Goal: Task Accomplishment & Management: Manage account settings

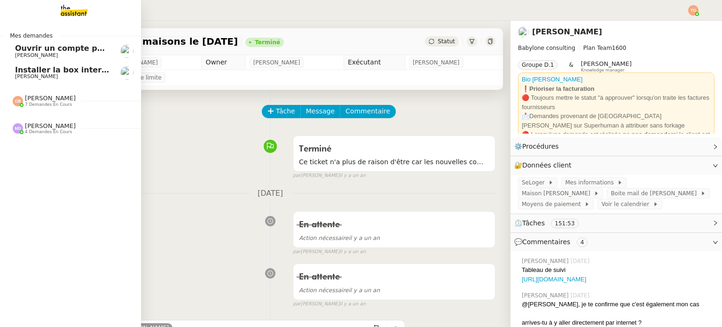
click at [53, 48] on span "Ouvrir un compte pour Ven SAS" at bounding box center [82, 48] width 134 height 9
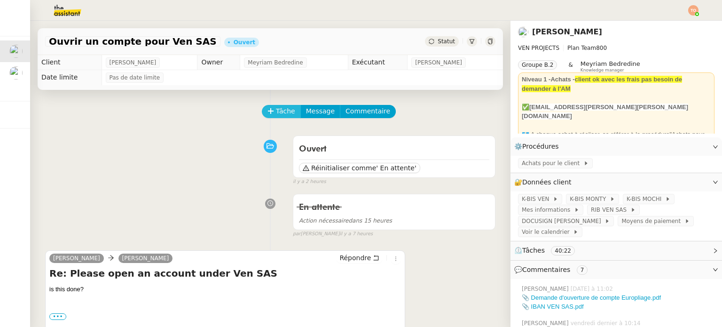
click at [276, 111] on span "Tâche" at bounding box center [285, 111] width 19 height 11
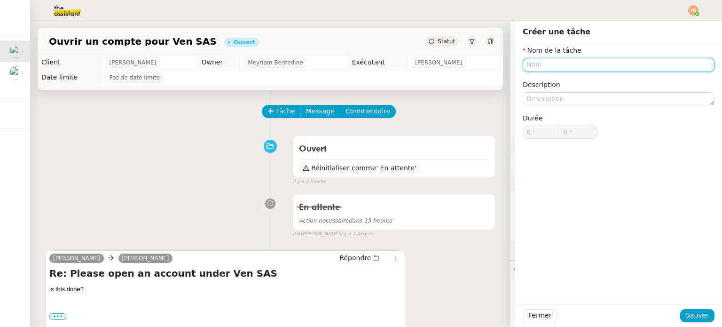
click at [622, 60] on input "text" at bounding box center [619, 65] width 192 height 14
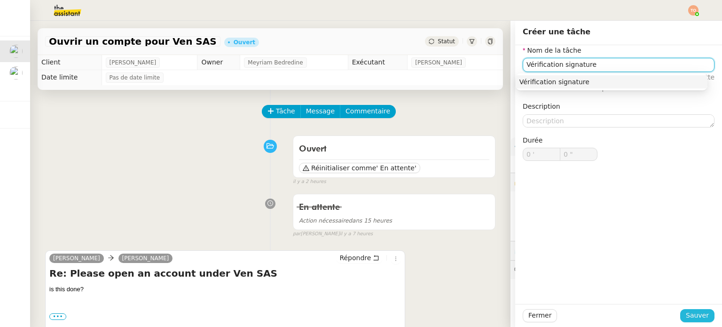
type input "Vérification signature"
click at [698, 316] on span "Sauver" at bounding box center [697, 315] width 23 height 11
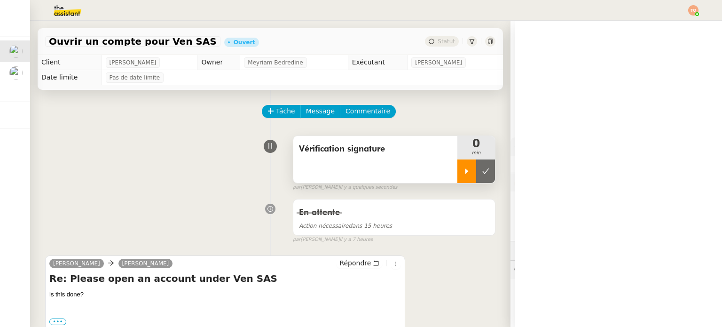
click at [458, 172] on div at bounding box center [467, 171] width 19 height 24
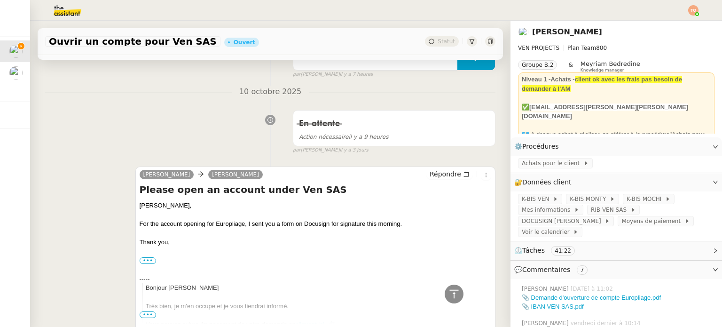
scroll to position [423, 0]
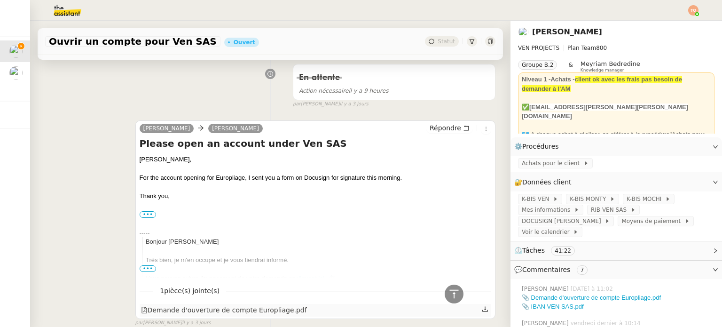
click at [238, 307] on div "Demande d'ouverture de compte Europliage.pdf" at bounding box center [224, 310] width 166 height 11
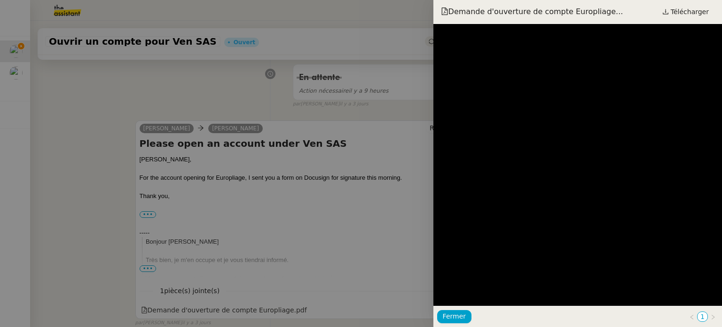
click at [266, 88] on div at bounding box center [361, 163] width 722 height 327
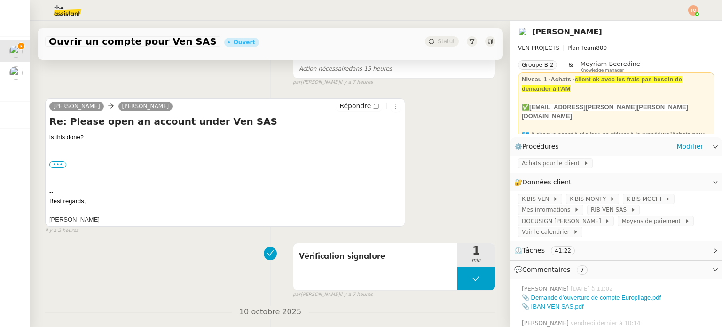
scroll to position [141, 0]
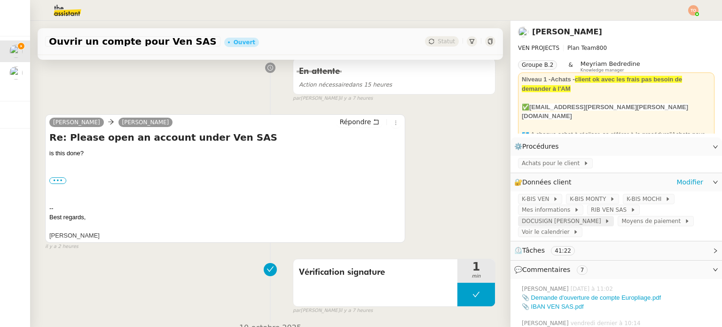
click at [605, 216] on span "DOCUSIGN Charles" at bounding box center [563, 220] width 83 height 9
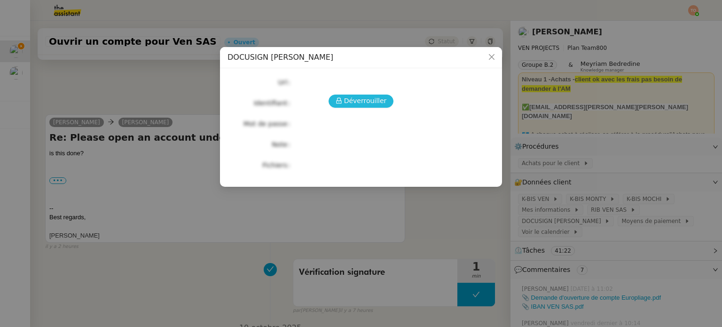
click at [378, 95] on button "Déverrouiller" at bounding box center [361, 101] width 65 height 13
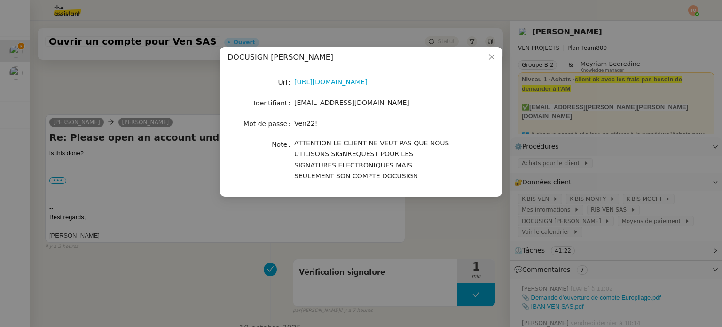
click at [305, 124] on span "Ven22!" at bounding box center [305, 123] width 23 height 8
copy span "Ven22!"
click at [159, 201] on nz-modal-container "DOCUSIGN Charles Url https://account.docusign.com Identifiant vv@ven-pm.com Mot…" at bounding box center [361, 163] width 722 height 327
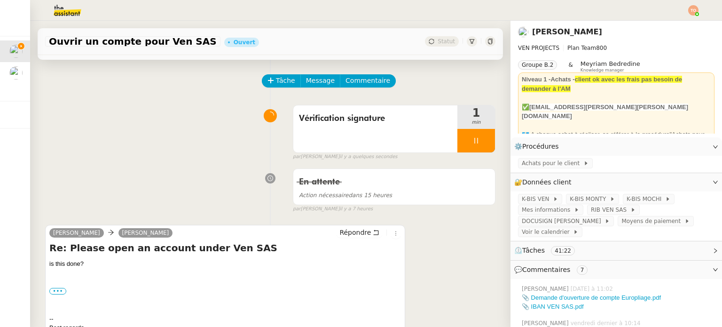
scroll to position [0, 0]
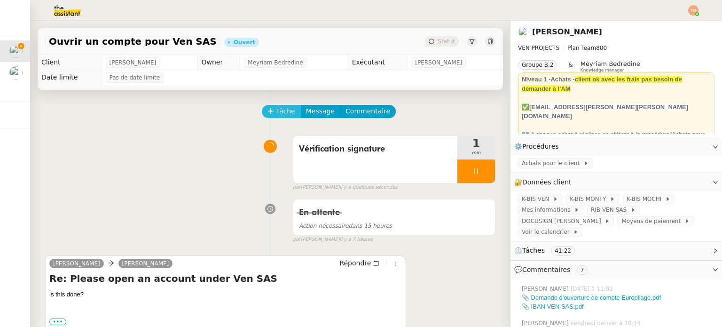
click at [282, 115] on span "Tâche" at bounding box center [285, 111] width 19 height 11
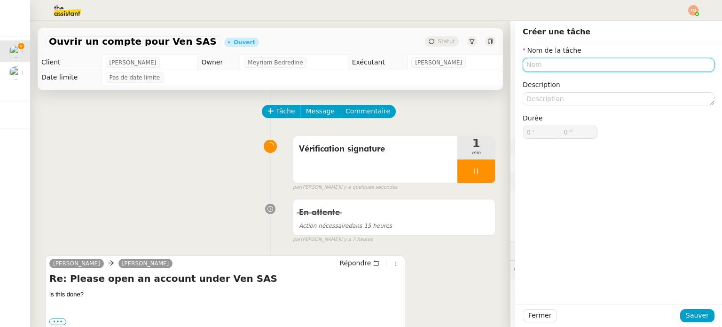
click at [614, 64] on input "text" at bounding box center [619, 65] width 192 height 14
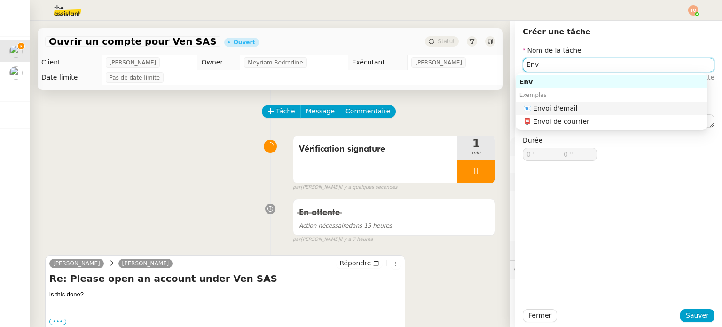
click at [602, 107] on div "📧 Envoi d'email" at bounding box center [613, 108] width 181 height 8
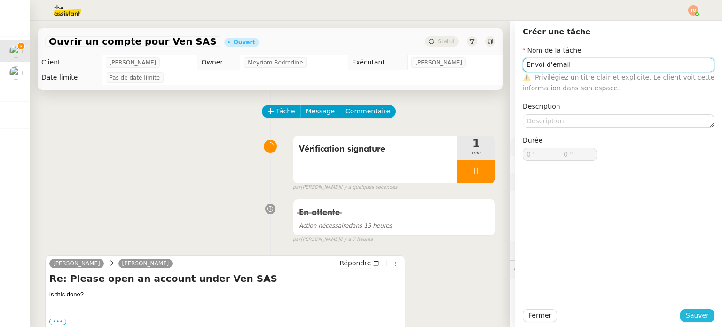
type input "Envoi d'email"
click at [693, 318] on span "Sauver" at bounding box center [697, 315] width 23 height 11
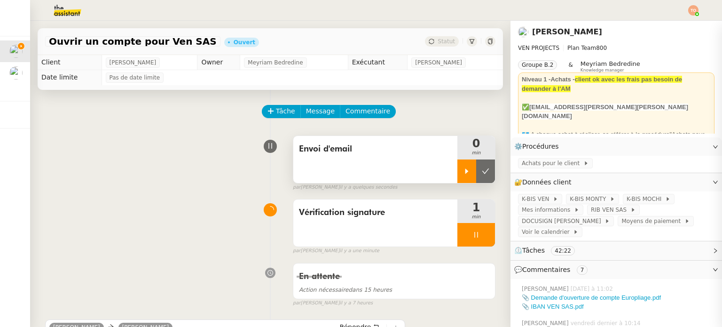
click at [463, 175] on icon at bounding box center [467, 171] width 8 height 8
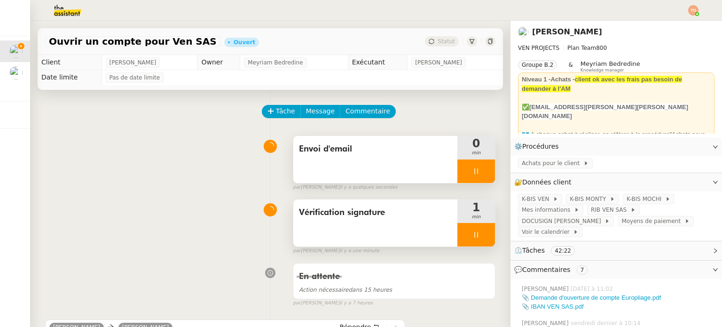
click at [473, 234] on icon at bounding box center [477, 235] width 8 height 8
click at [482, 233] on icon at bounding box center [486, 235] width 8 height 8
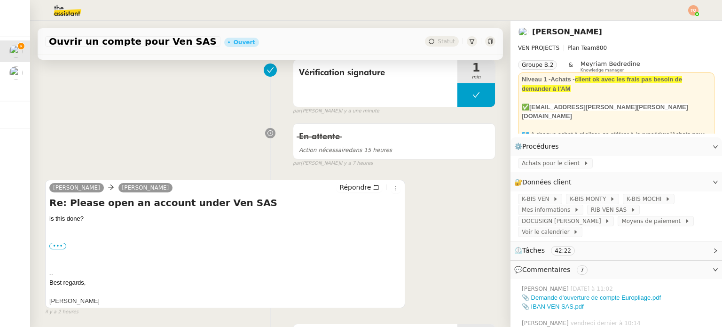
scroll to position [141, 0]
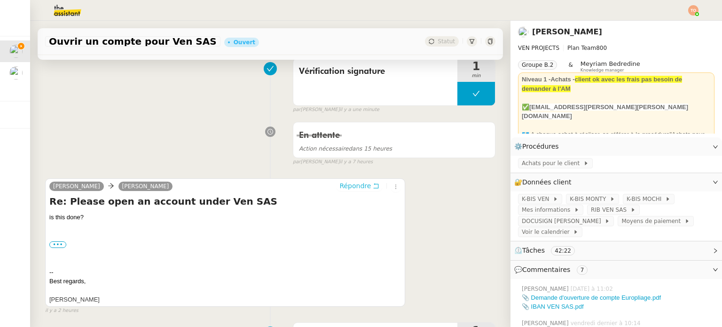
click at [346, 190] on span "Répondre" at bounding box center [356, 185] width 32 height 9
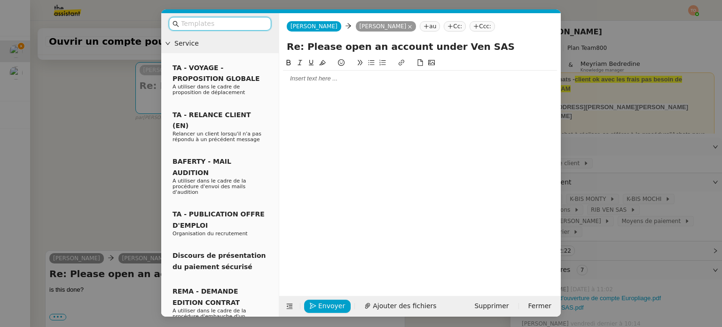
click at [350, 80] on div at bounding box center [420, 78] width 274 height 8
click at [115, 118] on nz-modal-container "Service TA - VOYAGE - PROPOSITION GLOBALE A utiliser dans le cadre de propositi…" at bounding box center [361, 163] width 722 height 327
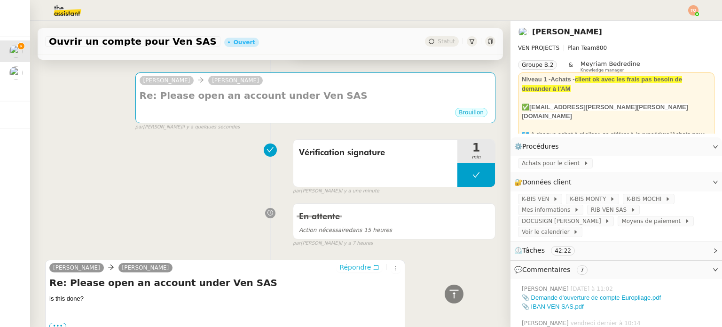
scroll to position [0, 0]
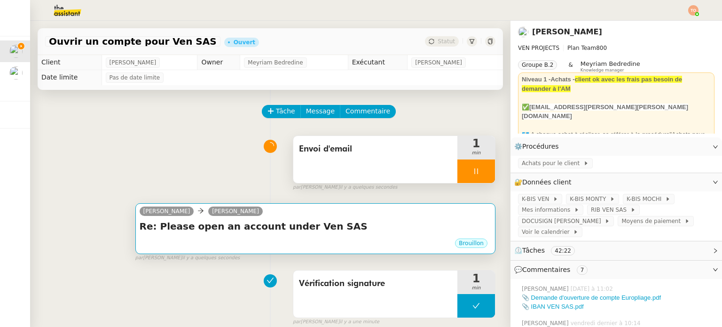
click at [265, 248] on div "Brouillon" at bounding box center [316, 245] width 352 height 14
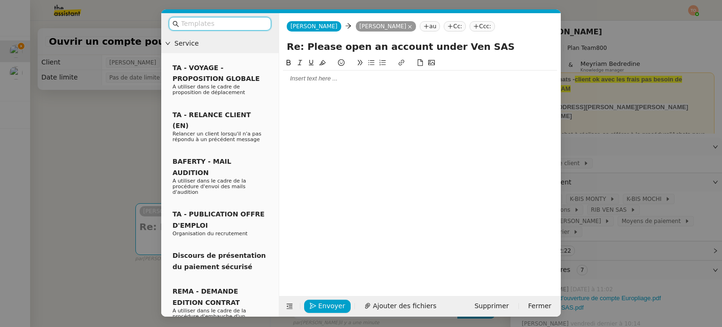
click at [348, 86] on div at bounding box center [420, 79] width 274 height 16
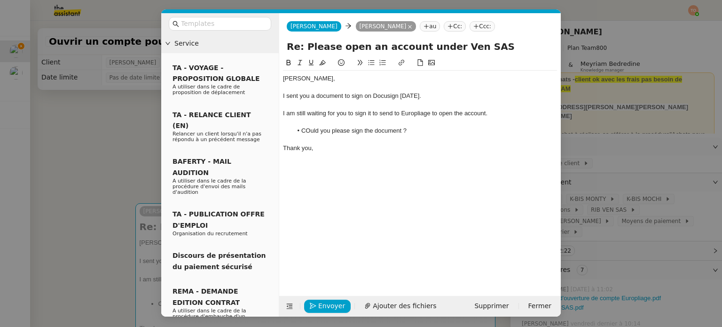
click at [305, 130] on li "COuld you please sign the document ?" at bounding box center [425, 131] width 265 height 8
click at [64, 147] on nz-modal-container "Service TA - VOYAGE - PROPOSITION GLOBALE A utiliser dans le cadre de propositi…" at bounding box center [361, 163] width 722 height 327
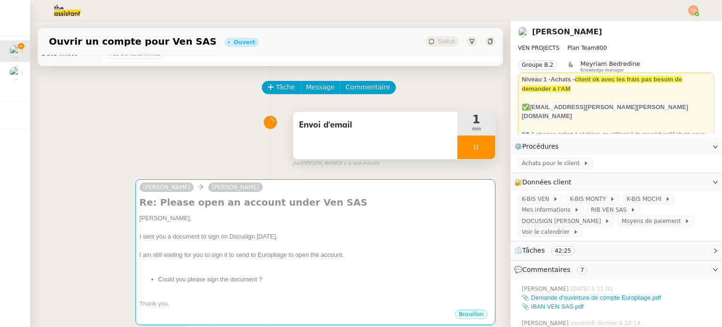
scroll to position [47, 0]
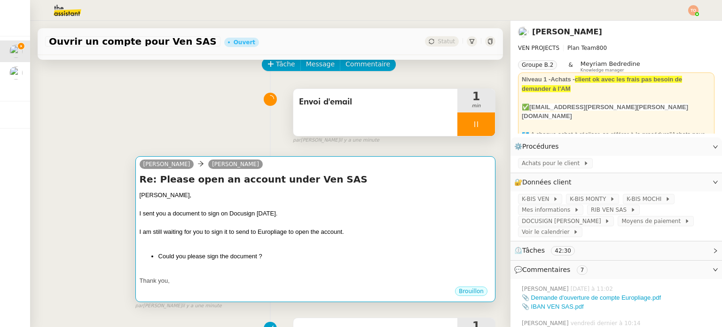
click at [333, 250] on div "Charles, I sent you a document to sign on Docusign on Friday. I am still waitin…" at bounding box center [316, 237] width 352 height 95
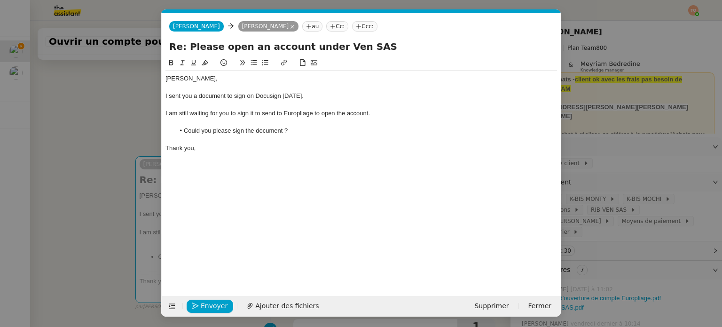
scroll to position [0, 20]
click at [224, 302] on button "Envoyer" at bounding box center [210, 306] width 47 height 13
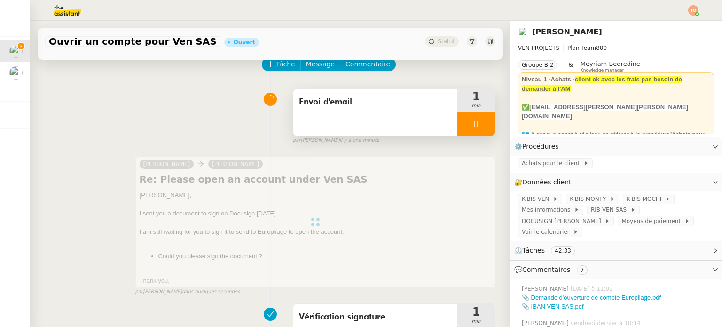
click at [481, 123] on div at bounding box center [477, 124] width 38 height 24
click at [480, 124] on button at bounding box center [485, 124] width 19 height 24
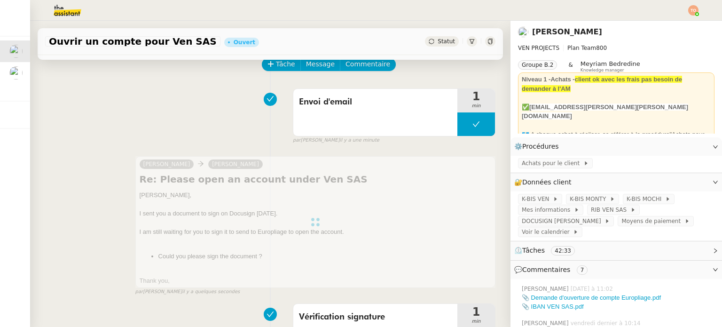
click at [438, 44] on span "Statut" at bounding box center [446, 41] width 17 height 7
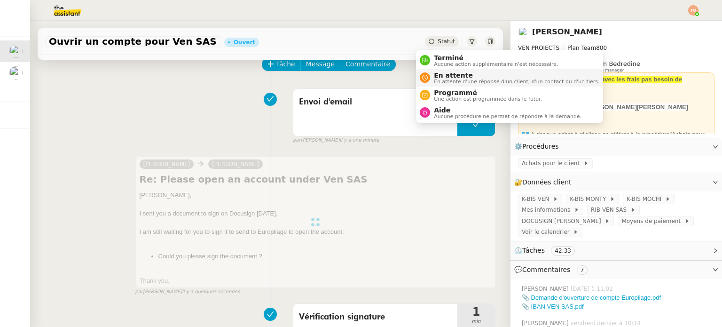
click at [448, 76] on span "En attente" at bounding box center [517, 75] width 166 height 8
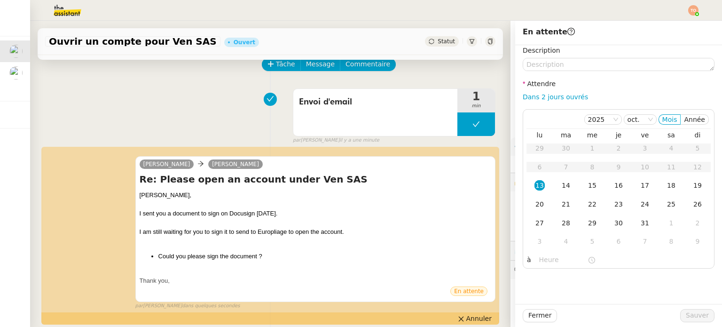
click at [549, 102] on div "Dans 2 jours ouvrés" at bounding box center [619, 97] width 192 height 11
click at [560, 96] on link "Dans 2 jours ouvrés" at bounding box center [555, 97] width 65 height 8
type input "07:00"
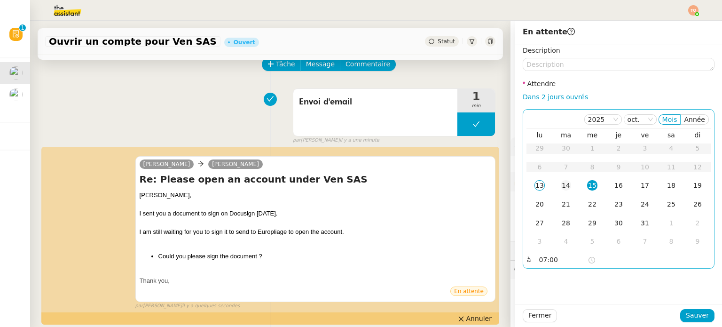
click at [563, 190] on div "14" at bounding box center [566, 185] width 10 height 10
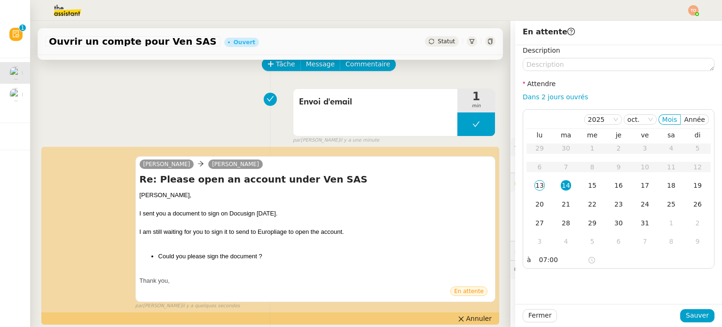
click at [690, 323] on div "Fermer Sauver" at bounding box center [618, 315] width 207 height 23
click at [691, 319] on span "Sauver" at bounding box center [697, 315] width 23 height 11
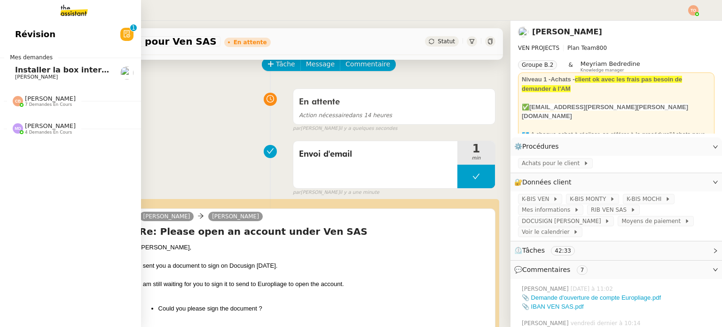
click at [30, 103] on span "7 demandes en cours" at bounding box center [48, 104] width 47 height 5
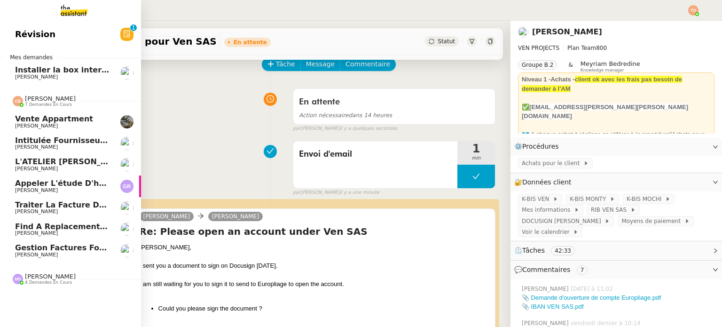
click at [30, 103] on span "7 demandes en cours" at bounding box center [48, 104] width 47 height 5
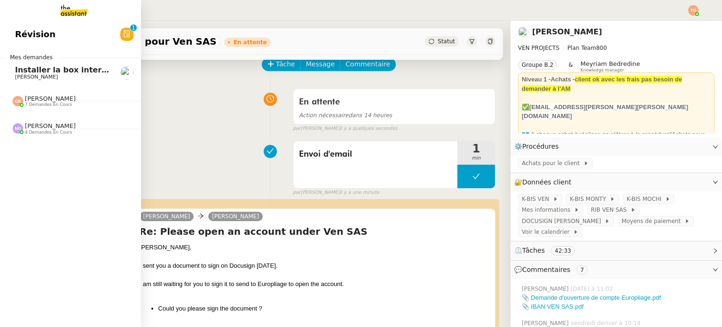
click at [41, 130] on span "4 demandes en cours" at bounding box center [48, 132] width 47 height 5
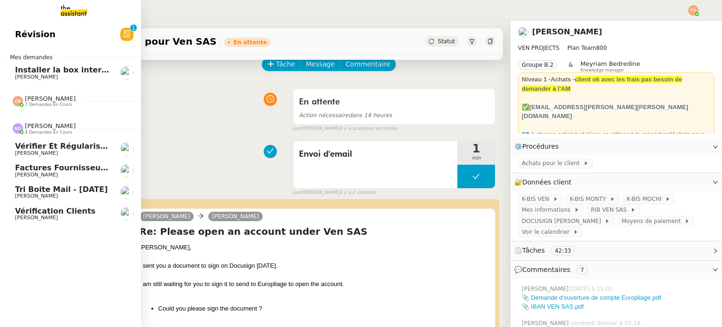
click at [59, 191] on span "Tri boite mail - octobre 2025" at bounding box center [61, 189] width 93 height 9
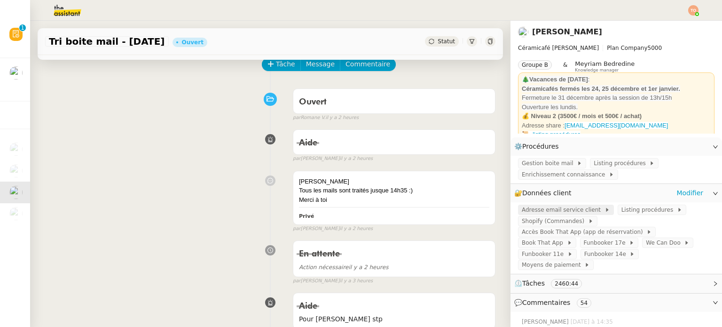
click at [552, 209] on span "Adresse email service client" at bounding box center [563, 209] width 83 height 9
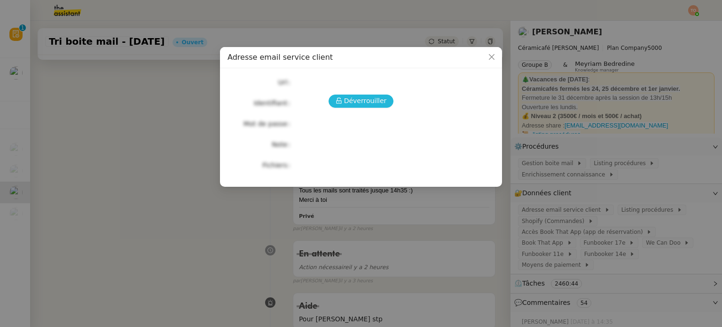
click at [371, 99] on span "Déverrouiller" at bounding box center [365, 100] width 43 height 11
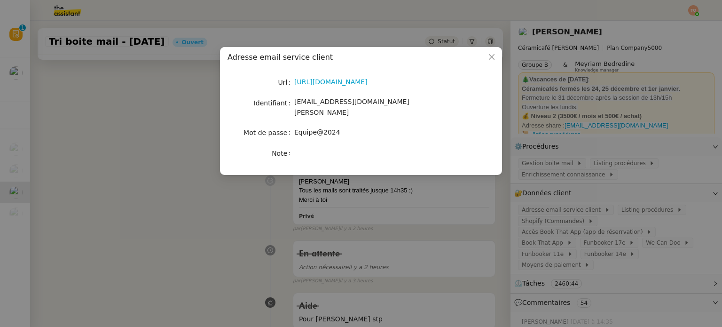
click at [346, 75] on div "Url https://ex4.mail.ovh.net/owa/#path=/mail Identifiant bonjour@ceramicafe-gen…" at bounding box center [361, 121] width 282 height 107
click at [346, 84] on link "https://ex4.mail.ovh.net/owa/#path=/mail" at bounding box center [330, 82] width 73 height 8
click at [322, 199] on nz-modal-container "Adresse email service client Url https://ex4.mail.ovh.net/owa/#path=/mail Ident…" at bounding box center [361, 163] width 722 height 327
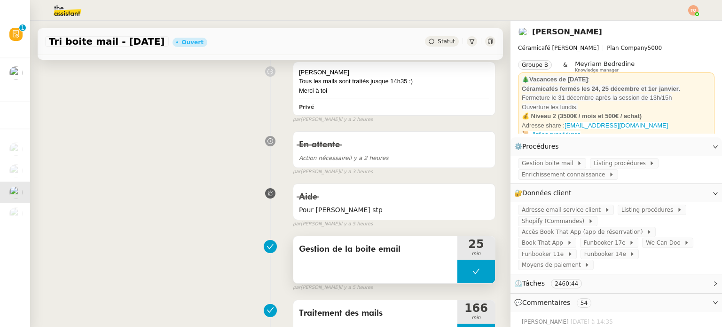
scroll to position [235, 0]
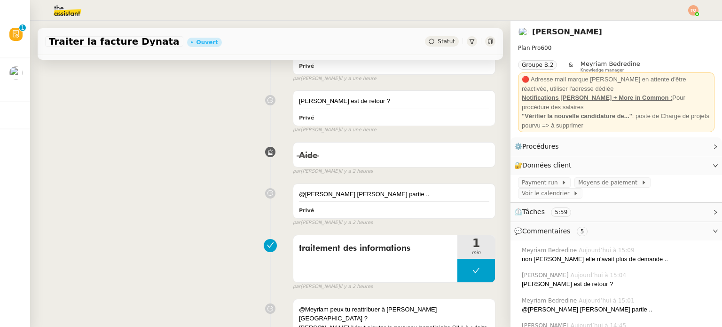
scroll to position [329, 0]
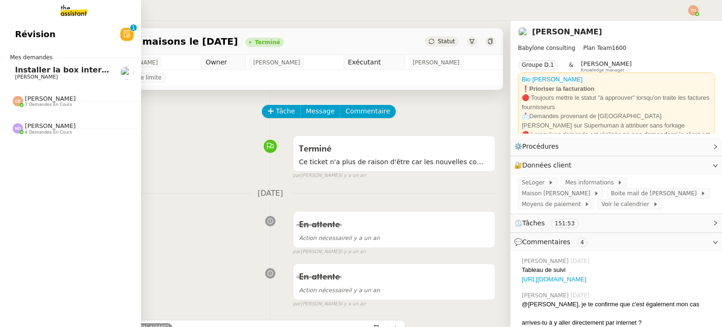
click at [57, 99] on span "Coralie Bordas" at bounding box center [50, 98] width 51 height 7
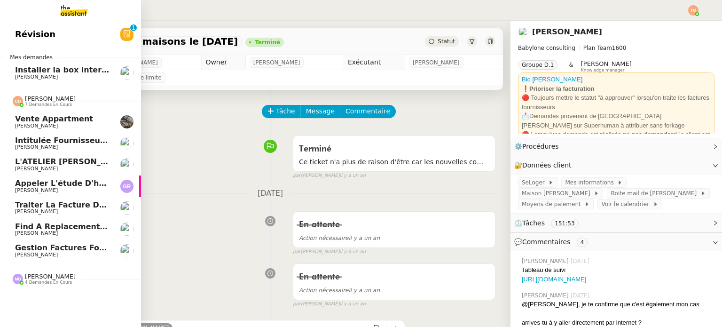
click at [68, 202] on span "Traiter la facture Dynata" at bounding box center [69, 204] width 108 height 9
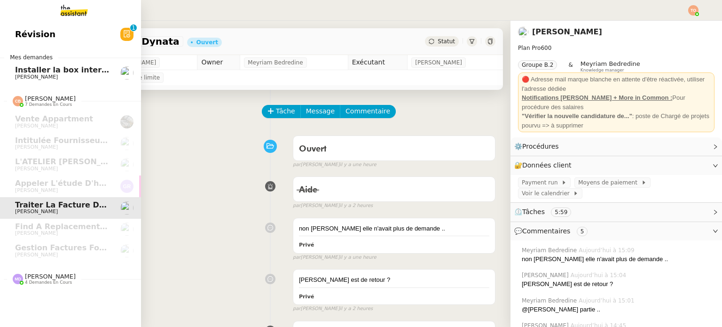
click at [48, 74] on span "Cindy Mouly-Guez" at bounding box center [36, 77] width 43 height 6
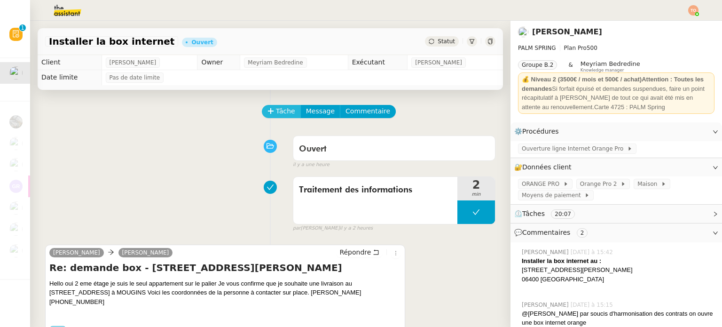
click at [281, 111] on span "Tâche" at bounding box center [285, 111] width 19 height 11
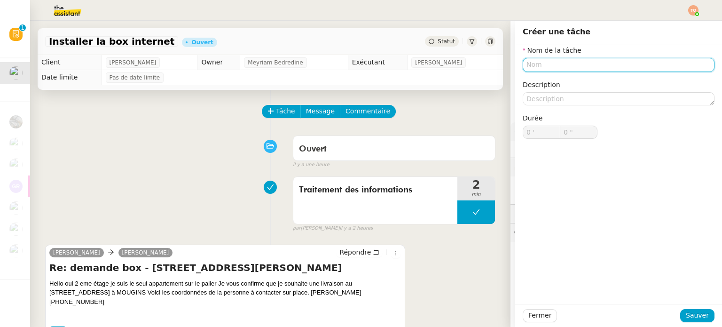
click at [542, 58] on input "text" at bounding box center [619, 65] width 192 height 14
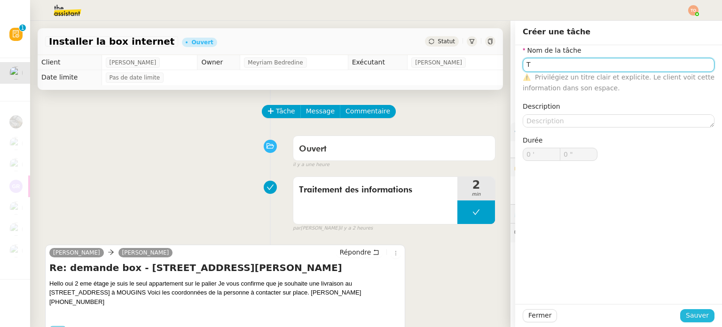
type input "T"
click at [695, 318] on span "Sauver" at bounding box center [697, 315] width 23 height 11
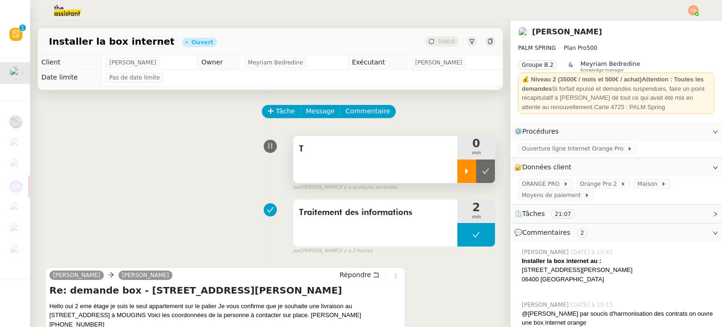
click at [463, 169] on icon at bounding box center [467, 171] width 8 height 8
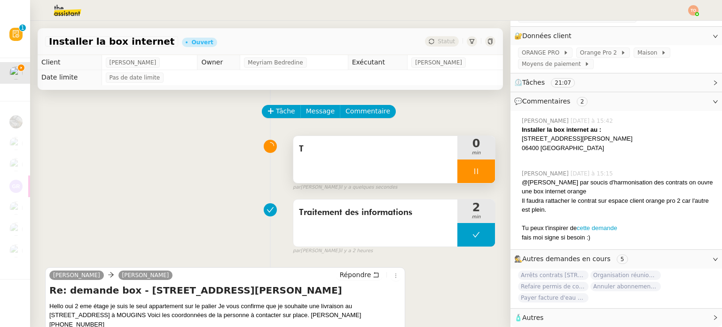
scroll to position [137, 0]
click at [591, 223] on div "Tu peux t'inspirer de cette demande" at bounding box center [618, 227] width 193 height 9
click at [591, 224] on link "cette demande" at bounding box center [597, 227] width 40 height 7
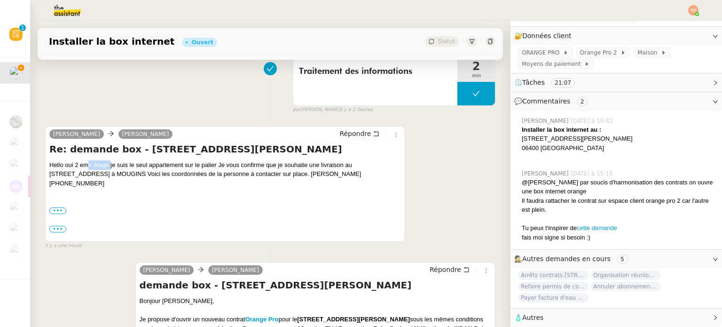
drag, startPoint x: 87, startPoint y: 167, endPoint x: 120, endPoint y: 169, distance: 33.0
click at [118, 169] on div "Hello oui 2 eme étage je suis le seul appartement sur le palier Je vous confirm…" at bounding box center [225, 174] width 352 height 28
click at [147, 167] on div "Hello oui 2 eme étage je suis le seul appartement sur le palier Je vous confirm…" at bounding box center [225, 174] width 352 height 28
drag, startPoint x: 208, startPoint y: 169, endPoint x: 215, endPoint y: 169, distance: 7.1
click at [213, 169] on div "Hello oui 2 eme étage je suis le seul appartement sur le palier Je vous confirm…" at bounding box center [225, 174] width 352 height 28
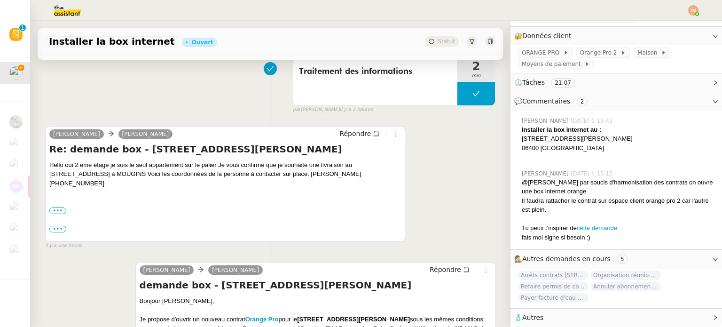
drag, startPoint x: 241, startPoint y: 168, endPoint x: 271, endPoint y: 168, distance: 30.1
click at [254, 168] on div "Hello oui 2 eme étage je suis le seul appartement sur le palier Je vous confirm…" at bounding box center [225, 174] width 352 height 28
drag, startPoint x: 310, startPoint y: 167, endPoint x: 337, endPoint y: 167, distance: 26.3
click at [328, 167] on div "Hello oui 2 eme étage je suis le seul appartement sur le palier Je vous confirm…" at bounding box center [225, 174] width 352 height 28
drag, startPoint x: 341, startPoint y: 168, endPoint x: 371, endPoint y: 168, distance: 29.2
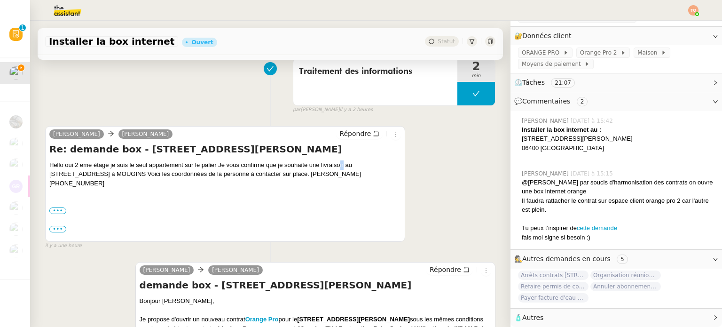
click at [354, 168] on div "Hello oui 2 eme étage je suis le seul appartement sur le palier Je vous confirm…" at bounding box center [225, 174] width 352 height 28
click at [371, 168] on div "Hello oui 2 eme étage je suis le seul appartement sur le palier Je vous confirm…" at bounding box center [225, 174] width 352 height 28
drag, startPoint x: 154, startPoint y: 173, endPoint x: 189, endPoint y: 178, distance: 34.8
click at [187, 178] on div "Hello oui 2 eme étage je suis le seul appartement sur le palier Je vous confirm…" at bounding box center [225, 174] width 352 height 28
drag, startPoint x: 230, startPoint y: 176, endPoint x: 279, endPoint y: 175, distance: 48.9
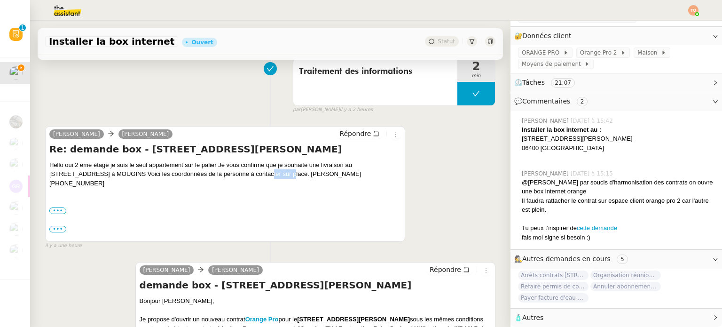
click at [262, 175] on div "Hello oui 2 eme étage je suis le seul appartement sur le palier Je vous confirm…" at bounding box center [225, 174] width 352 height 28
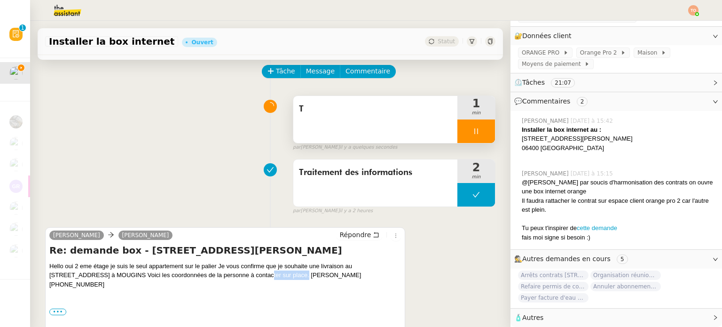
scroll to position [0, 0]
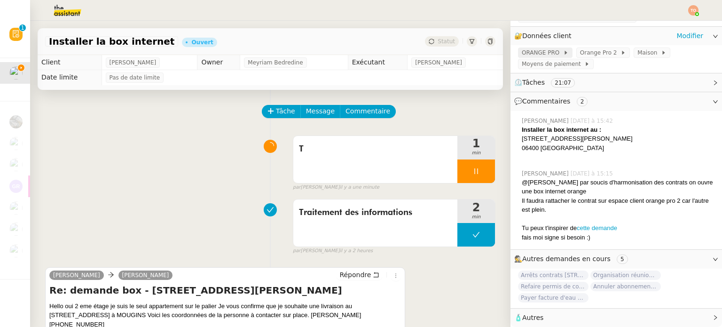
click at [544, 48] on span "ORANGE PRO" at bounding box center [542, 52] width 41 height 9
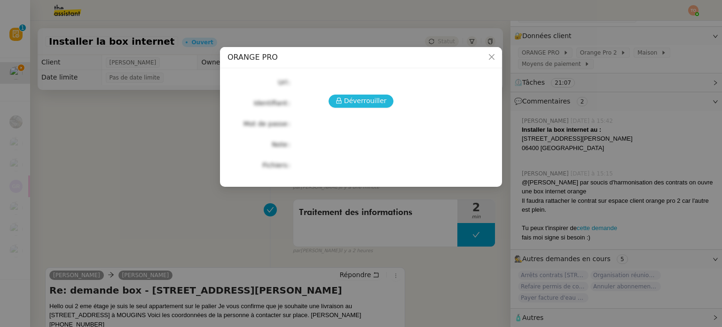
click at [366, 99] on span "Déverrouiller" at bounding box center [365, 100] width 43 height 11
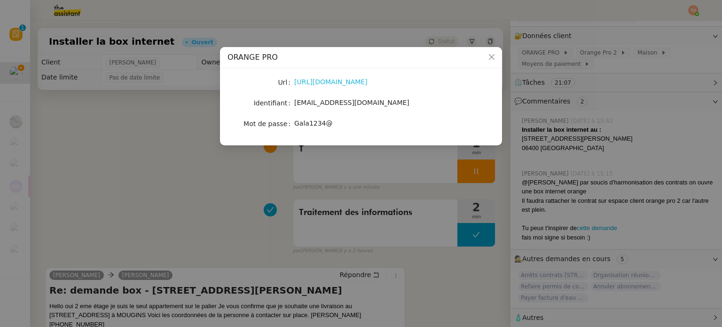
click at [337, 78] on link "https://bit.ly/3Fmk7CD" at bounding box center [330, 82] width 73 height 8
click at [341, 103] on span "palm-spring@orange.fr" at bounding box center [351, 103] width 115 height 8
copy span "palm-spring@orange.fr"
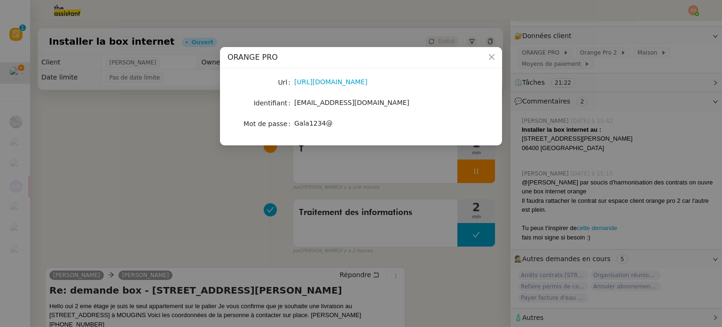
click at [313, 126] on span "Gala1234@" at bounding box center [313, 123] width 39 height 8
copy span "Gala1234@"
click at [581, 159] on nz-modal-container "ORANGE PRO Url https://bit.ly/3Fmk7CD Identifiant palm-spring@orange.fr Mot de …" at bounding box center [361, 163] width 722 height 327
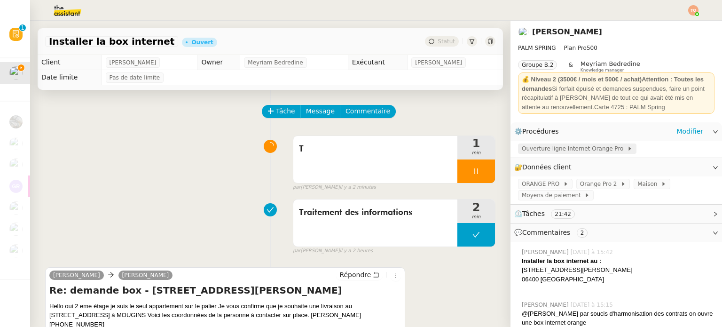
click at [573, 146] on span "Ouverture ligne Internet Orange Pro" at bounding box center [574, 148] width 105 height 9
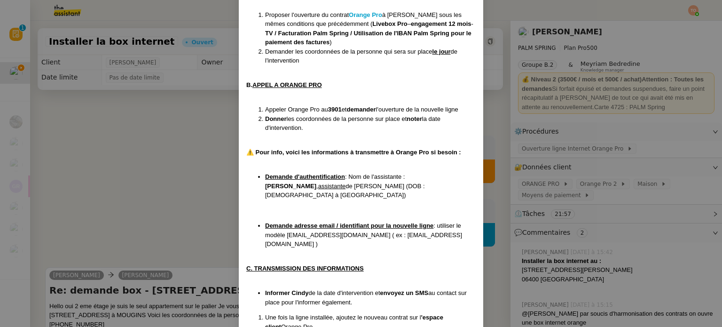
scroll to position [235, 0]
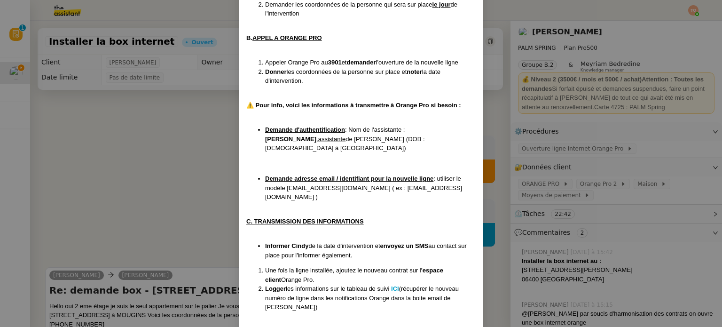
click at [179, 188] on nz-modal-container "Créé le 30/09/24 MAJ le 03/12/24 Contexte : Cindy souhaite ouvrir une nouvelle …" at bounding box center [361, 163] width 722 height 327
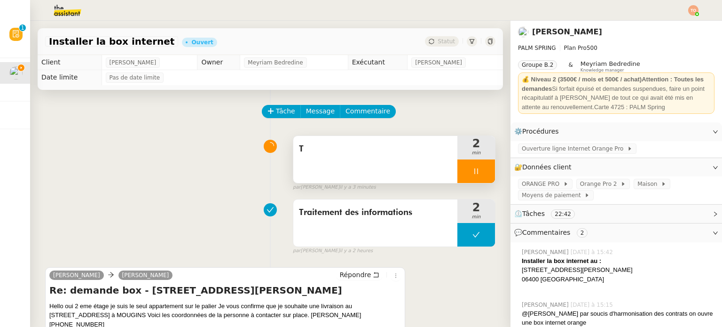
click at [484, 172] on div "T 2 min" at bounding box center [394, 159] width 203 height 48
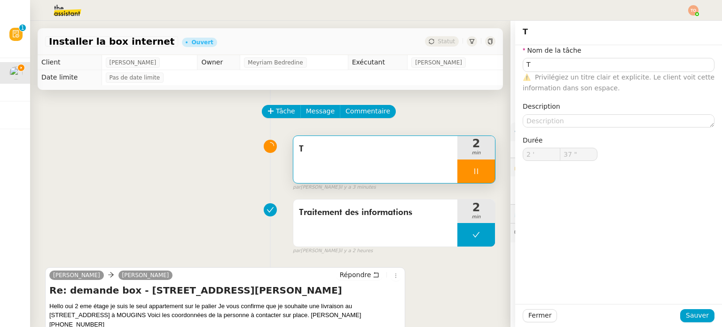
click at [474, 176] on div at bounding box center [477, 171] width 38 height 24
type input "T"
type input "2 '"
type input "37 ""
type input "T"
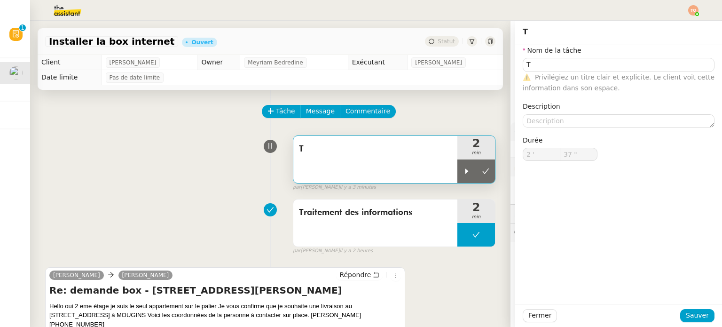
type input "2 '"
type input "37 ""
click at [469, 119] on div "Tâche Message Commentaire" at bounding box center [379, 116] width 233 height 23
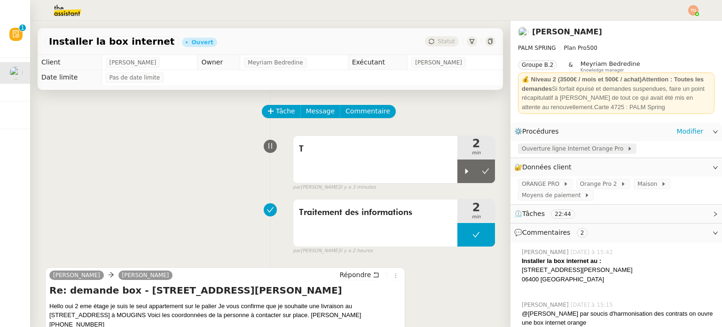
click at [569, 148] on span "Ouverture ligne Internet Orange Pro" at bounding box center [574, 148] width 105 height 9
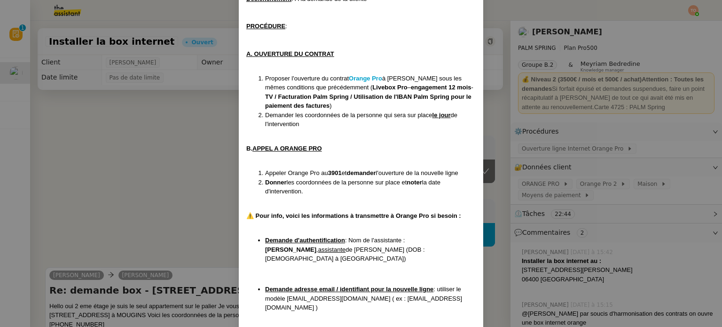
scroll to position [141, 0]
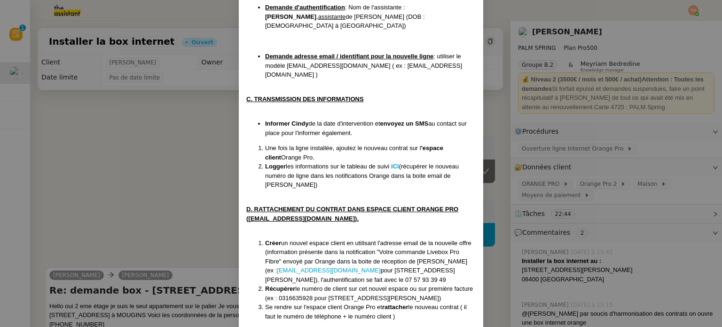
click at [133, 173] on nz-modal-container "Créé le 30/09/24 MAJ le 03/12/24 Contexte : Cindy souhaite ouvrir une nouvelle …" at bounding box center [361, 163] width 722 height 327
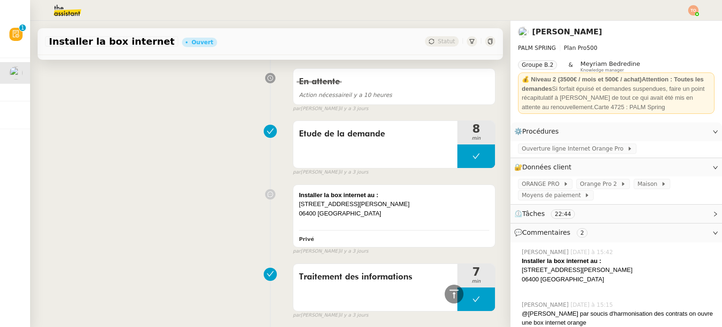
scroll to position [1309, 0]
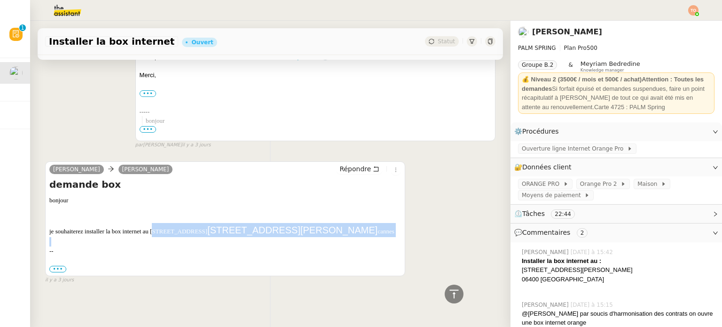
drag, startPoint x: 162, startPoint y: 226, endPoint x: 245, endPoint y: 235, distance: 83.3
click at [244, 235] on div "bonjour je souhaiterez installer la box internet au 24 bis rue louis 24 Bis Rue…" at bounding box center [225, 235] width 352 height 78
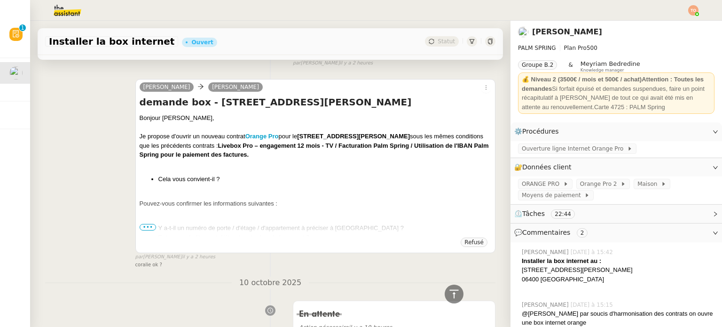
scroll to position [603, 0]
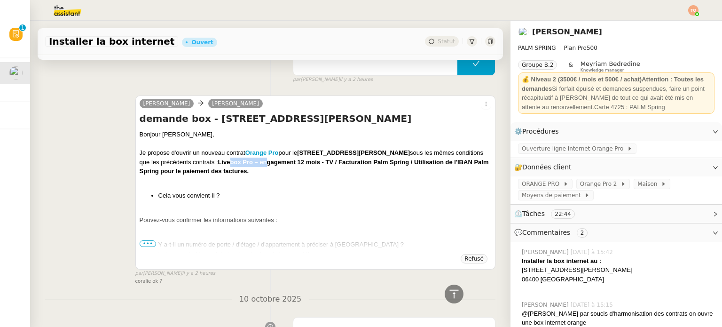
drag, startPoint x: 258, startPoint y: 154, endPoint x: 299, endPoint y: 154, distance: 40.9
click at [299, 159] on strong "Livebox Pro – engagement 12 mois - TV / Facturation Palm Spring / Utilisation d…" at bounding box center [314, 167] width 349 height 16
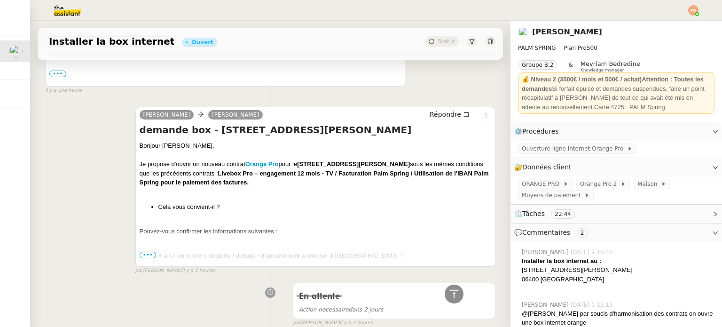
scroll to position [0, 0]
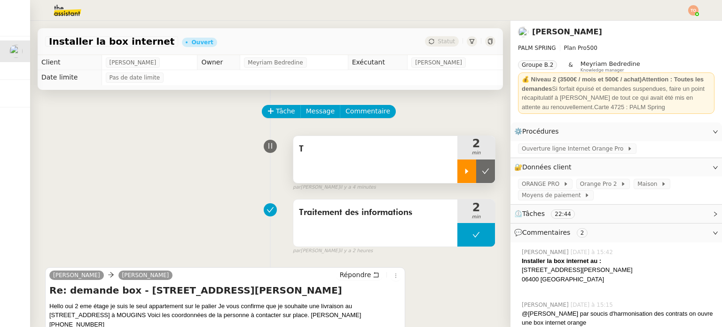
click at [458, 177] on div at bounding box center [467, 171] width 19 height 24
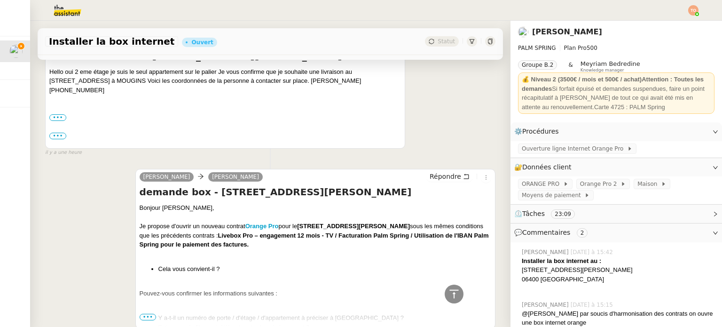
scroll to position [235, 0]
drag, startPoint x: 301, startPoint y: 218, endPoint x: 422, endPoint y: 218, distance: 121.3
click at [410, 222] on strong "24 Bis Rue Louis Perrissol - 06400 Cannes" at bounding box center [353, 225] width 113 height 7
copy strong "24 Bis Rue Louis Perrissol - 06400 Cannes"
click at [558, 148] on span "Ouverture ligne Internet Orange Pro" at bounding box center [574, 148] width 105 height 9
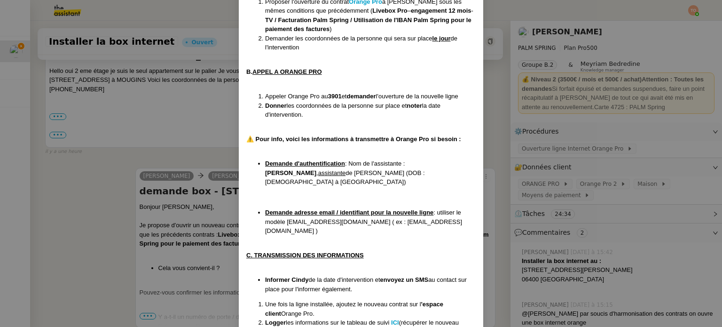
scroll to position [169, 0]
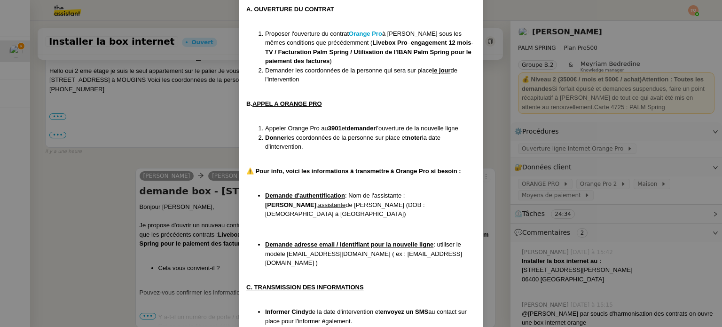
click at [151, 153] on nz-modal-container "Créé le 30/09/24 MAJ le 03/12/24 Contexte : Cindy souhaite ouvrir une nouvelle …" at bounding box center [361, 163] width 722 height 327
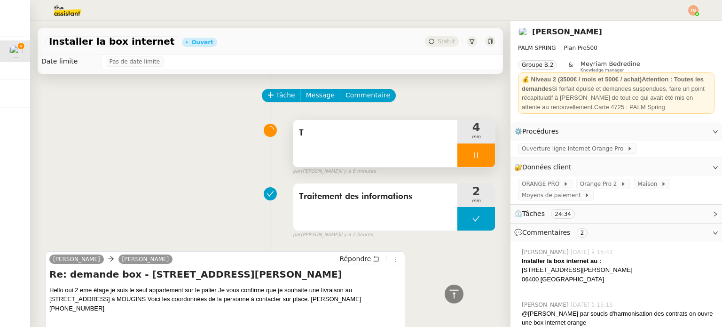
scroll to position [0, 0]
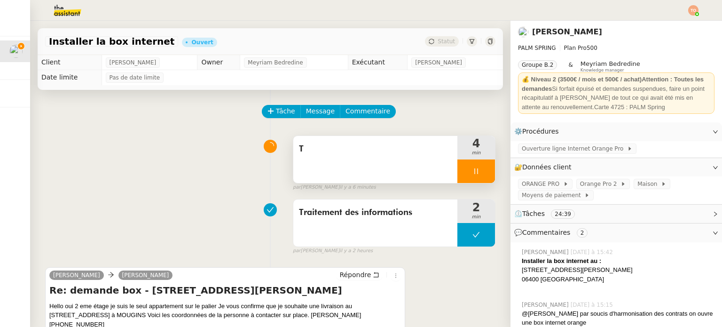
click at [470, 172] on div at bounding box center [477, 171] width 38 height 24
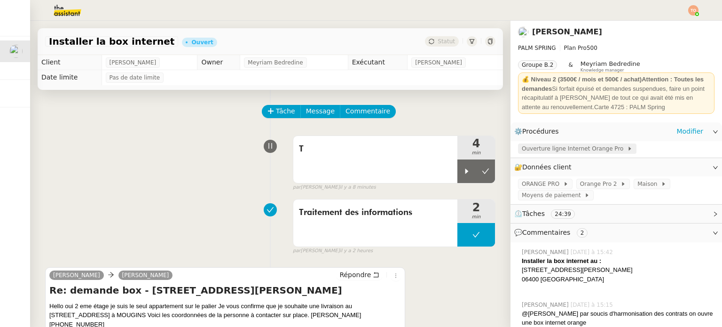
click at [544, 148] on span "Ouverture ligne Internet Orange Pro" at bounding box center [574, 148] width 105 height 9
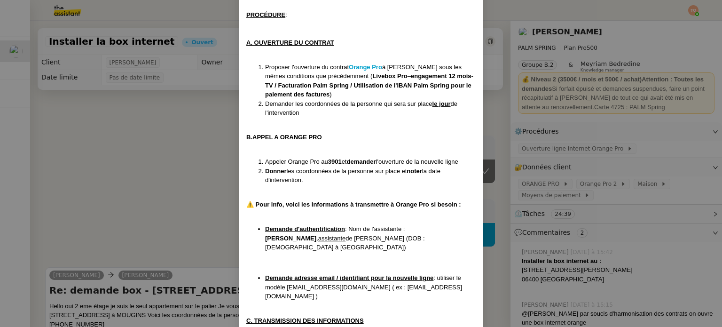
scroll to position [141, 0]
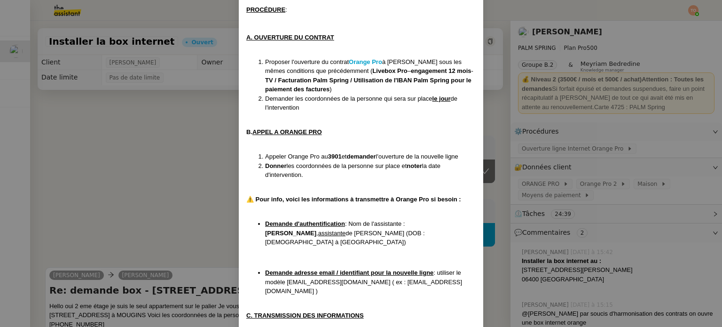
click at [205, 201] on nz-modal-container "Créé le 30/09/24 MAJ le 03/12/24 Contexte : Cindy souhaite ouvrir une nouvelle …" at bounding box center [361, 163] width 722 height 327
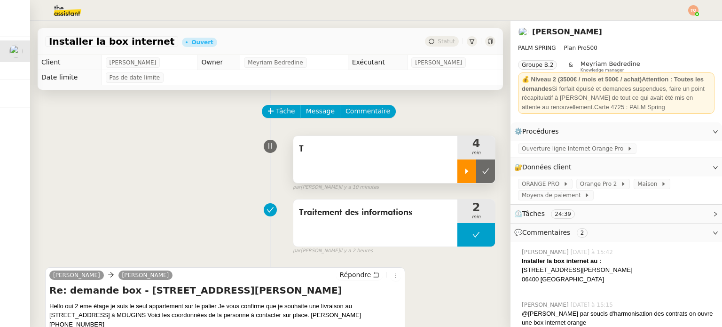
click at [458, 178] on div at bounding box center [467, 171] width 19 height 24
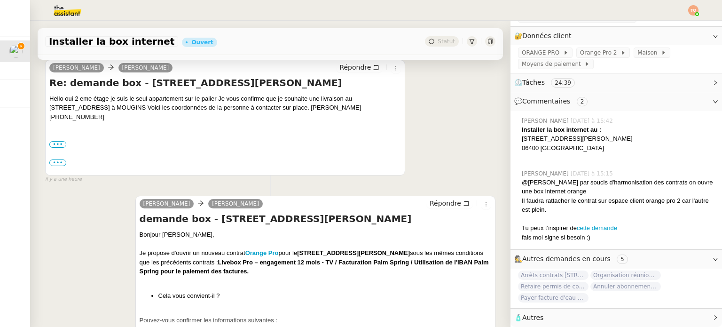
scroll to position [235, 0]
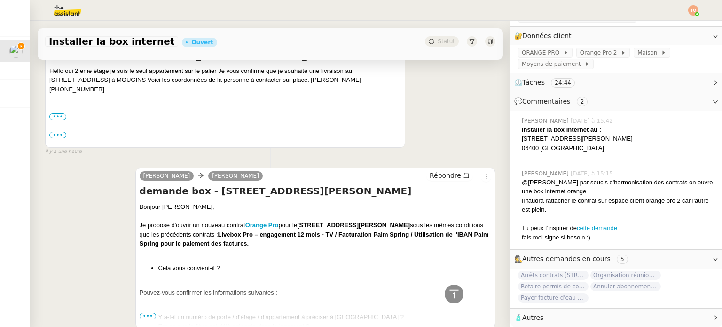
drag, startPoint x: 301, startPoint y: 218, endPoint x: 422, endPoint y: 217, distance: 121.8
click at [410, 222] on strong "24 Bis Rue Louis Perrissol - 06400 Cannes" at bounding box center [353, 225] width 113 height 7
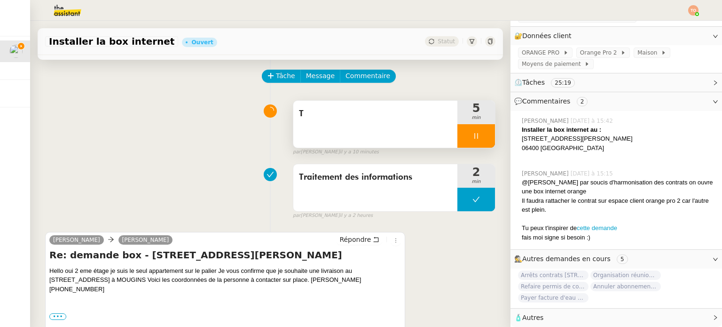
scroll to position [0, 0]
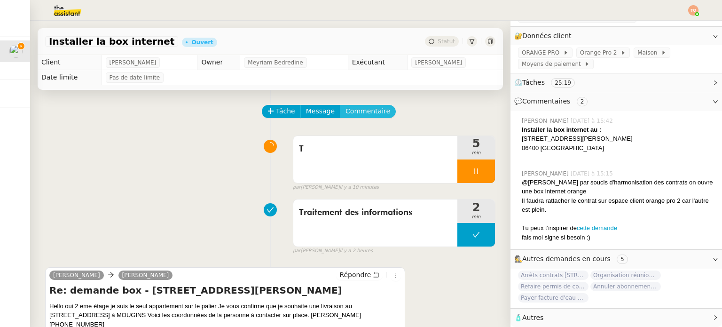
click at [375, 115] on button "Commentaire" at bounding box center [368, 111] width 56 height 13
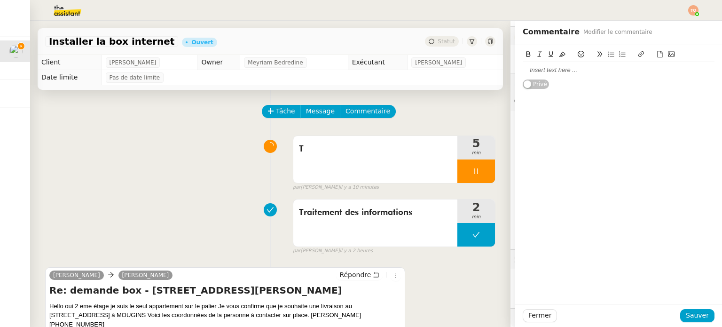
click at [580, 74] on div at bounding box center [619, 70] width 192 height 8
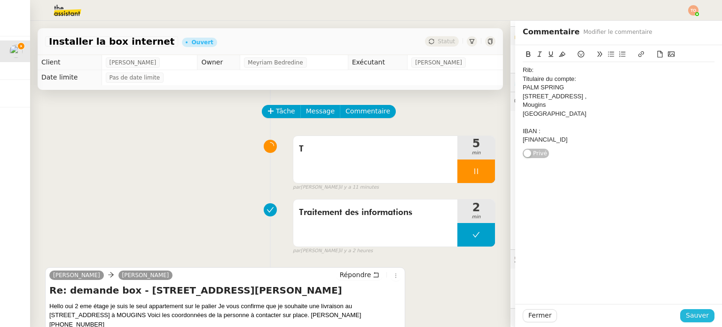
click at [700, 319] on span "Sauver" at bounding box center [697, 315] width 23 height 11
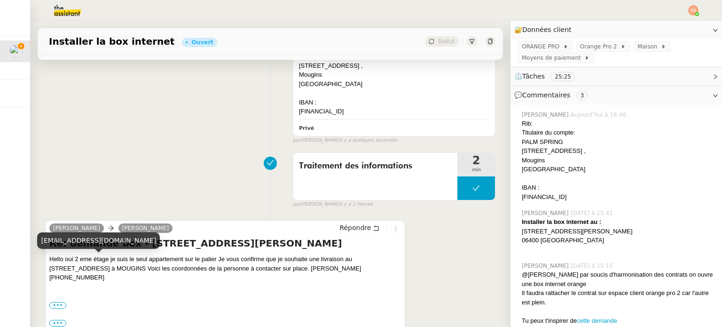
scroll to position [188, 0]
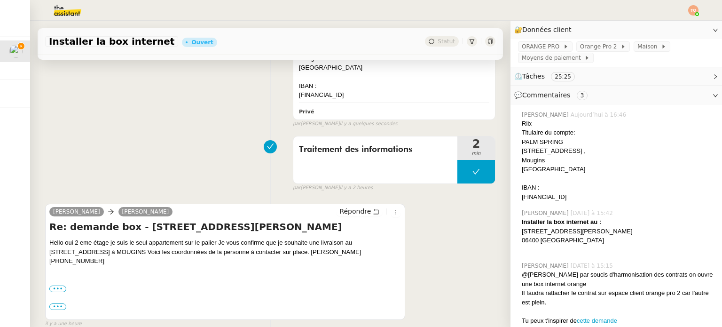
drag, startPoint x: 75, startPoint y: 244, endPoint x: 361, endPoint y: 250, distance: 286.0
click at [361, 250] on div "Hello oui 2 eme étage je suis le seul appartement sur le palier Je vous confirm…" at bounding box center [225, 252] width 352 height 28
copy div "2 eme étage je suis le seul appartement sur le palier Je vous confirme que je s…"
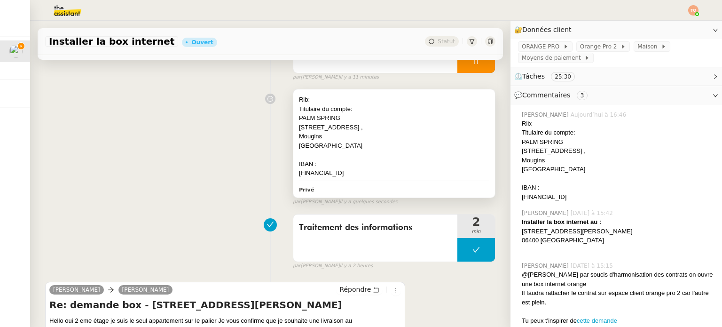
scroll to position [0, 0]
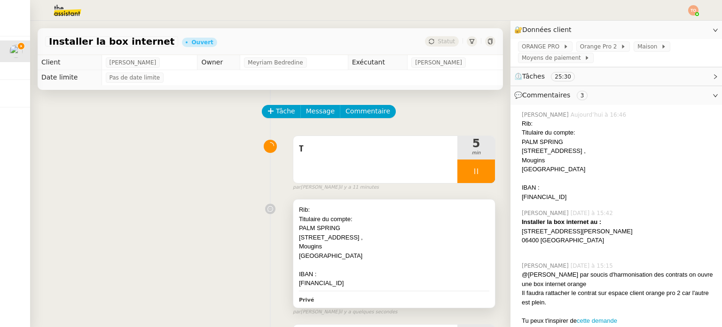
click at [404, 229] on div "PALM SPRING" at bounding box center [394, 227] width 190 height 9
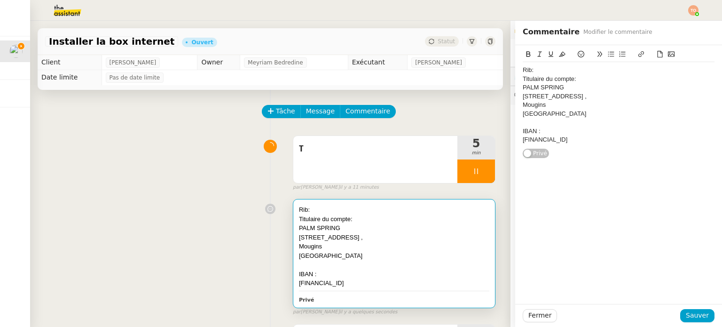
drag, startPoint x: 638, startPoint y: 138, endPoint x: 647, endPoint y: 147, distance: 12.3
click at [638, 138] on div "FR76 1009 6185 8300 0456 8690 203" at bounding box center [619, 139] width 192 height 8
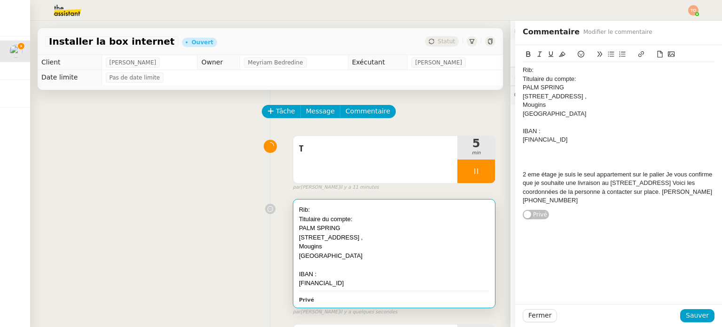
click at [663, 176] on div "2 eme étage je suis le seul appartement sur le palier Je vous confirme que je s…" at bounding box center [619, 187] width 192 height 35
click at [658, 177] on div "2 eme étage je suis le seul appartement sur le palier Je vous confirme que je s…" at bounding box center [619, 187] width 192 height 35
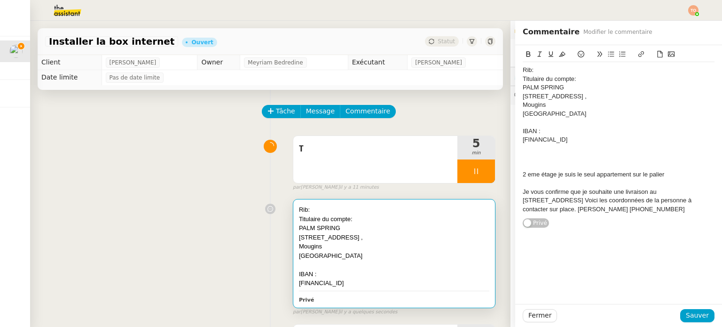
click at [575, 200] on div "Je vous confirme que je souhaite une livraison au 885, chemin des Argelas à MOU…" at bounding box center [619, 201] width 192 height 26
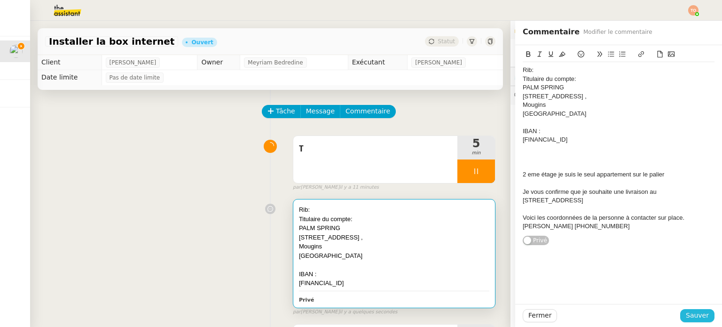
click at [697, 317] on span "Sauver" at bounding box center [697, 315] width 23 height 11
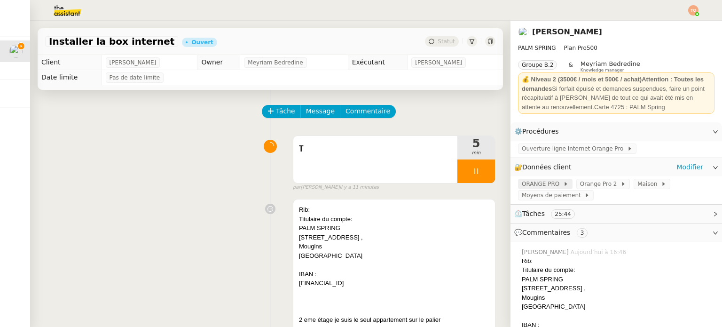
click at [542, 187] on span "ORANGE PRO" at bounding box center [542, 183] width 41 height 9
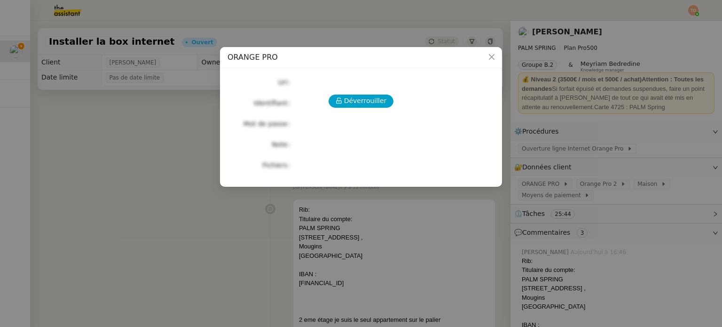
click at [584, 157] on nz-modal-container "ORANGE PRO Déverrouiller Url Identifiant Mot de passe Note Fichiers Upload" at bounding box center [361, 163] width 722 height 327
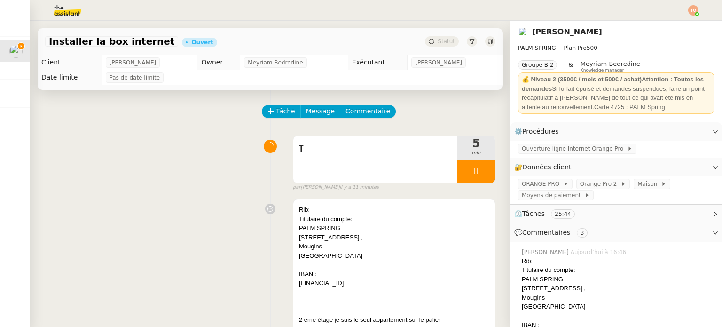
click at [588, 151] on span "Ouverture ligne Internet Orange Pro" at bounding box center [574, 148] width 105 height 9
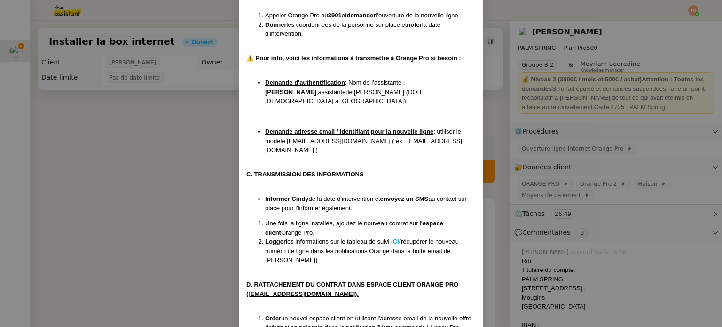
scroll to position [235, 0]
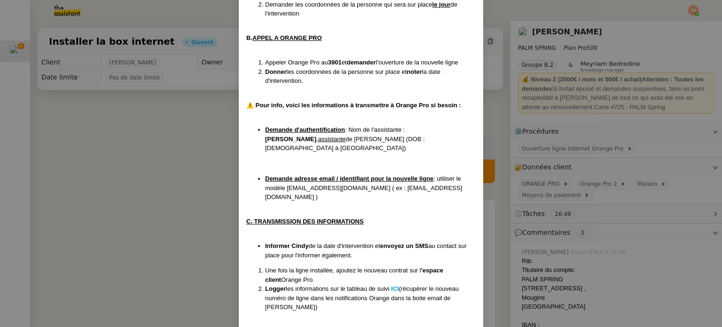
click at [568, 189] on nz-modal-container "Créé le 30/09/24 MAJ le 03/12/24 Contexte : Cindy souhaite ouvrir une nouvelle …" at bounding box center [361, 163] width 722 height 327
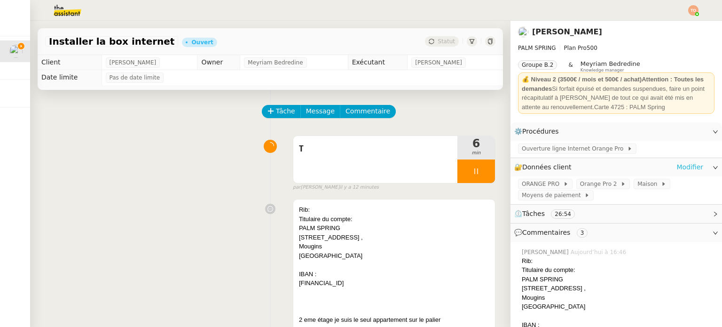
click at [680, 168] on link "Modifier" at bounding box center [690, 167] width 27 height 11
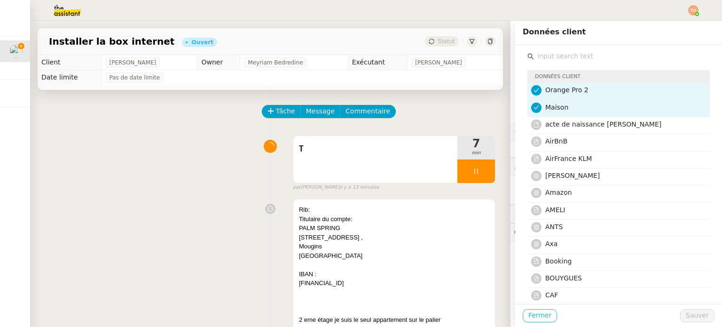
click at [536, 315] on span "Fermer" at bounding box center [540, 315] width 23 height 11
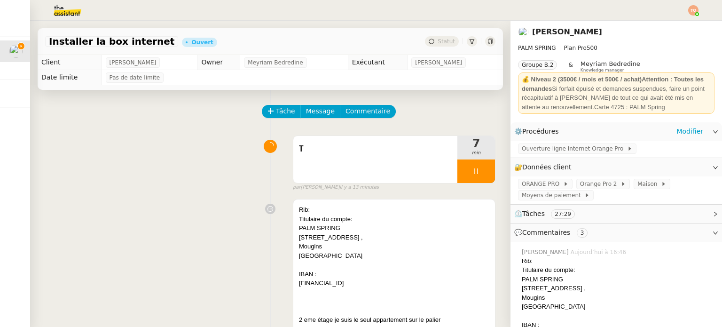
click at [579, 155] on div "Ouverture ligne Internet Orange Pro" at bounding box center [617, 149] width 212 height 16
click at [586, 148] on span "Ouverture ligne Internet Orange Pro" at bounding box center [574, 148] width 105 height 9
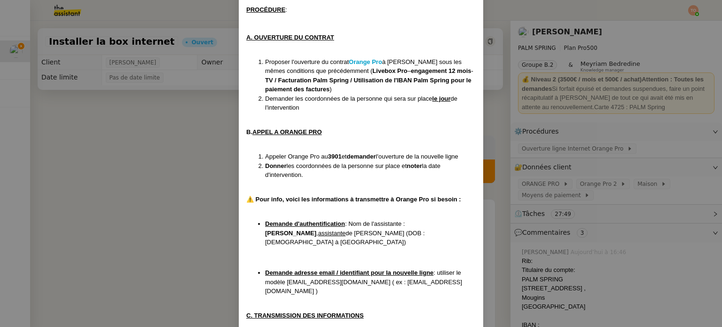
scroll to position [188, 0]
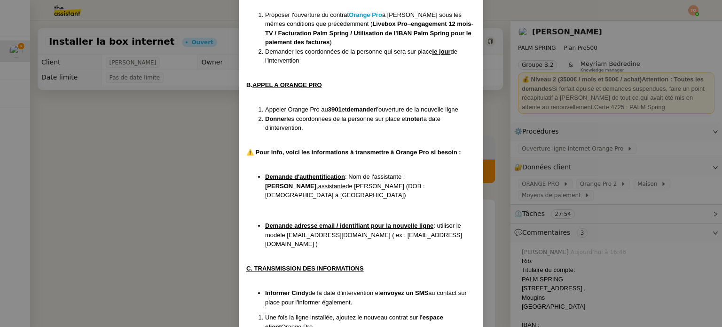
click at [196, 133] on nz-modal-container "Créé le 30/09/24 MAJ le 03/12/24 Contexte : Cindy souhaite ouvrir une nouvelle …" at bounding box center [361, 163] width 722 height 327
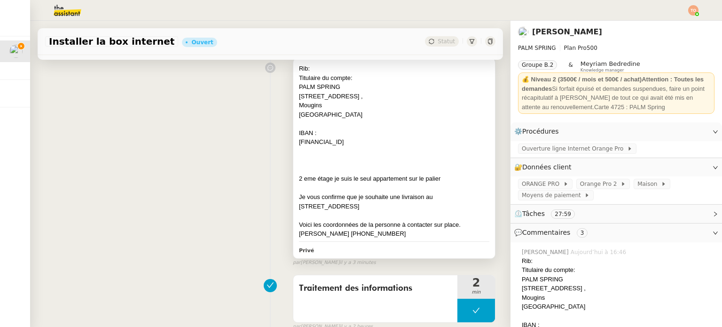
scroll to position [94, 0]
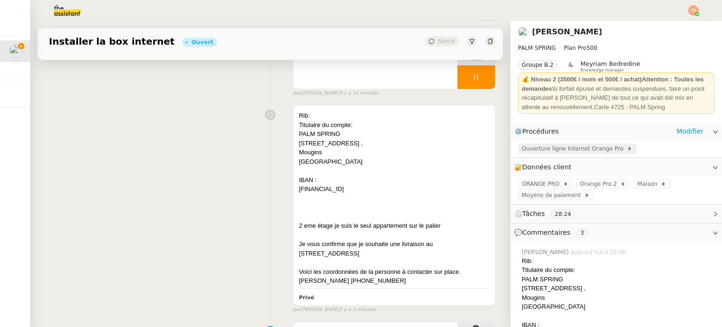
click at [561, 145] on span "Ouverture ligne Internet Orange Pro" at bounding box center [574, 148] width 105 height 9
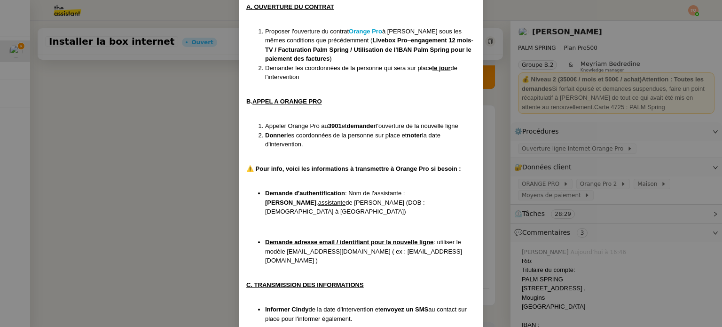
scroll to position [188, 0]
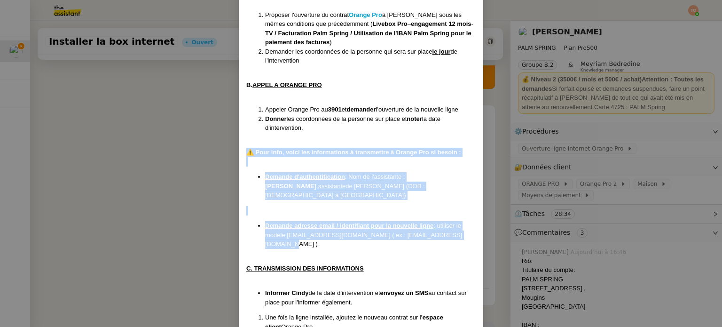
drag, startPoint x: 244, startPoint y: 151, endPoint x: 470, endPoint y: 230, distance: 239.0
click at [470, 230] on div "Créé le 30/09/24 MAJ le 03/12/24 Contexte : Cindy souhaite ouvrir une nouvelle …" at bounding box center [361, 185] width 230 height 639
copy div "⚠️ Pour info, voici les informations à transmettre à Orange Pro si besoin : Dem…"
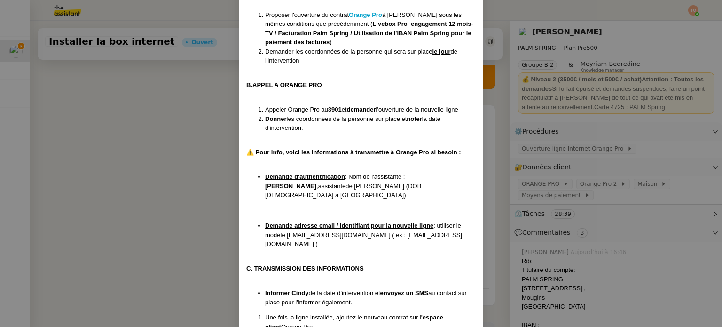
click at [206, 125] on nz-modal-container "Créé le 30/09/24 MAJ le 03/12/24 Contexte : Cindy souhaite ouvrir une nouvelle …" at bounding box center [361, 163] width 722 height 327
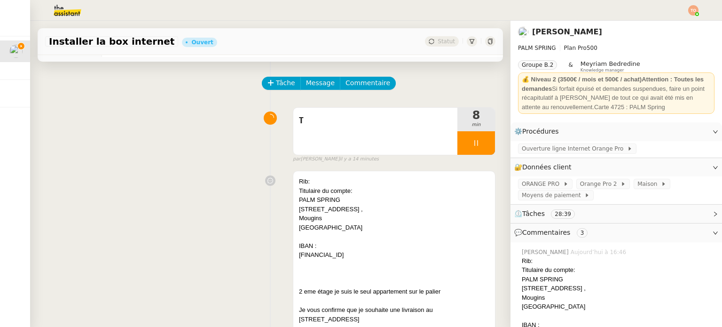
scroll to position [0, 0]
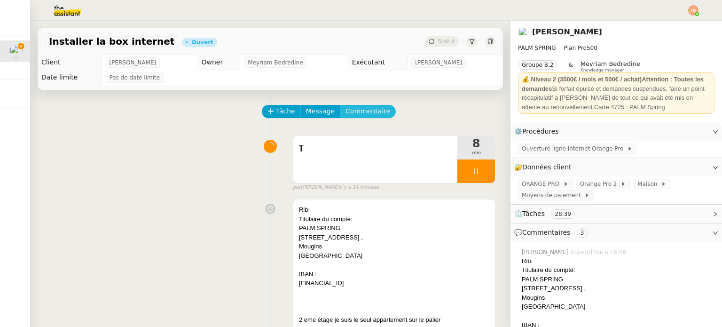
click at [370, 113] on span "Commentaire" at bounding box center [368, 111] width 45 height 11
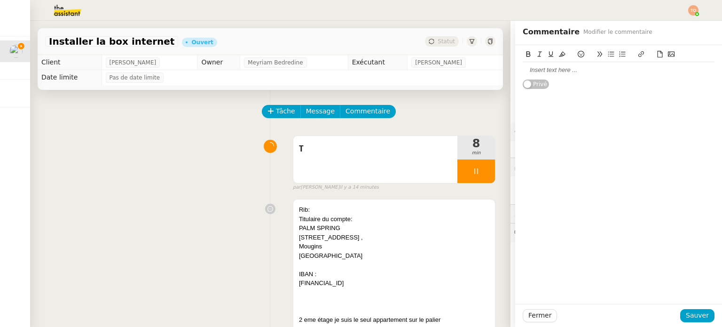
click at [564, 70] on div at bounding box center [619, 70] width 192 height 8
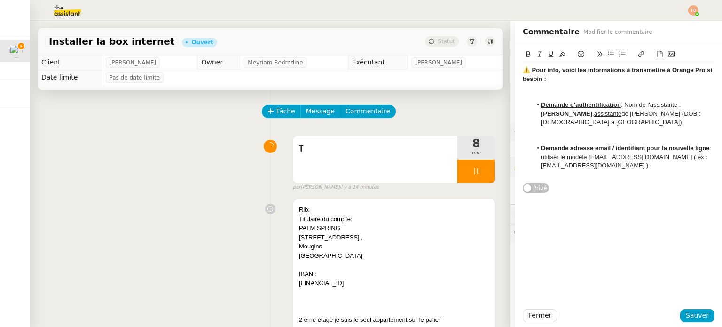
click at [581, 95] on div at bounding box center [619, 96] width 192 height 8
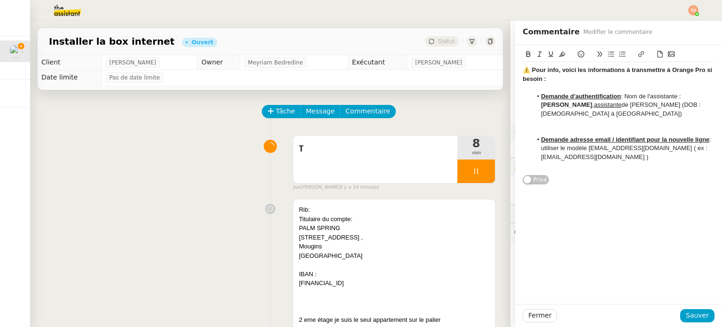
click at [560, 127] on div at bounding box center [619, 131] width 192 height 8
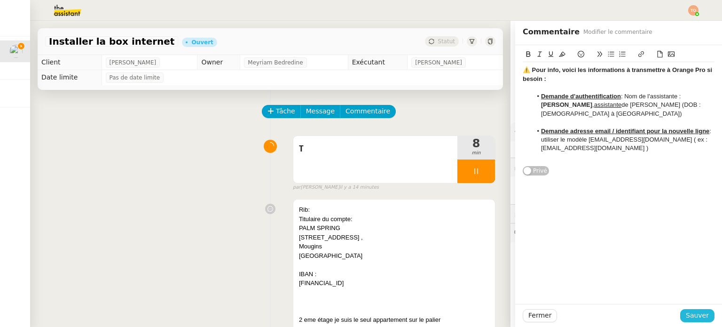
click at [689, 317] on span "Sauver" at bounding box center [697, 315] width 23 height 11
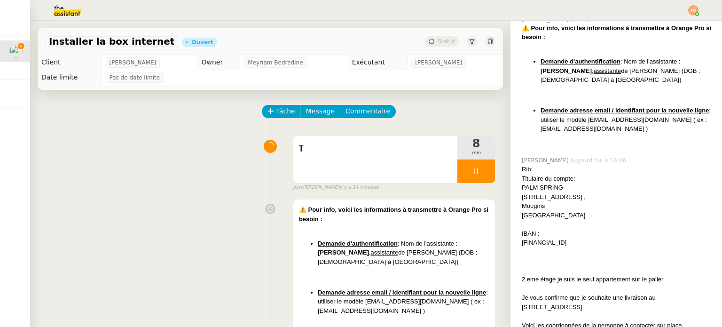
scroll to position [235, 0]
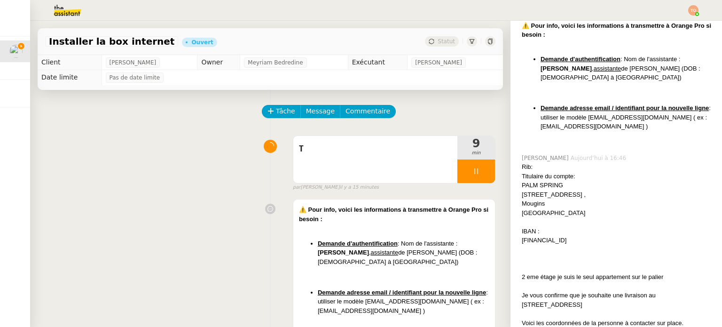
click at [558, 220] on div at bounding box center [618, 221] width 193 height 9
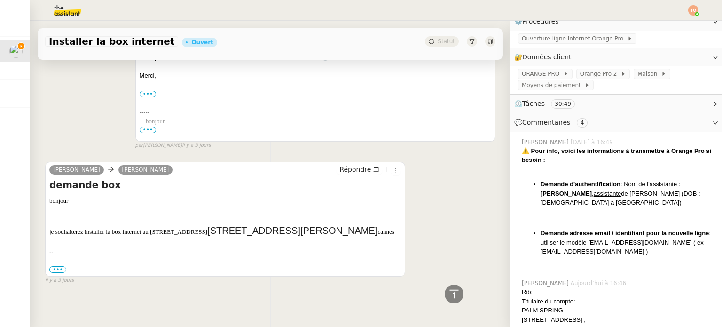
scroll to position [94, 0]
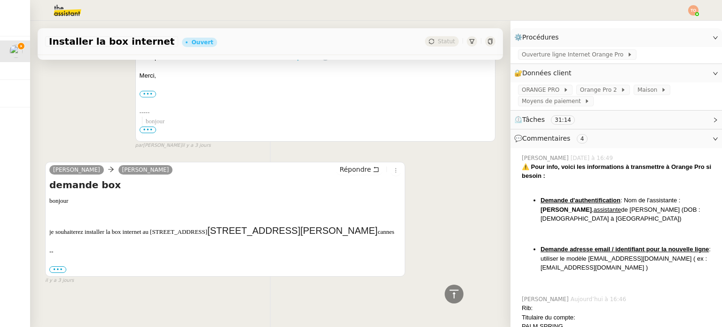
click at [601, 260] on li "Demande adresse email / identifiant pour la nouvelle ligne : utiliser le modèle…" at bounding box center [628, 259] width 174 height 28
drag, startPoint x: 601, startPoint y: 259, endPoint x: 617, endPoint y: 260, distance: 16.5
click at [615, 260] on li "Demande adresse email / identifiant pour la nouvelle ligne : utiliser le modèle…" at bounding box center [628, 259] width 174 height 28
drag, startPoint x: 636, startPoint y: 260, endPoint x: 643, endPoint y: 260, distance: 7.1
click at [636, 260] on li "Demande adresse email / identifiant pour la nouvelle ligne : utiliser le modèle…" at bounding box center [628, 259] width 174 height 28
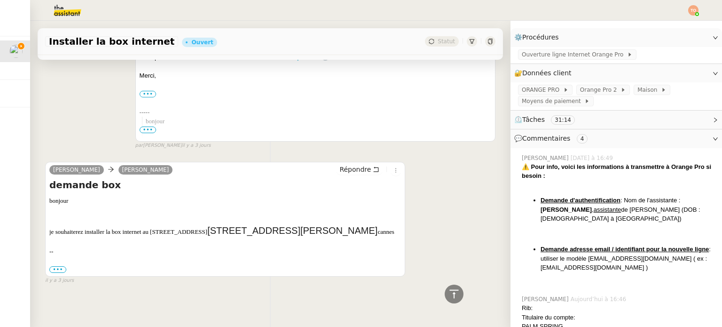
click at [643, 260] on li "Demande adresse email / identifiant pour la nouvelle ligne : utiliser le modèle…" at bounding box center [628, 259] width 174 height 28
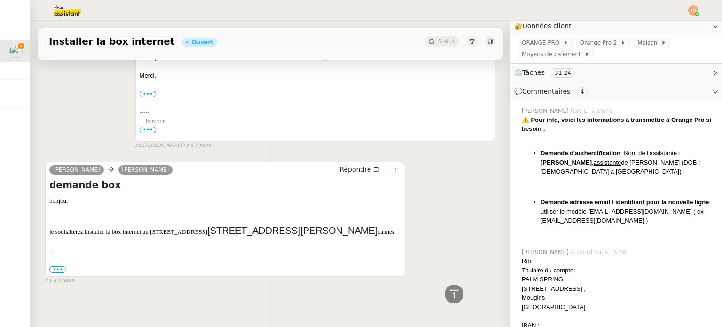
scroll to position [0, 0]
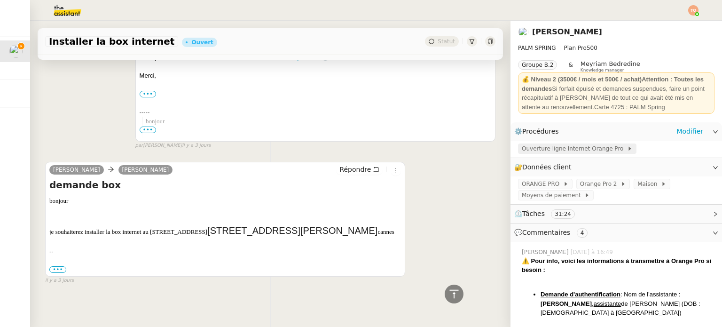
click at [586, 150] on span "Ouverture ligne Internet Orange Pro" at bounding box center [574, 148] width 105 height 9
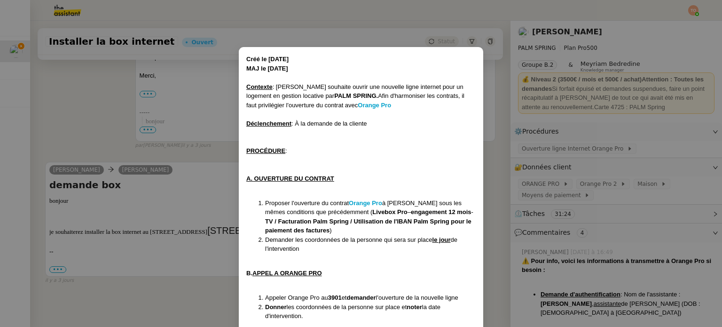
click at [117, 150] on nz-modal-container "Créé le 30/09/24 MAJ le 03/12/24 Contexte : Cindy souhaite ouvrir une nouvelle …" at bounding box center [361, 163] width 722 height 327
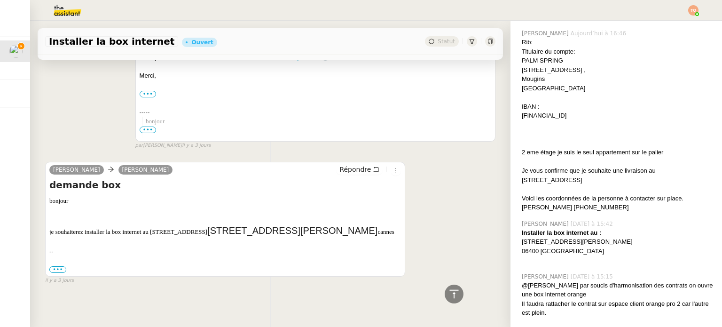
scroll to position [376, 0]
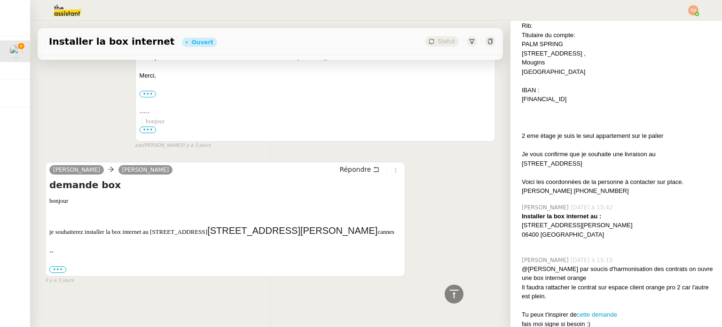
click at [523, 235] on div "06400 Cannes" at bounding box center [618, 234] width 193 height 9
click at [529, 233] on div "06400 Cannes" at bounding box center [618, 234] width 193 height 9
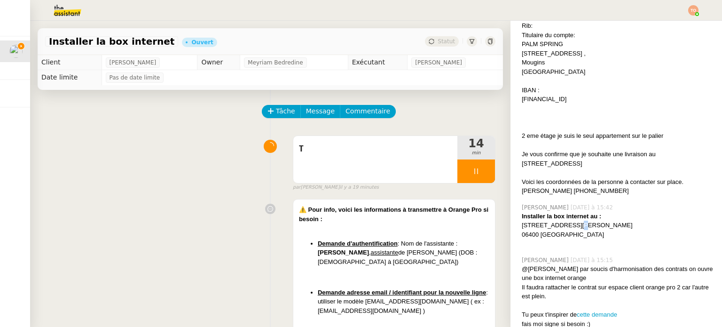
click at [566, 226] on div "24 Bis Rue Louis Perrissol" at bounding box center [618, 225] width 193 height 9
click at [567, 226] on div "24 Bis Rue Louis Perrissol" at bounding box center [618, 225] width 193 height 9
click at [570, 226] on div "24 Bis Rue Louis Perrissol" at bounding box center [618, 225] width 193 height 9
click at [312, 169] on div "T" at bounding box center [375, 159] width 164 height 47
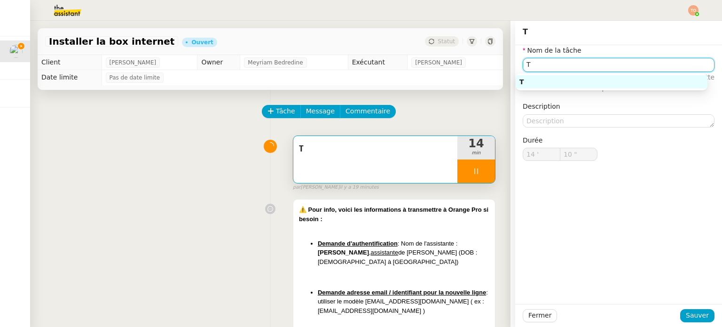
click at [580, 65] on input "T" at bounding box center [619, 65] width 192 height 14
type input "11 ""
type input "<appe"
type input "12 ""
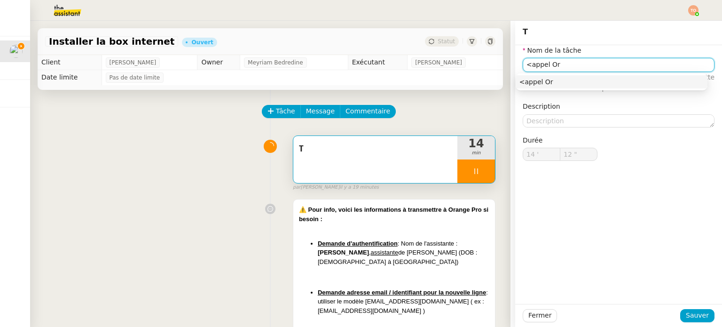
type input "<appel Ora"
type input "13 ""
type input "<appel Orange"
drag, startPoint x: 528, startPoint y: 66, endPoint x: 514, endPoint y: 65, distance: 13.7
click at [515, 65] on div "Nom de la tâche <appel Orange ⚠️ Privilégiez un titre clair et explicite. Le cl…" at bounding box center [618, 110] width 207 height 131
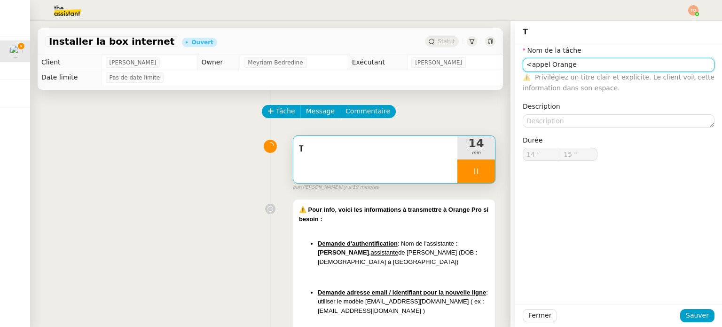
type input "16 ""
type input "Appel Orange"
type input "17 ""
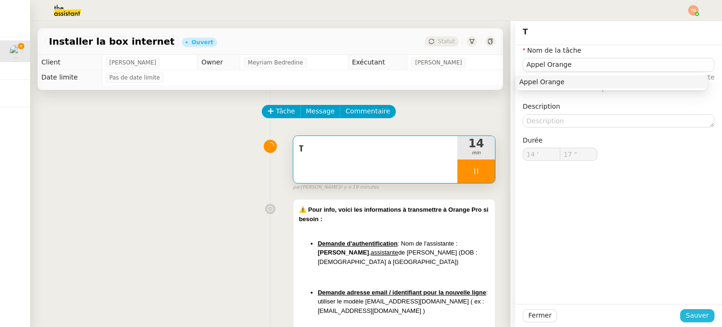
click at [698, 314] on span "Sauver" at bounding box center [697, 315] width 23 height 11
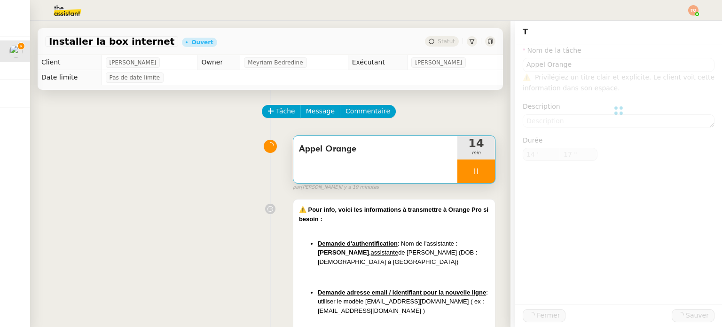
type input "Appel Orange"
type input "14 '"
type input "18 ""
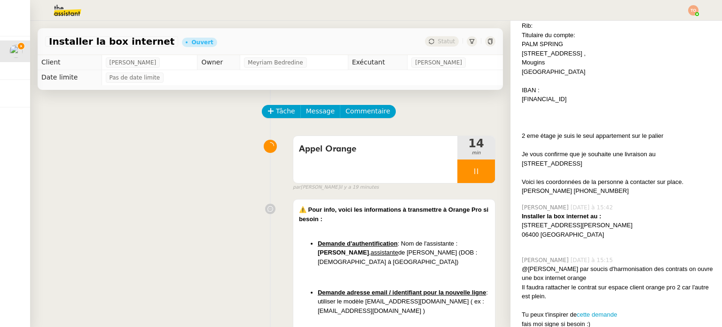
click at [356, 111] on span "Commentaire" at bounding box center [368, 111] width 45 height 11
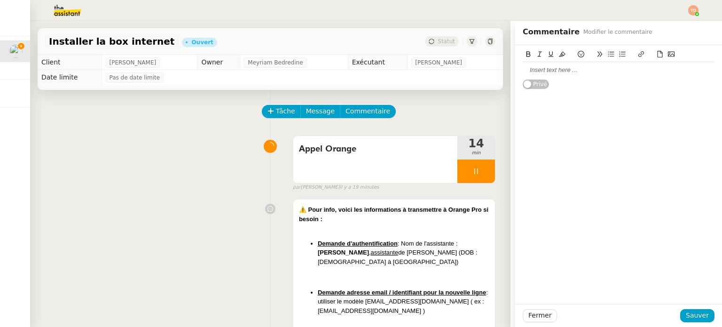
click at [565, 71] on div at bounding box center [619, 70] width 192 height 8
click at [682, 313] on button "Sauver" at bounding box center [698, 315] width 34 height 13
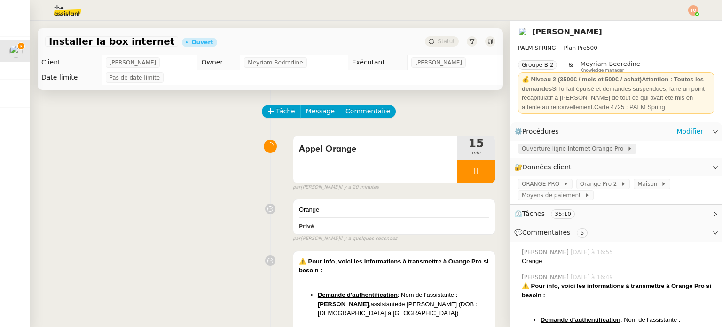
click at [584, 149] on span "Ouverture ligne Internet Orange Pro" at bounding box center [574, 148] width 105 height 9
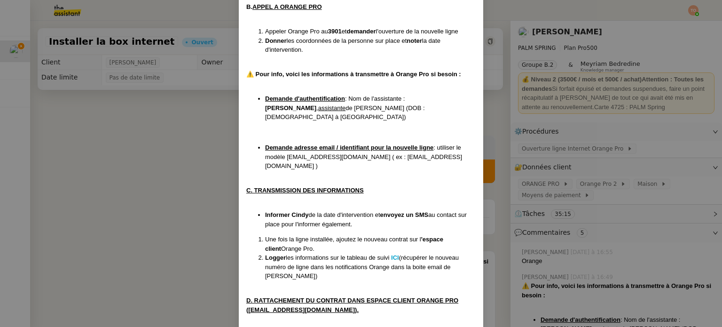
scroll to position [282, 0]
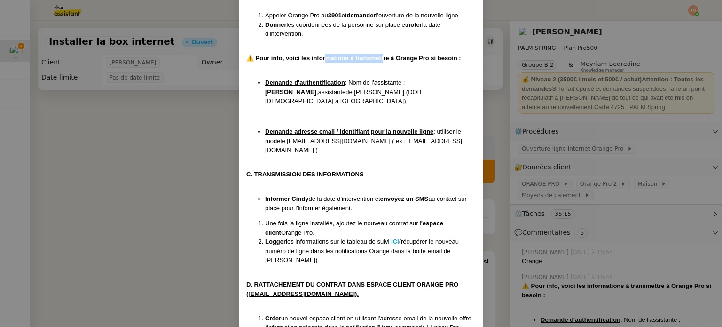
drag, startPoint x: 324, startPoint y: 61, endPoint x: 386, endPoint y: 54, distance: 62.5
click at [382, 54] on div "⚠️ Pour info, voici les informations à transmettre à Orange Pro si besoin :" at bounding box center [361, 58] width 230 height 9
click at [386, 54] on div "⚠️ Pour info, voici les informations à transmettre à Orange Pro si besoin :" at bounding box center [361, 58] width 230 height 9
click at [188, 171] on nz-modal-container "Créé le 30/09/24 MAJ le 03/12/24 Contexte : Cindy souhaite ouvrir une nouvelle …" at bounding box center [361, 163] width 722 height 327
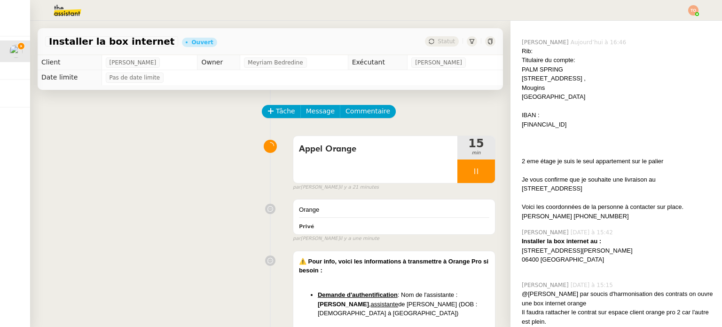
scroll to position [423, 0]
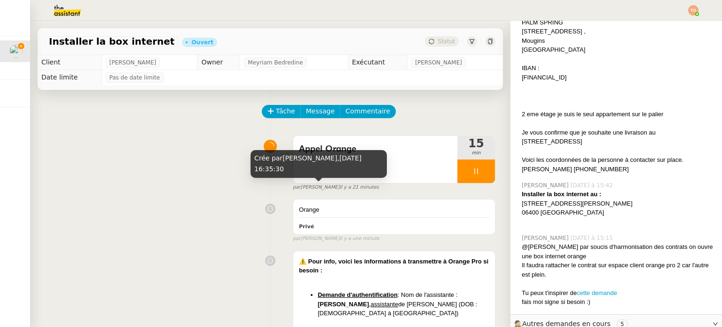
click at [342, 190] on span "il y a 21 minutes" at bounding box center [360, 187] width 40 height 8
click at [344, 190] on span "il y a 21 minutes" at bounding box center [360, 187] width 40 height 8
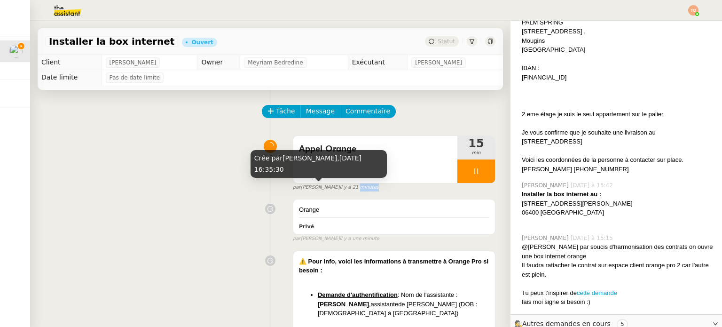
click at [345, 190] on span "il y a 21 minutes" at bounding box center [360, 187] width 40 height 8
click at [345, 189] on span "il y a 21 minutes" at bounding box center [360, 187] width 40 height 8
click at [346, 189] on span "il y a 21 minutes" at bounding box center [360, 187] width 40 height 8
click at [293, 190] on span "par" at bounding box center [297, 187] width 8 height 8
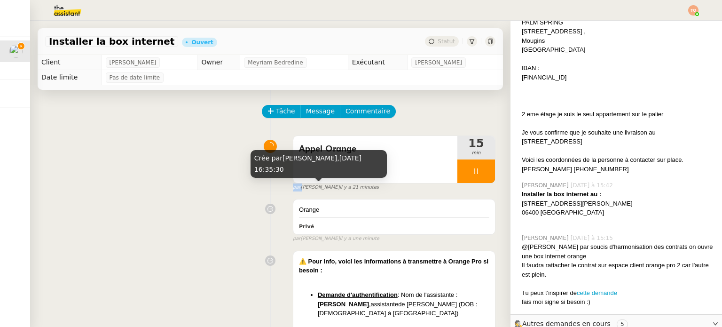
click at [293, 190] on span "par" at bounding box center [297, 187] width 8 height 8
click at [295, 190] on small "par Tatyana O. il y a 21 minutes" at bounding box center [336, 187] width 86 height 8
click at [305, 190] on small "par Tatyana O. il y a 21 minutes" at bounding box center [336, 187] width 86 height 8
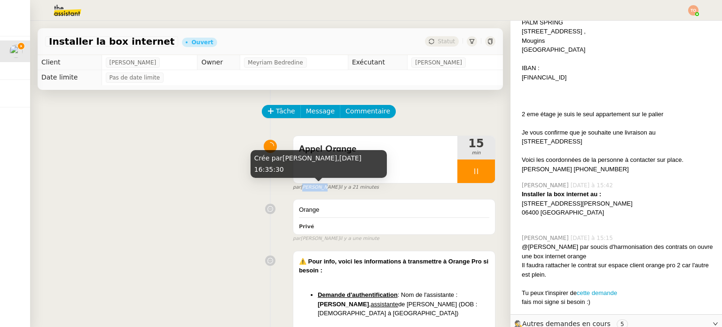
click at [305, 190] on small "par Tatyana O. il y a 21 minutes" at bounding box center [336, 187] width 86 height 8
drag, startPoint x: 341, startPoint y: 187, endPoint x: 350, endPoint y: 188, distance: 9.5
click at [350, 188] on span "il y a 21 minutes" at bounding box center [360, 187] width 40 height 8
click at [349, 188] on span "il y a 21 minutes" at bounding box center [360, 187] width 40 height 8
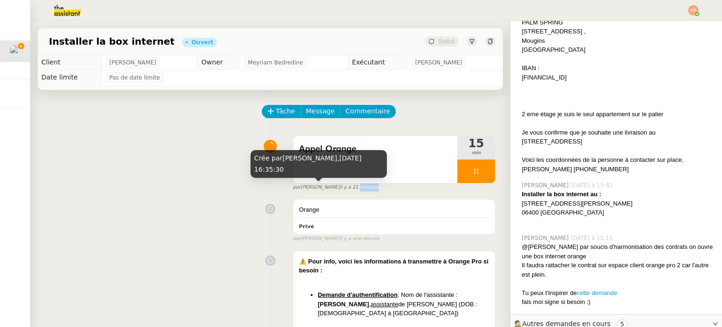
click at [349, 188] on span "il y a 21 minutes" at bounding box center [360, 187] width 40 height 8
click at [341, 187] on span "il y a 21 minutes" at bounding box center [360, 187] width 40 height 8
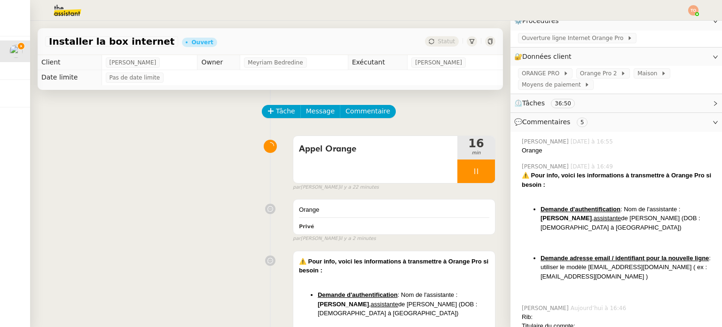
scroll to position [47, 0]
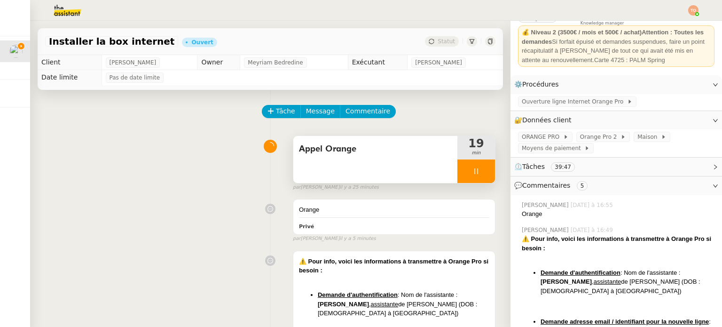
click at [473, 171] on icon at bounding box center [477, 171] width 8 height 8
click at [478, 169] on button at bounding box center [485, 171] width 19 height 24
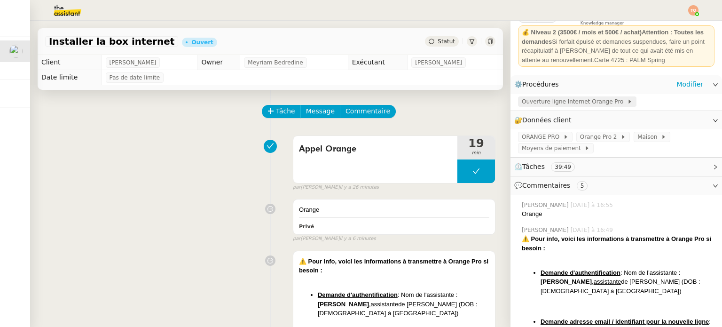
click at [585, 101] on span "Ouverture ligne Internet Orange Pro" at bounding box center [574, 101] width 105 height 9
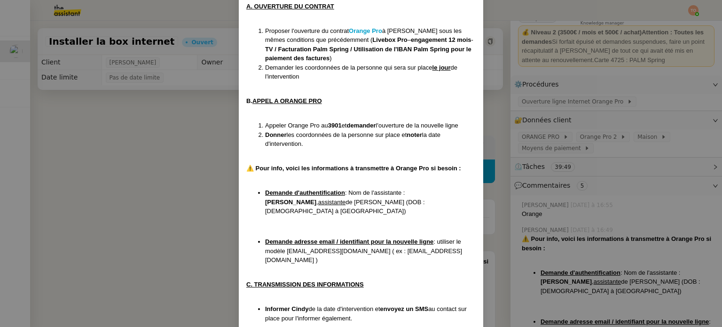
scroll to position [188, 0]
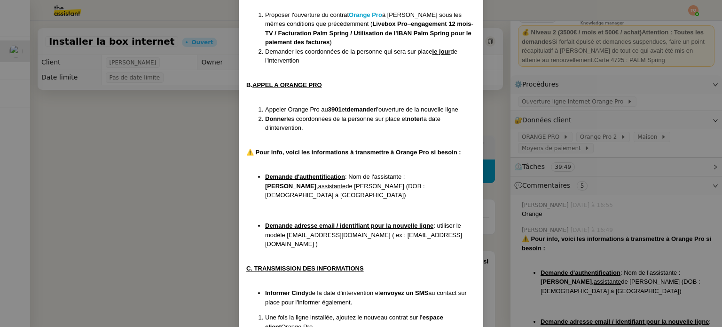
drag, startPoint x: 405, startPoint y: 174, endPoint x: 427, endPoint y: 182, distance: 22.8
click at [427, 182] on li "Demande d'authentification : Nom de l'assistante : Alex Bordas , assistante de …" at bounding box center [370, 186] width 211 height 28
click at [426, 182] on li "Demande d'authentification : Nom de l'assistante : Alex Bordas , assistante de …" at bounding box center [370, 186] width 211 height 28
drag, startPoint x: 408, startPoint y: 177, endPoint x: 441, endPoint y: 177, distance: 32.9
click at [317, 182] on strong "Alex Bordas" at bounding box center [290, 185] width 51 height 7
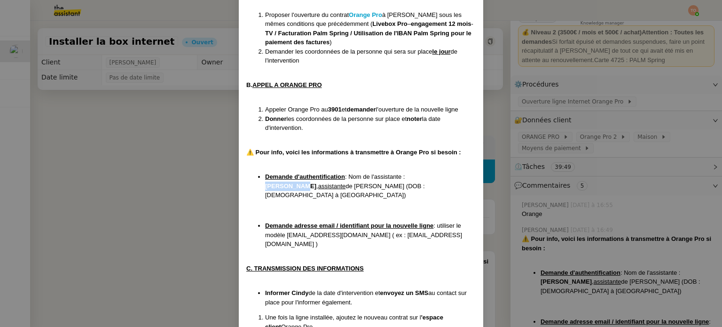
click at [317, 182] on strong "Alex Bordas" at bounding box center [290, 185] width 51 height 7
drag, startPoint x: 441, startPoint y: 176, endPoint x: 405, endPoint y: 177, distance: 36.2
click at [405, 177] on li "Demande d'authentification : Nom de l'assistante : Alex Bordas , assistante de …" at bounding box center [370, 186] width 211 height 28
click at [405, 175] on li "Demande d'authentification : Nom de l'assistante : Alex Bordas , assistante de …" at bounding box center [370, 186] width 211 height 28
drag, startPoint x: 406, startPoint y: 175, endPoint x: 441, endPoint y: 174, distance: 34.8
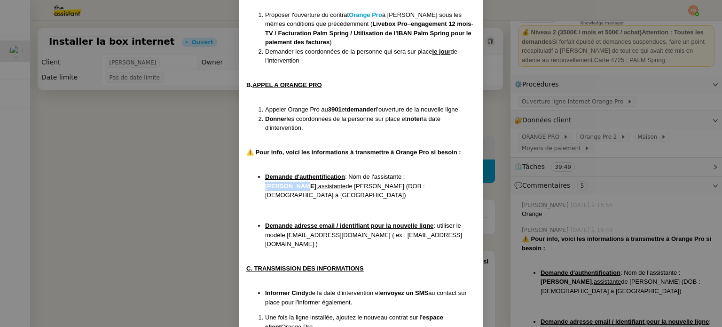
click at [317, 182] on strong "Alex Bordas" at bounding box center [290, 185] width 51 height 7
drag, startPoint x: 441, startPoint y: 177, endPoint x: 408, endPoint y: 177, distance: 33.4
click at [317, 182] on strong "Alex Bordas" at bounding box center [290, 185] width 51 height 7
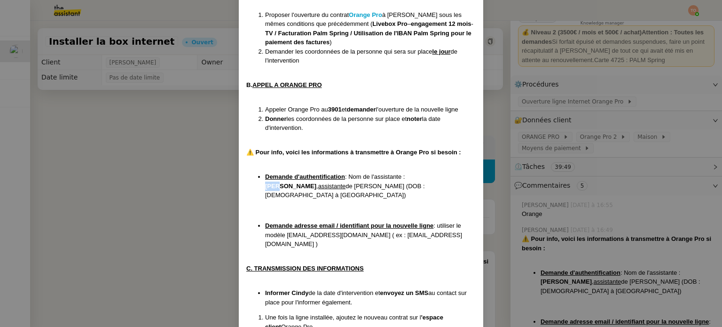
drag, startPoint x: 408, startPoint y: 177, endPoint x: 420, endPoint y: 178, distance: 12.2
click at [317, 182] on strong "Alex Bordas" at bounding box center [290, 185] width 51 height 7
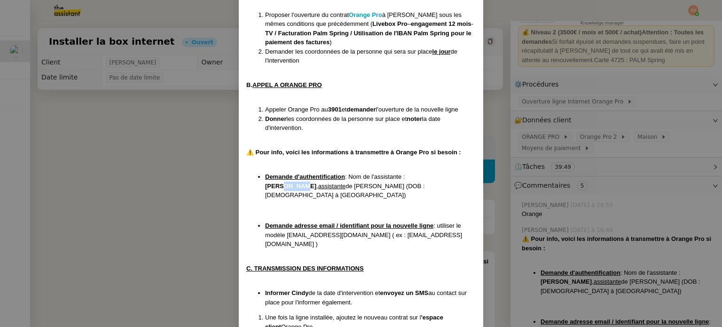
click at [317, 182] on strong "Alex Bordas" at bounding box center [290, 185] width 51 height 7
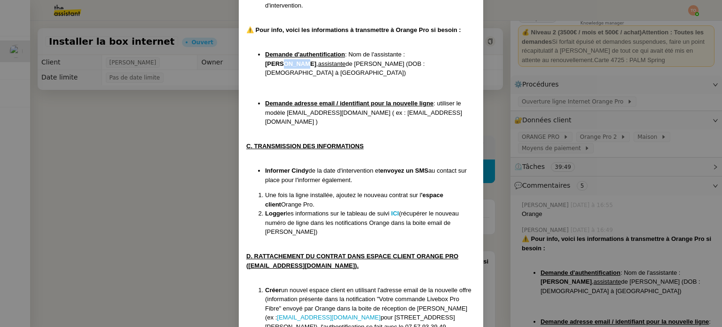
scroll to position [263, 0]
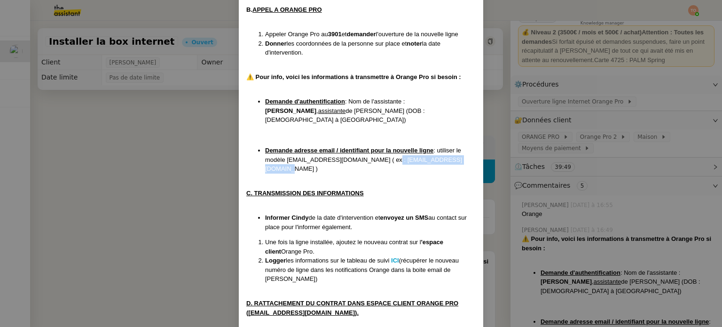
drag, startPoint x: 376, startPoint y: 152, endPoint x: 456, endPoint y: 154, distance: 80.0
click at [456, 154] on li "Demande adresse email / identifiant pour la nouvelle ligne : utiliser le modèle…" at bounding box center [370, 160] width 211 height 28
click at [456, 155] on div "Créé le 30/09/24 MAJ le 03/12/24 Contexte : Cindy souhaite ouvrir une nouvelle …" at bounding box center [361, 110] width 230 height 639
drag, startPoint x: 457, startPoint y: 151, endPoint x: 378, endPoint y: 151, distance: 79.0
click at [378, 151] on li "Demande adresse email / identifiant pour la nouvelle ligne : utiliser le modèle…" at bounding box center [370, 160] width 211 height 28
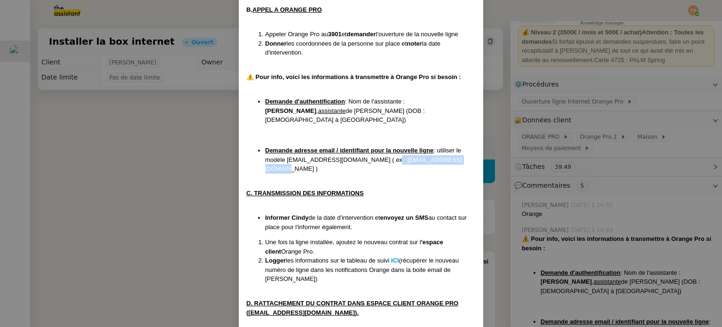
click at [378, 146] on li "Demande adresse email / identifiant pour la nouvelle ligne : utiliser le modèle…" at bounding box center [370, 160] width 211 height 28
drag, startPoint x: 376, startPoint y: 149, endPoint x: 457, endPoint y: 150, distance: 80.9
click at [457, 150] on li "Demande adresse email / identifiant pour la nouvelle ligne : utiliser le modèle…" at bounding box center [370, 160] width 211 height 28
drag, startPoint x: 456, startPoint y: 152, endPoint x: 375, endPoint y: 150, distance: 80.5
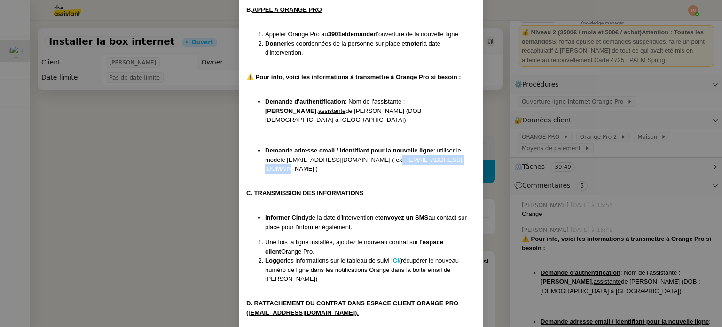
click at [375, 150] on li "Demande adresse email / identifiant pour la nouvelle ligne : utiliser le modèle…" at bounding box center [370, 160] width 211 height 28
drag, startPoint x: 376, startPoint y: 150, endPoint x: 457, endPoint y: 148, distance: 80.9
click at [457, 148] on li "Demande adresse email / identifiant pour la nouvelle ligne : utiliser le modèle…" at bounding box center [370, 160] width 211 height 28
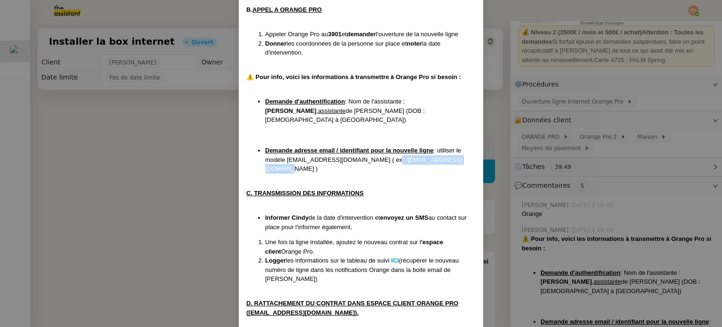
drag, startPoint x: 457, startPoint y: 148, endPoint x: 395, endPoint y: 148, distance: 61.6
click at [395, 148] on li "Demande adresse email / identifiant pour la nouvelle ligne : utiliser le modèle…" at bounding box center [370, 160] width 211 height 28
drag, startPoint x: 376, startPoint y: 151, endPoint x: 456, endPoint y: 152, distance: 80.4
click at [456, 152] on li "Demande adresse email / identifiant pour la nouvelle ligne : utiliser le modèle…" at bounding box center [370, 160] width 211 height 28
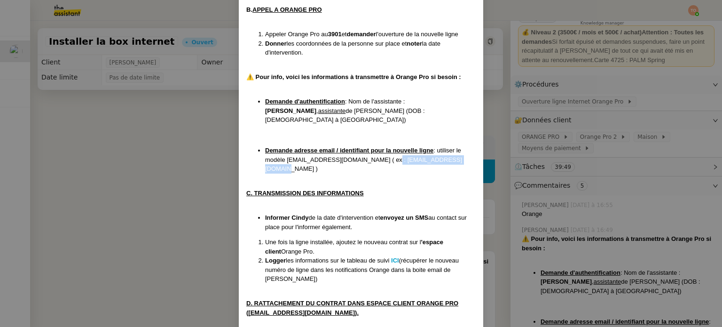
click at [456, 152] on li "Demande adresse email / identifiant pour la nouvelle ligne : utiliser le modèle…" at bounding box center [370, 160] width 211 height 28
drag, startPoint x: 456, startPoint y: 152, endPoint x: 377, endPoint y: 150, distance: 79.0
click at [377, 150] on li "Demande adresse email / identifiant pour la nouvelle ligne : utiliser le modèle…" at bounding box center [370, 160] width 211 height 28
click at [205, 145] on nz-modal-container "Créé le 30/09/24 MAJ le 03/12/24 Contexte : Cindy souhaite ouvrir une nouvelle …" at bounding box center [361, 163] width 722 height 327
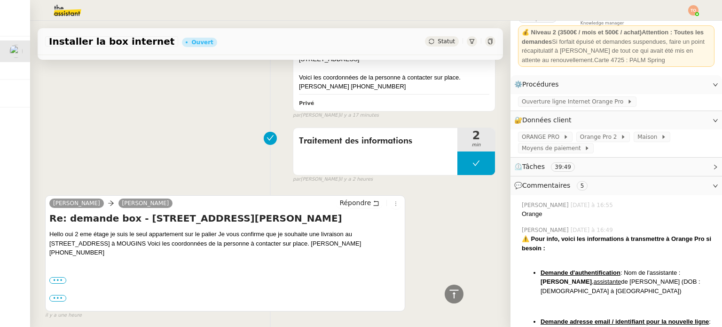
scroll to position [564, 0]
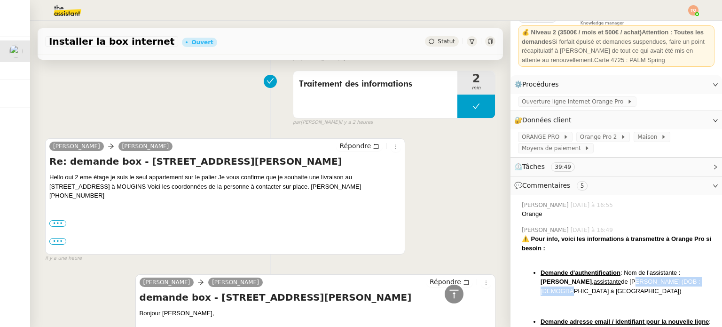
drag, startPoint x: 600, startPoint y: 285, endPoint x: 679, endPoint y: 287, distance: 78.6
click at [679, 287] on li "Demande d'authentification : Nom de l'assistante : Alex Bordas , assistante de …" at bounding box center [628, 282] width 174 height 28
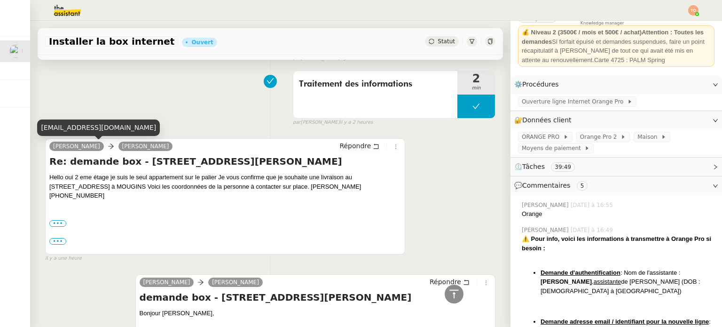
click at [90, 127] on div "moulycindy@gmail.com" at bounding box center [98, 127] width 123 height 16
click at [104, 126] on div "moulycindy@gmail.com" at bounding box center [98, 127] width 123 height 16
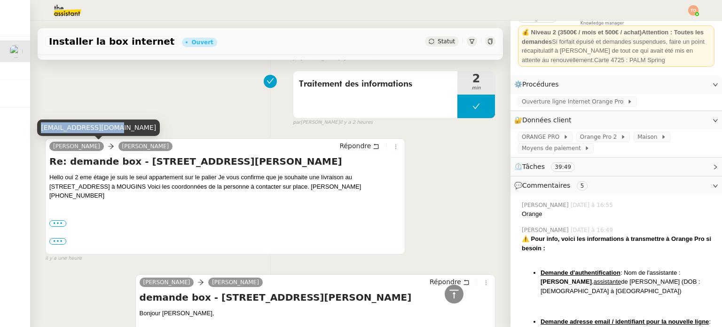
click at [104, 126] on div "moulycindy@gmail.com" at bounding box center [98, 127] width 123 height 16
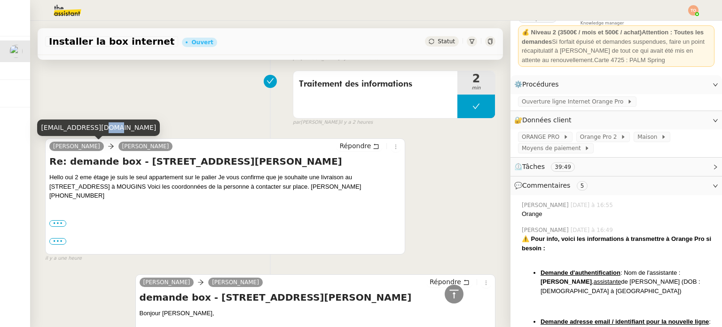
click at [103, 127] on div "moulycindy@gmail.com" at bounding box center [98, 127] width 123 height 16
drag, startPoint x: 54, startPoint y: 127, endPoint x: 62, endPoint y: 128, distance: 8.0
click at [62, 128] on div "moulycindy@gmail.com" at bounding box center [98, 127] width 123 height 16
drag, startPoint x: 74, startPoint y: 129, endPoint x: 89, endPoint y: 130, distance: 15.1
click at [87, 130] on div "moulycindy@gmail.com" at bounding box center [98, 127] width 123 height 16
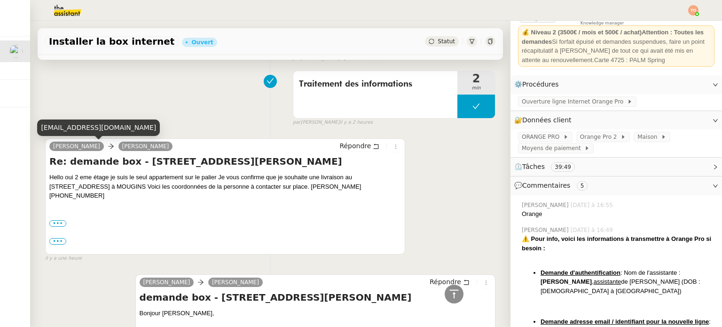
drag, startPoint x: 93, startPoint y: 130, endPoint x: 102, endPoint y: 130, distance: 8.9
click at [101, 130] on div "moulycindy@gmail.com" at bounding box center [98, 127] width 123 height 16
click at [103, 130] on div "moulycindy@gmail.com" at bounding box center [98, 127] width 123 height 16
click at [106, 129] on div "moulycindy@gmail.com" at bounding box center [98, 127] width 123 height 16
click at [109, 128] on div "moulycindy@gmail.com" at bounding box center [98, 127] width 123 height 16
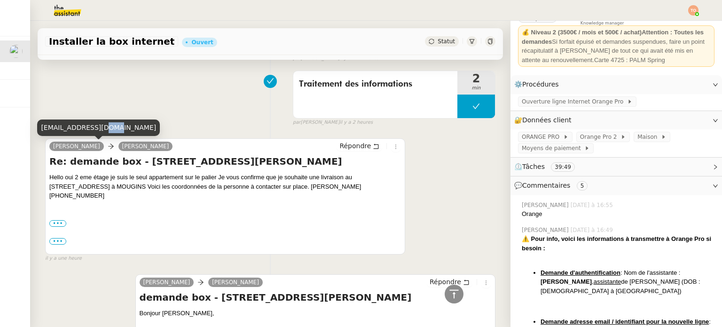
click at [109, 128] on div "moulycindy@gmail.com" at bounding box center [98, 127] width 123 height 16
click at [113, 127] on div "moulycindy@gmail.com" at bounding box center [98, 127] width 123 height 16
click at [108, 129] on div "moulycindy@gmail.com" at bounding box center [98, 127] width 123 height 16
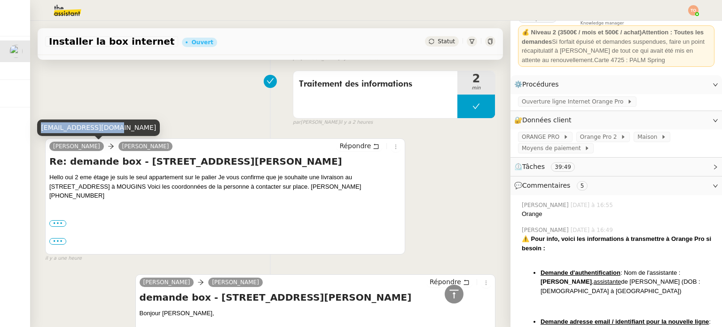
click at [108, 129] on div "moulycindy@gmail.com" at bounding box center [98, 127] width 123 height 16
click at [109, 129] on div "moulycindy@gmail.com" at bounding box center [98, 127] width 123 height 16
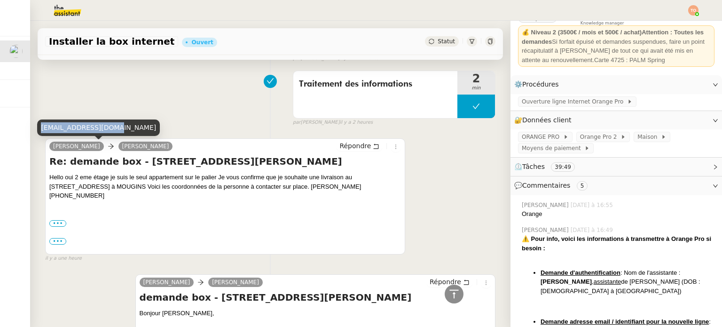
click at [104, 129] on div "moulycindy@gmail.com" at bounding box center [98, 127] width 123 height 16
click at [105, 129] on div "moulycindy@gmail.com" at bounding box center [98, 127] width 123 height 16
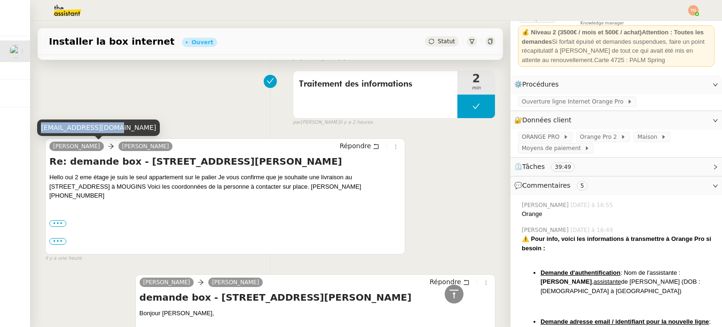
click at [105, 129] on div "moulycindy@gmail.com" at bounding box center [98, 127] width 123 height 16
click at [91, 126] on div "moulycindy@gmail.com" at bounding box center [98, 127] width 123 height 16
click at [54, 126] on div "moulycindy@gmail.com" at bounding box center [98, 127] width 123 height 16
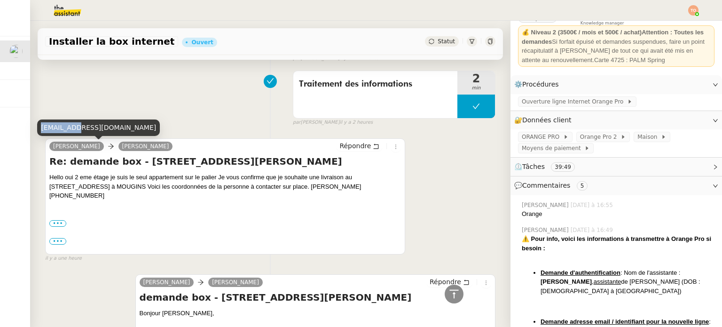
click at [54, 126] on div "moulycindy@gmail.com" at bounding box center [98, 127] width 123 height 16
click at [91, 126] on div "moulycindy@gmail.com" at bounding box center [98, 127] width 123 height 16
click at [104, 127] on div "moulycindy@gmail.com" at bounding box center [98, 127] width 123 height 16
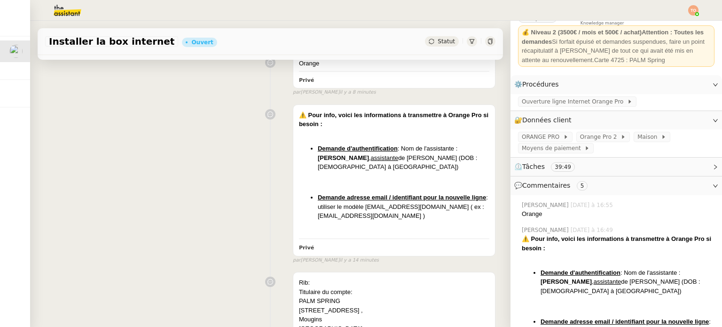
scroll to position [0, 0]
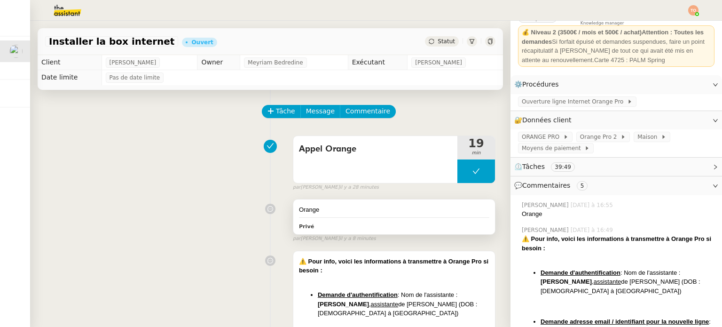
click at [371, 212] on div "Orange" at bounding box center [394, 209] width 190 height 9
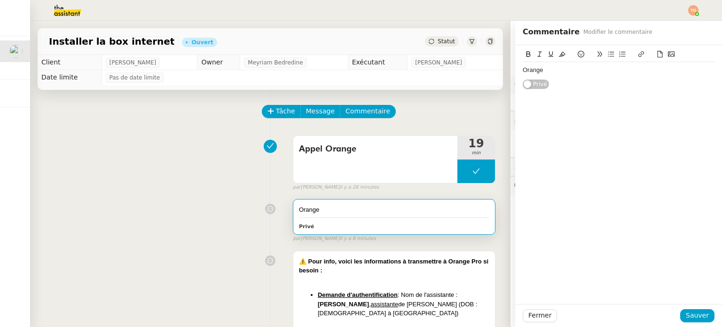
click at [571, 70] on div "Orange" at bounding box center [619, 70] width 192 height 8
click at [523, 73] on div "Orang" at bounding box center [619, 70] width 192 height 8
click at [539, 313] on span "Fermer" at bounding box center [540, 315] width 23 height 11
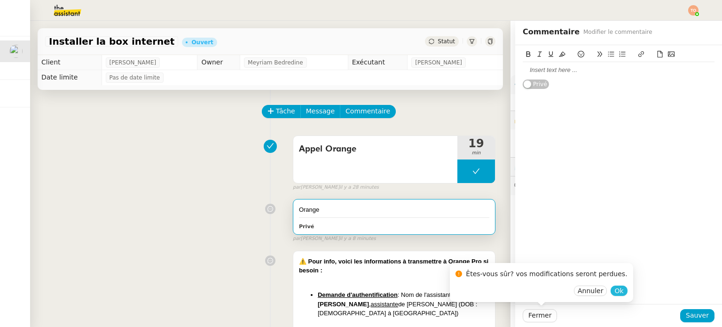
click at [611, 287] on button "Ok" at bounding box center [619, 290] width 16 height 10
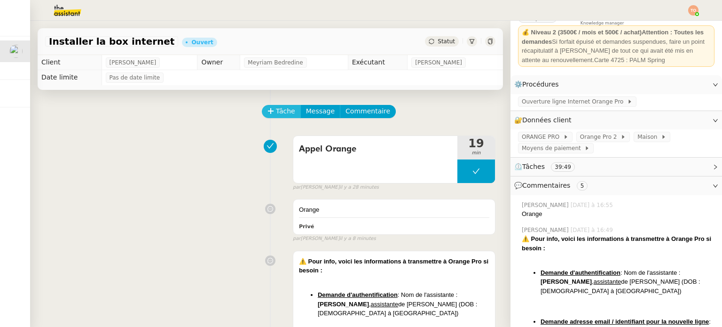
click at [277, 113] on span "Tâche" at bounding box center [285, 111] width 19 height 11
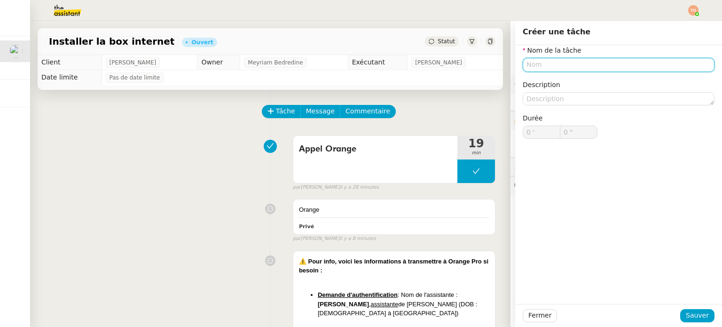
click at [602, 63] on input "text" at bounding box center [619, 65] width 192 height 14
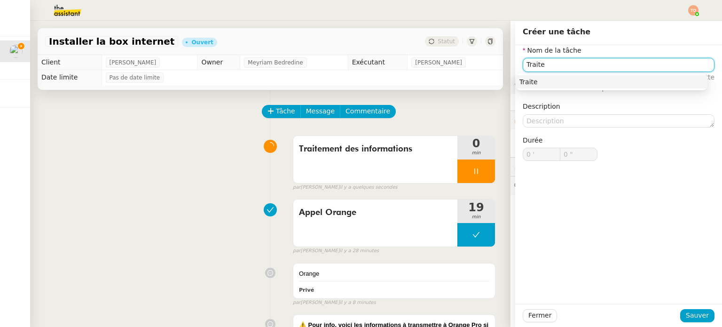
type input "Traite"
click at [701, 306] on div "Fermer Sauver" at bounding box center [618, 315] width 207 height 23
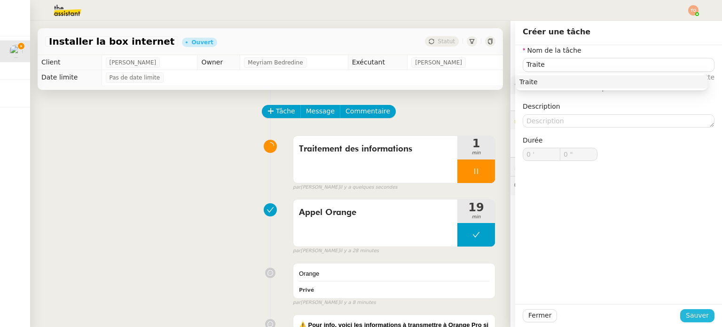
click at [700, 310] on button "Sauver" at bounding box center [698, 315] width 34 height 13
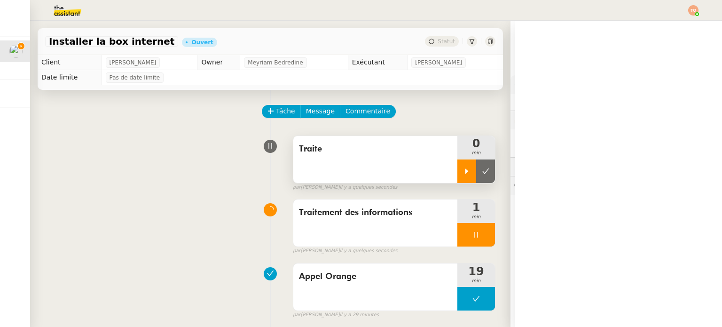
click at [458, 167] on div at bounding box center [467, 171] width 19 height 24
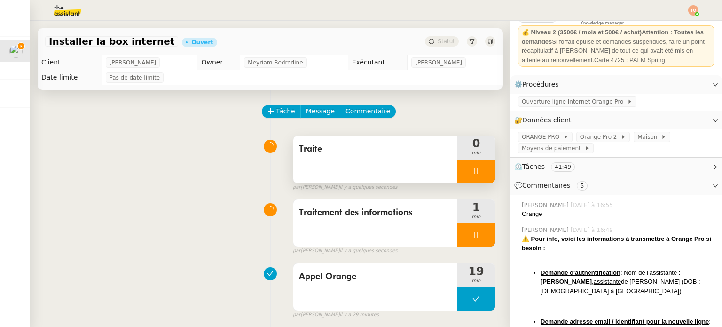
click at [395, 161] on div "Traite" at bounding box center [375, 159] width 164 height 47
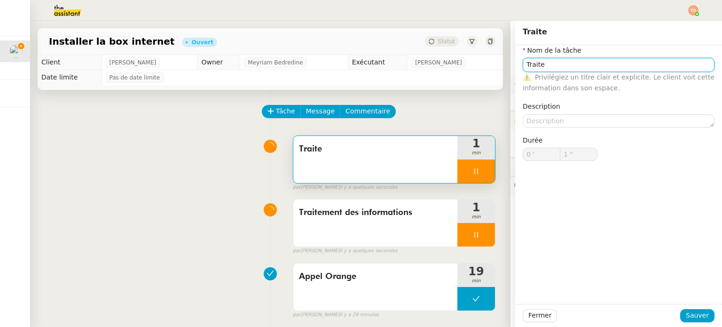
click at [594, 63] on input "Traite" at bounding box center [619, 65] width 192 height 14
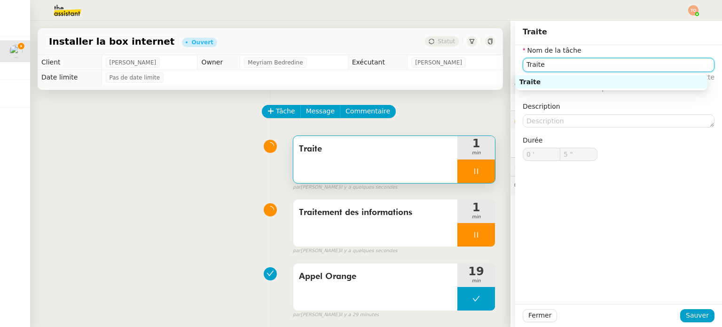
type input "6 ""
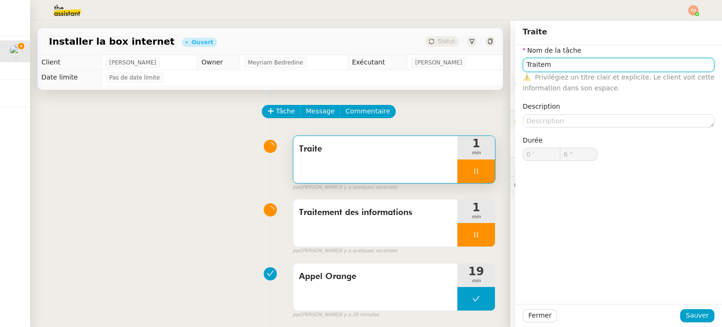
type input "Traiteme"
type input "7 ""
type input "Traitement des in"
type input "8 ""
type input "Traitement des informaio"
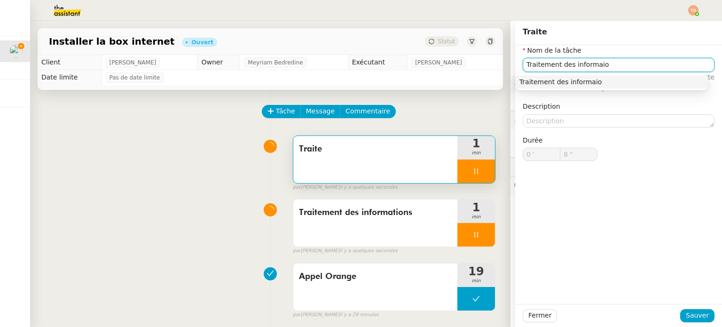
type input "9 ""
type input "Traitement des information"
type input "10 ""
type input "Traitement des informations"
type input "11 ""
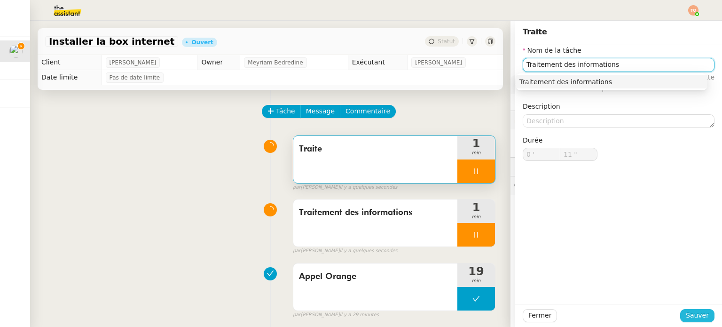
type input "Traitement des informations"
click at [693, 310] on span "Sauver" at bounding box center [697, 315] width 23 height 11
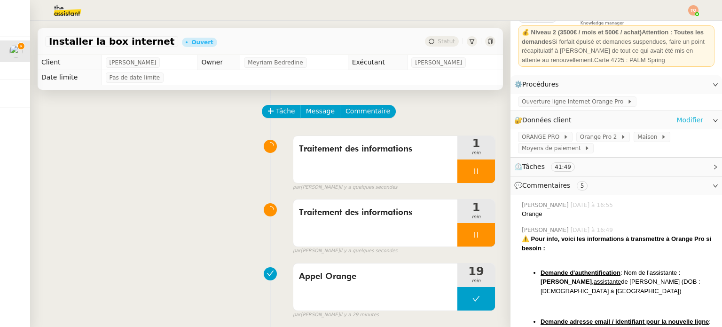
click at [677, 121] on link "Modifier" at bounding box center [690, 120] width 27 height 11
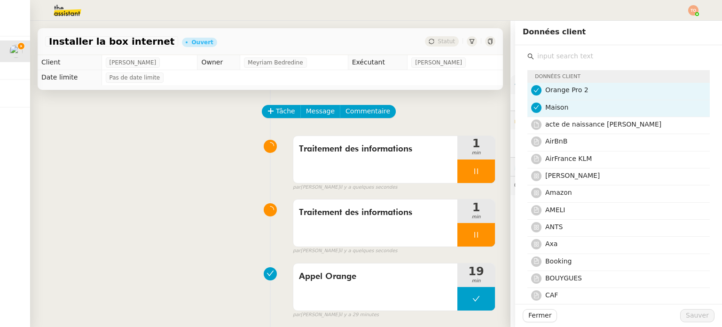
click at [582, 57] on input "text" at bounding box center [622, 56] width 176 height 13
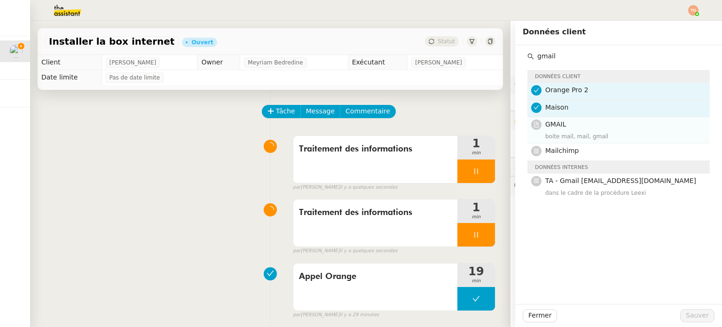
type input "gmail"
click at [598, 131] on div "GMAIL boite mail, mail, gmail" at bounding box center [625, 130] width 159 height 22
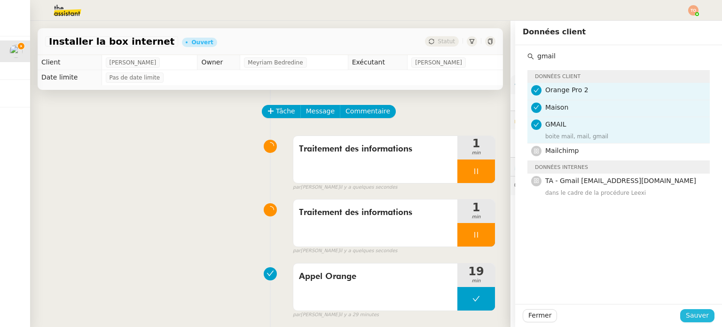
click at [696, 320] on span "Sauver" at bounding box center [697, 315] width 23 height 11
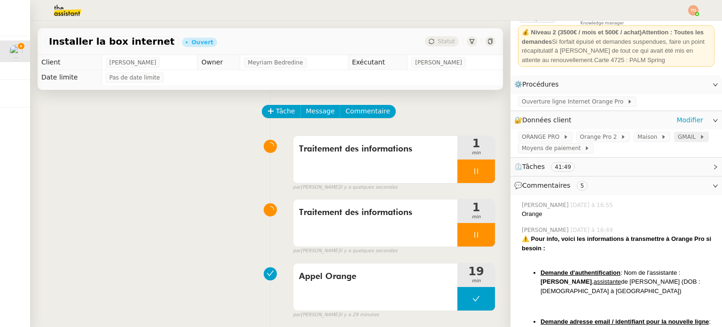
click at [700, 137] on icon at bounding box center [703, 137] width 6 height 6
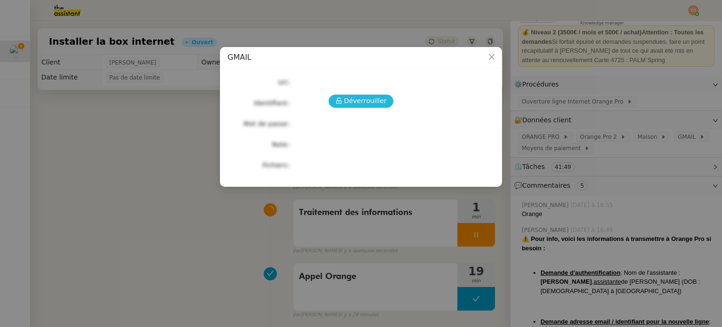
click at [376, 104] on button "Déverrouiller" at bounding box center [361, 101] width 65 height 13
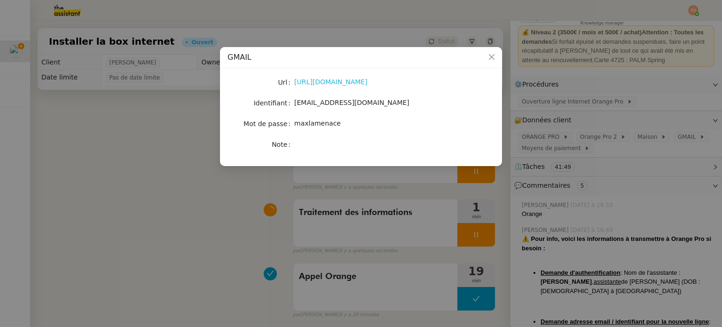
click at [348, 80] on link "https://mail.google.com/" at bounding box center [330, 82] width 73 height 8
click at [352, 103] on span "moulycindy@gmail.com" at bounding box center [351, 103] width 115 height 8
copy span "moulycindy@gmail.com"
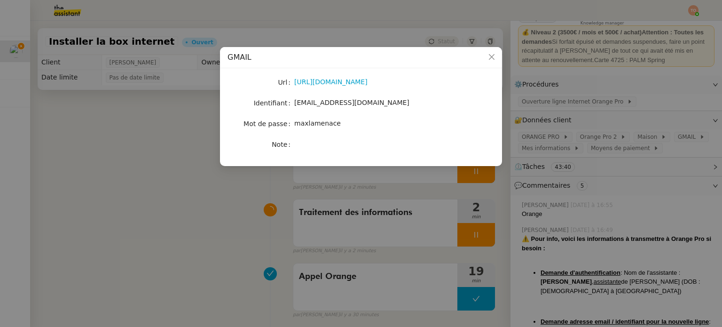
click at [310, 122] on span "maxlamenace" at bounding box center [317, 123] width 47 height 8
copy span "maxlamenace"
click at [156, 112] on nz-modal-container "GMAIL Url https://mail.google.com/ Identifiant moulycindy@gmail.com Mot de pass…" at bounding box center [361, 163] width 722 height 327
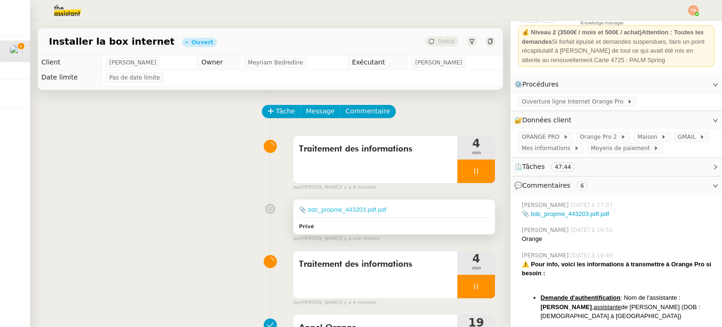
click at [340, 212] on link "📎 bdc_propme_443203.pdf.pdf" at bounding box center [342, 209] width 87 height 7
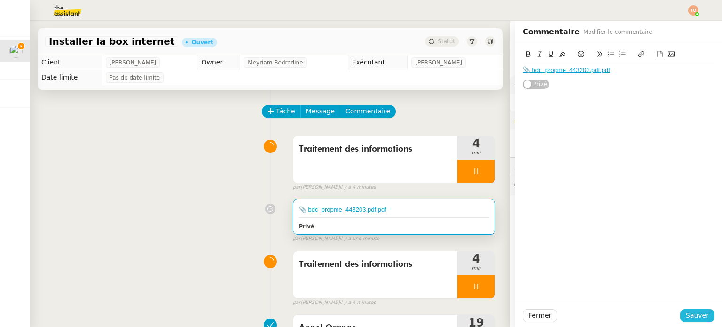
click at [703, 317] on button "Sauver" at bounding box center [698, 315] width 34 height 13
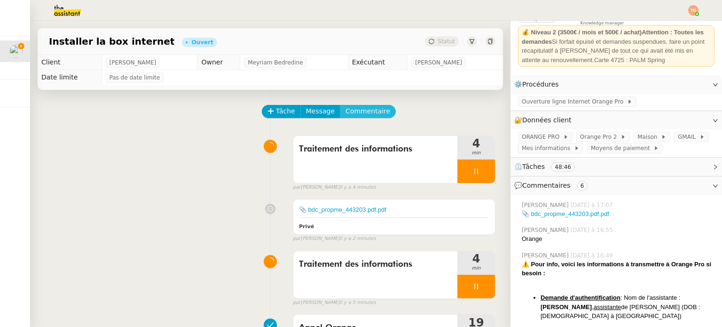
click at [369, 114] on span "Commentaire" at bounding box center [368, 111] width 45 height 11
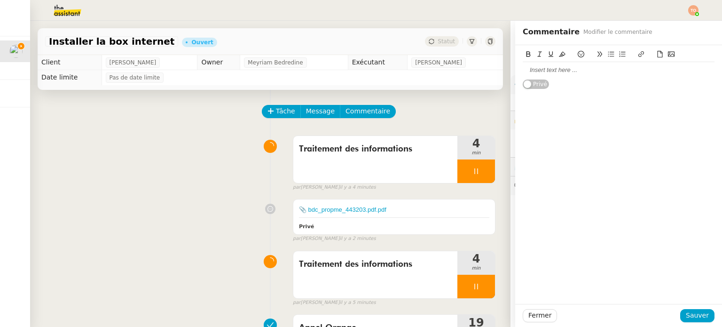
click at [541, 73] on div at bounding box center [619, 70] width 192 height 8
click at [545, 316] on button "Fermer" at bounding box center [540, 315] width 34 height 13
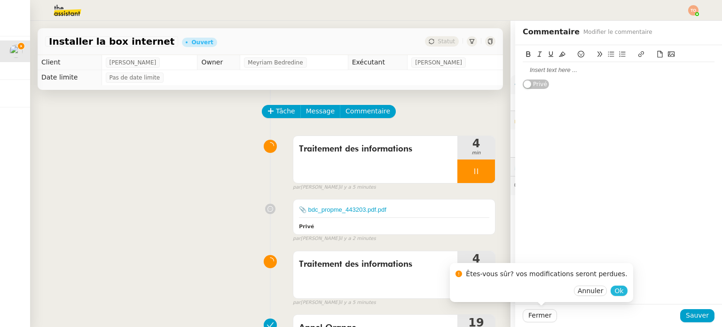
click at [615, 286] on span "Ok" at bounding box center [619, 290] width 9 height 9
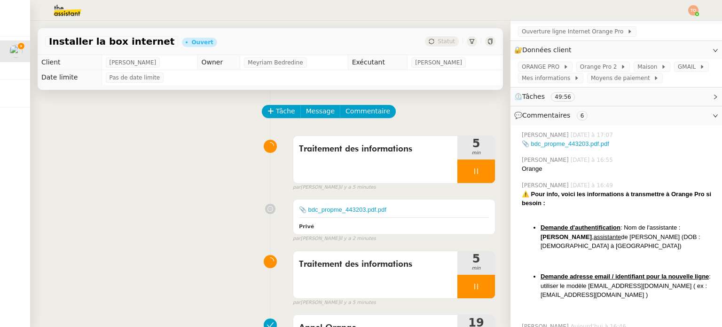
scroll to position [188, 0]
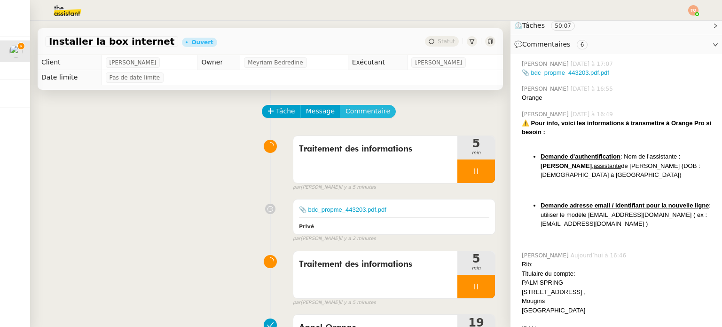
click at [366, 107] on button "Commentaire" at bounding box center [368, 111] width 56 height 13
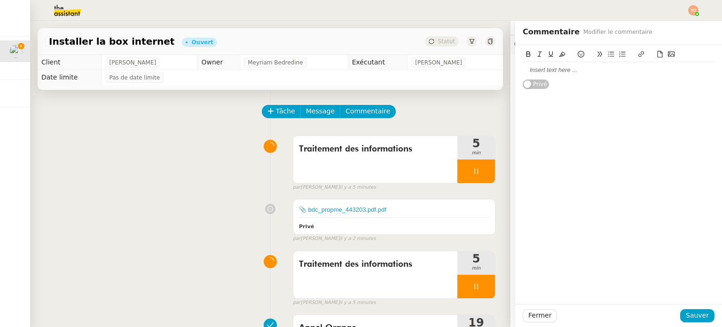
click at [555, 72] on div at bounding box center [619, 70] width 192 height 8
click at [703, 309] on div "Fermer Sauver" at bounding box center [619, 315] width 192 height 13
click at [691, 308] on div "Fermer Sauver" at bounding box center [618, 315] width 207 height 23
click at [691, 310] on span "Sauver" at bounding box center [697, 315] width 23 height 11
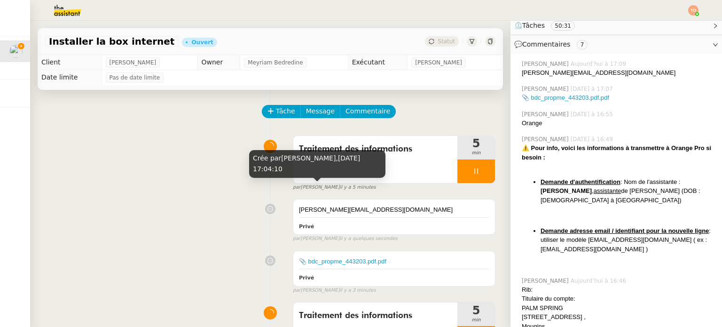
click at [341, 190] on span "il y a 5 minutes" at bounding box center [358, 187] width 36 height 8
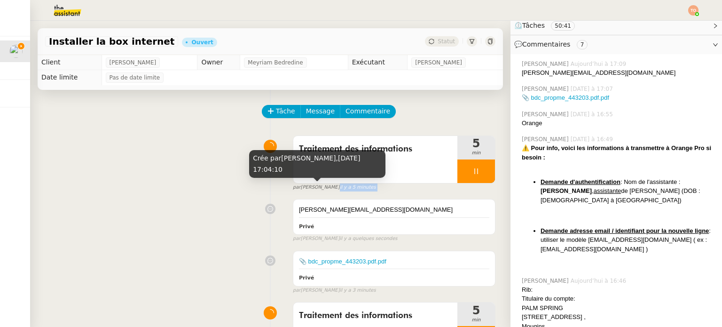
click at [346, 191] on span "il y a 5 minutes" at bounding box center [358, 187] width 36 height 8
click at [341, 187] on span "il y a 5 minutes" at bounding box center [358, 187] width 36 height 8
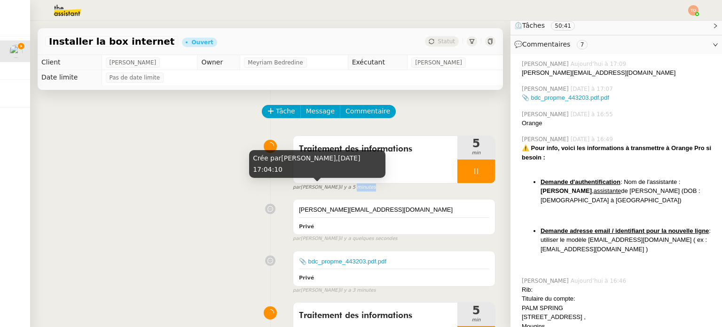
click at [341, 187] on span "il y a 5 minutes" at bounding box center [358, 187] width 36 height 8
click at [340, 191] on span "il y a 5 minutes" at bounding box center [358, 187] width 36 height 8
click at [340, 186] on span "il y a 5 minutes" at bounding box center [358, 187] width 36 height 8
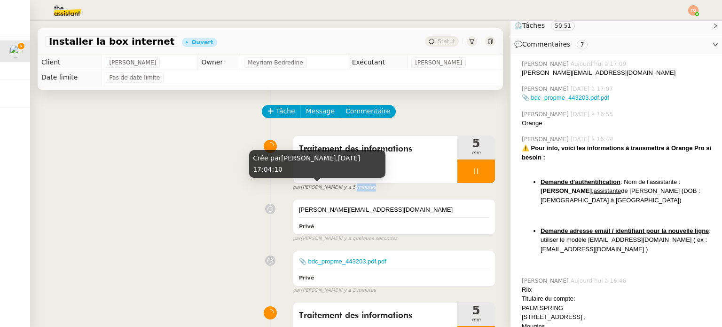
click at [341, 188] on span "il y a 5 minutes" at bounding box center [358, 187] width 36 height 8
click at [342, 189] on span "il y a 5 minutes" at bounding box center [358, 187] width 36 height 8
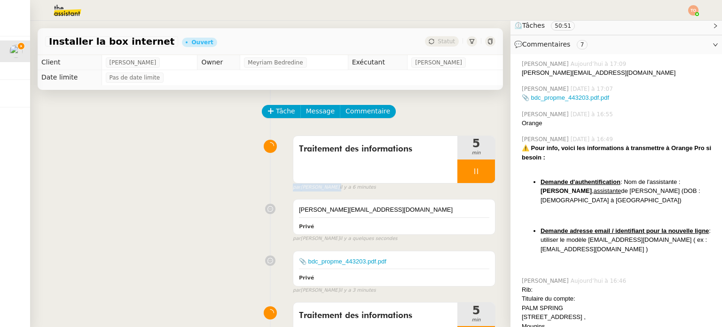
drag, startPoint x: 352, startPoint y: 189, endPoint x: 285, endPoint y: 189, distance: 67.3
click at [285, 189] on div "Traitement des informations 5 min false par Tatyana O. il y a 6 minutes" at bounding box center [270, 161] width 451 height 60
click at [285, 190] on div "Traitement des informations 5 min false par Tatyana O. il y a 6 minutes" at bounding box center [270, 161] width 451 height 60
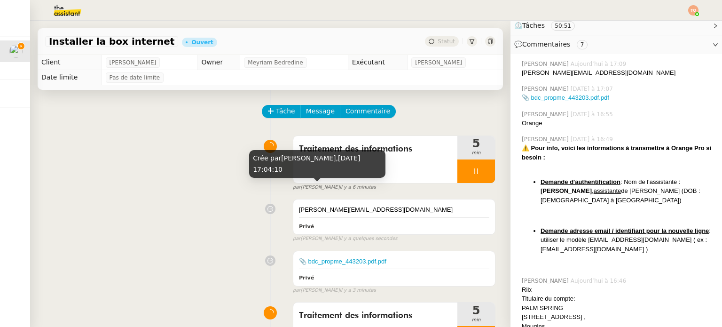
click at [293, 189] on span "par" at bounding box center [297, 187] width 8 height 8
drag, startPoint x: 287, startPoint y: 188, endPoint x: 355, endPoint y: 189, distance: 68.2
click at [357, 191] on div "par Tatyana O. il y a 6 minutes" at bounding box center [394, 187] width 203 height 8
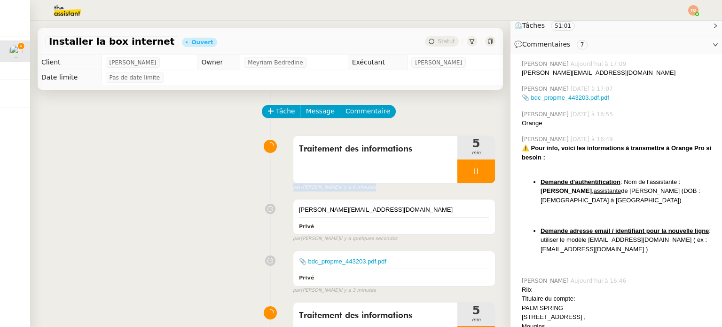
click at [350, 186] on div "par Tatyana O. il y a 6 minutes" at bounding box center [394, 187] width 203 height 8
drag, startPoint x: 350, startPoint y: 186, endPoint x: 285, endPoint y: 190, distance: 65.0
click at [284, 188] on div "Traitement des informations 5 min false par Tatyana O. il y a 6 minutes" at bounding box center [270, 161] width 451 height 60
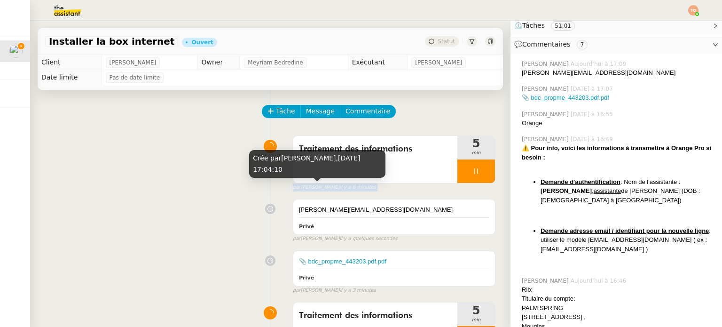
click at [286, 190] on div "Traitement des informations 5 min false par Tatyana O. il y a 6 minutes" at bounding box center [270, 161] width 451 height 60
drag, startPoint x: 288, startPoint y: 189, endPoint x: 339, endPoint y: 190, distance: 50.8
click at [339, 190] on small "par Tatyana O. il y a 6 minutes" at bounding box center [334, 187] width 83 height 8
drag, startPoint x: 346, startPoint y: 189, endPoint x: 310, endPoint y: 184, distance: 36.1
click at [310, 184] on body "Mes demandes Installer la box internet Cindy Mouly-Guez Coralie Bordas 3 demand…" at bounding box center [361, 163] width 722 height 327
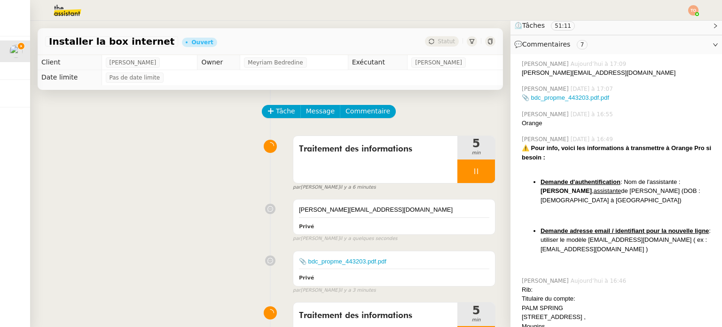
click at [310, 189] on small "par Tatyana O. il y a 6 minutes" at bounding box center [334, 187] width 83 height 8
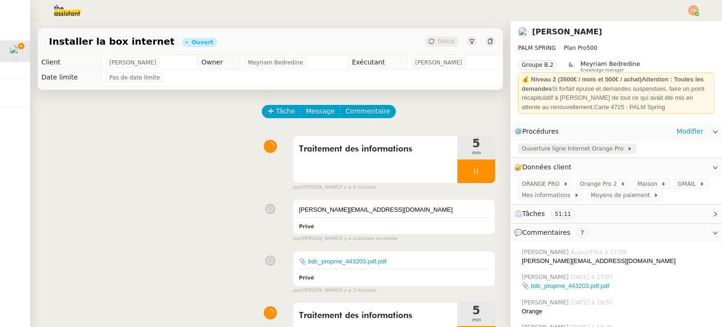
click at [557, 150] on span "Ouverture ligne Internet Orange Pro" at bounding box center [574, 148] width 105 height 9
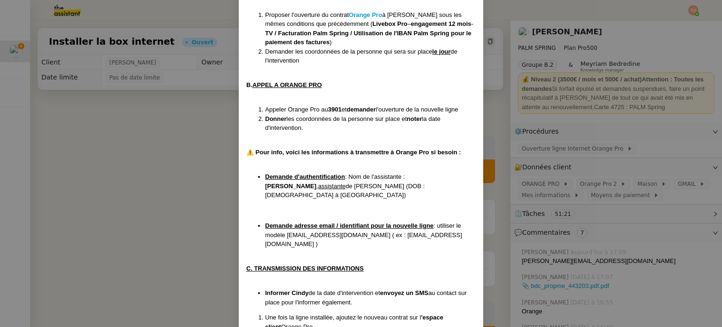
scroll to position [94, 0]
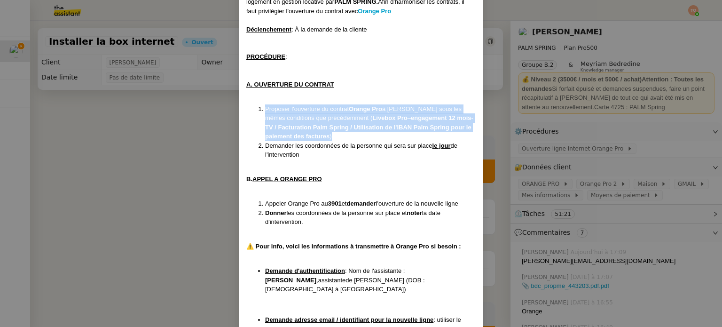
drag, startPoint x: 263, startPoint y: 107, endPoint x: 340, endPoint y: 136, distance: 82.0
click at [340, 136] on li "Proposer l'ouverture du contrat Orange Pro à Cindy sous les mêmes conditions qu…" at bounding box center [370, 122] width 211 height 37
drag, startPoint x: 292, startPoint y: 109, endPoint x: 340, endPoint y: 138, distance: 56.5
click at [340, 138] on li "Proposer l'ouverture du contrat Orange Pro à Cindy sous les mêmes conditions qu…" at bounding box center [370, 122] width 211 height 37
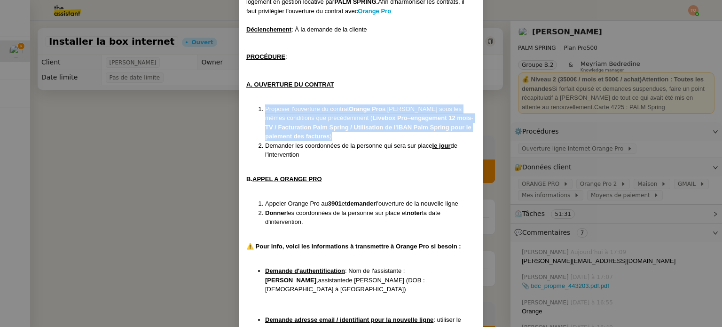
click at [307, 118] on li "Proposer l'ouverture du contrat Orange Pro à Cindy sous les mêmes conditions qu…" at bounding box center [370, 122] width 211 height 37
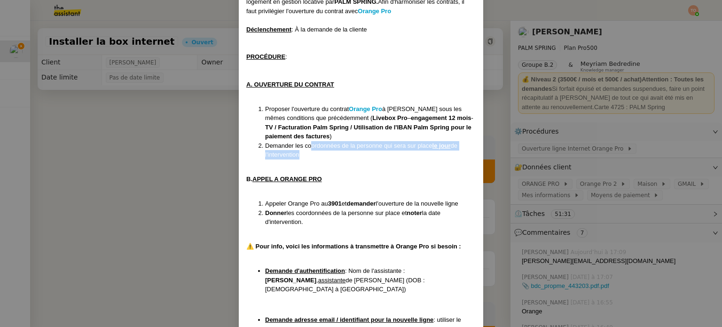
drag, startPoint x: 307, startPoint y: 148, endPoint x: 384, endPoint y: 153, distance: 76.8
click at [383, 153] on li "Demander les coordonnées de la personne qui sera sur place le jour de l'interve…" at bounding box center [370, 150] width 211 height 18
click at [385, 153] on li "Demander les coordonnées de la personne qui sera sur place le jour de l'interve…" at bounding box center [370, 150] width 211 height 18
click at [184, 160] on nz-modal-container "Créé le 30/09/24 MAJ le 03/12/24 Contexte : Cindy souhaite ouvrir une nouvelle …" at bounding box center [361, 163] width 722 height 327
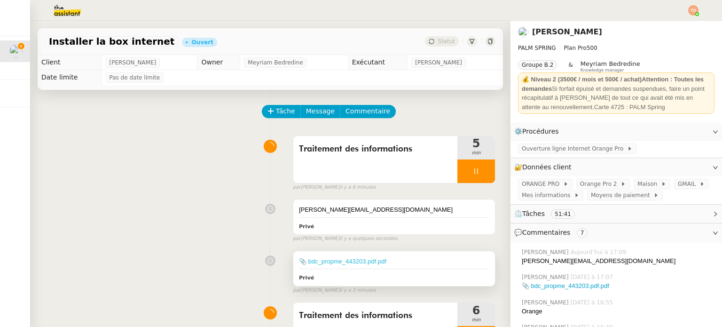
click at [349, 261] on link "📎 bdc_propme_443203.pdf.pdf" at bounding box center [342, 261] width 87 height 7
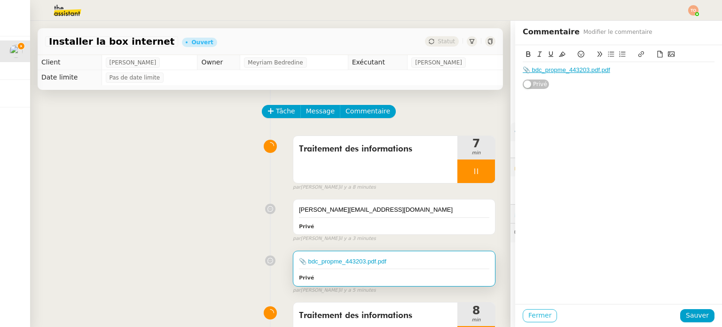
click at [530, 320] on span "Fermer" at bounding box center [540, 315] width 23 height 11
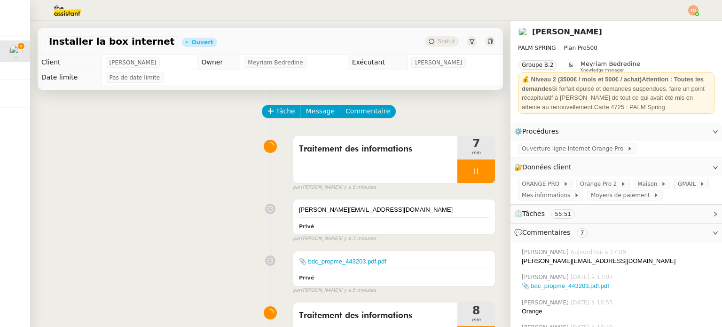
click at [459, 108] on div "Tâche Message Commentaire" at bounding box center [379, 116] width 233 height 23
click at [267, 106] on button "Tâche" at bounding box center [281, 111] width 39 height 13
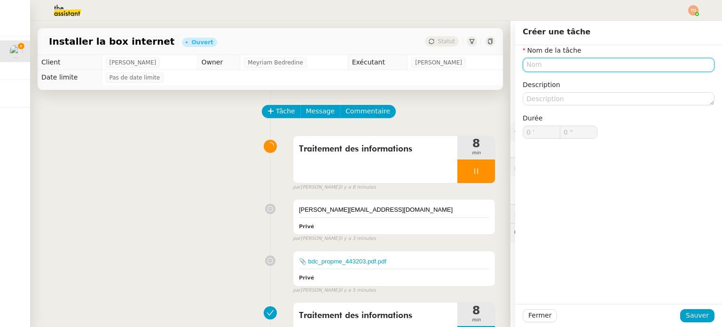
click at [626, 70] on input "text" at bounding box center [619, 65] width 192 height 14
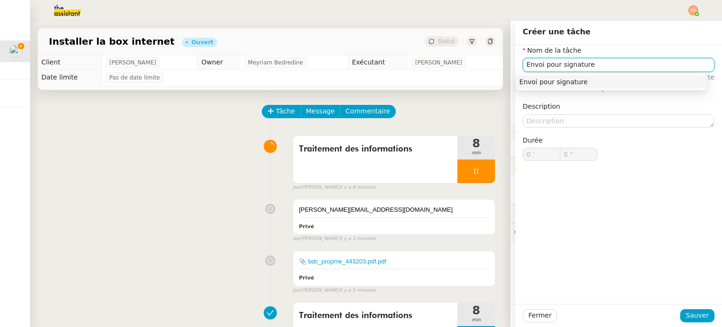
type input "Envoi pour signature"
click at [690, 307] on div "Fermer Sauver" at bounding box center [618, 315] width 207 height 23
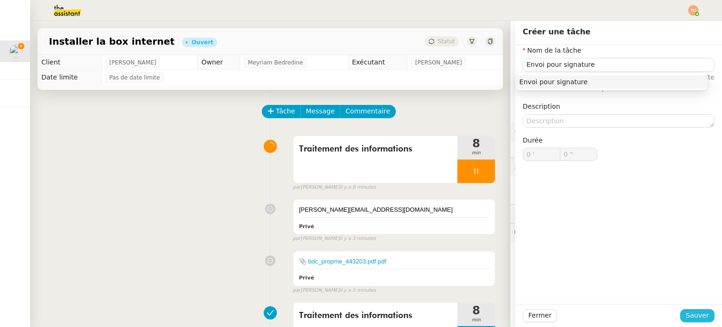
click at [690, 309] on div "Fermer Sauver" at bounding box center [618, 315] width 207 height 23
click at [690, 309] on button "Sauver" at bounding box center [698, 315] width 34 height 13
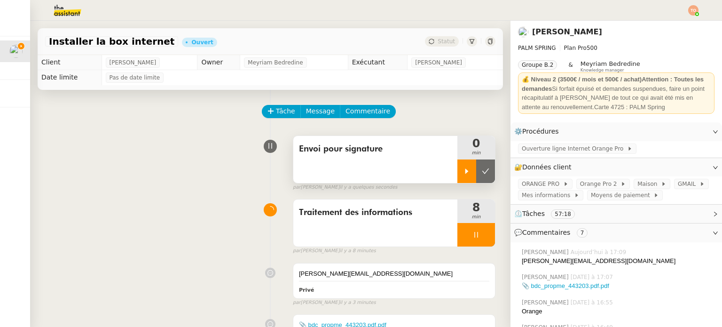
click at [458, 168] on div at bounding box center [467, 171] width 19 height 24
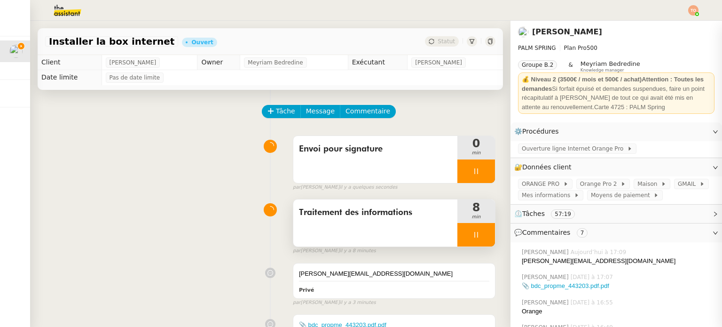
click at [463, 233] on div at bounding box center [477, 235] width 38 height 24
click at [478, 236] on button at bounding box center [485, 235] width 19 height 24
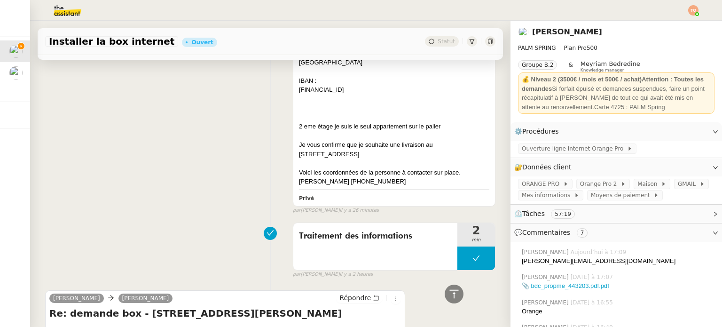
scroll to position [847, 0]
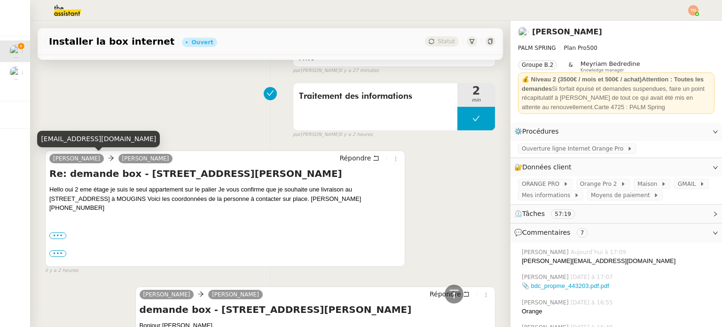
click at [93, 141] on div "moulycindy@gmail.com" at bounding box center [98, 139] width 123 height 16
copy div "moulycindy@gmail.com"
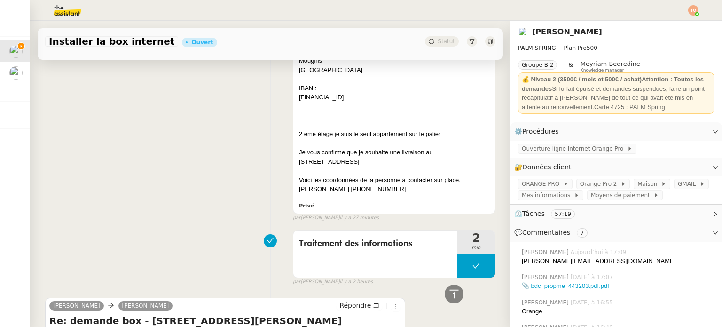
scroll to position [564, 0]
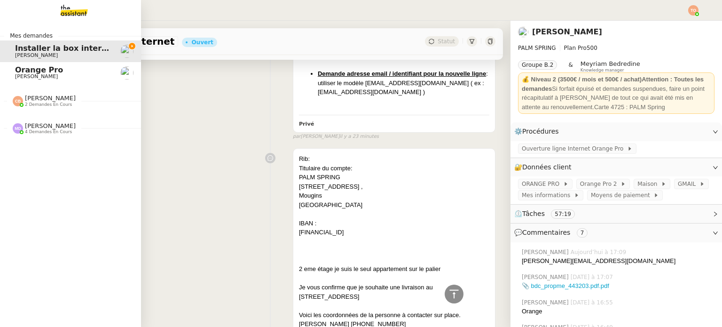
click at [66, 79] on span "Cindy Mouly-Guez" at bounding box center [62, 77] width 95 height 6
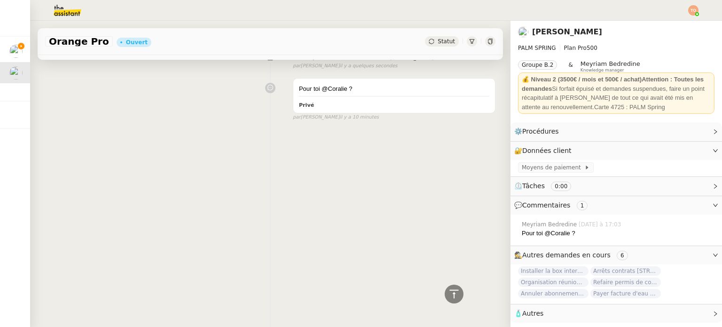
scroll to position [145, 0]
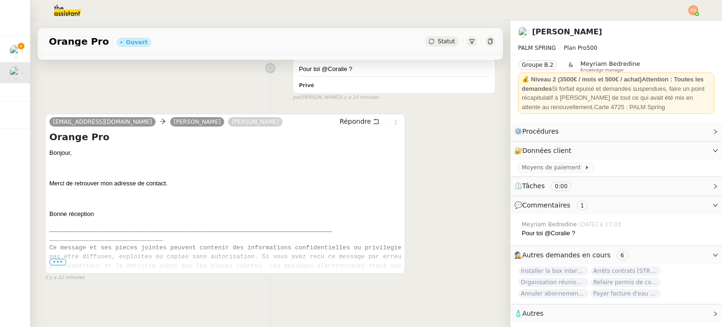
click at [56, 259] on span "•••" at bounding box center [57, 262] width 17 height 7
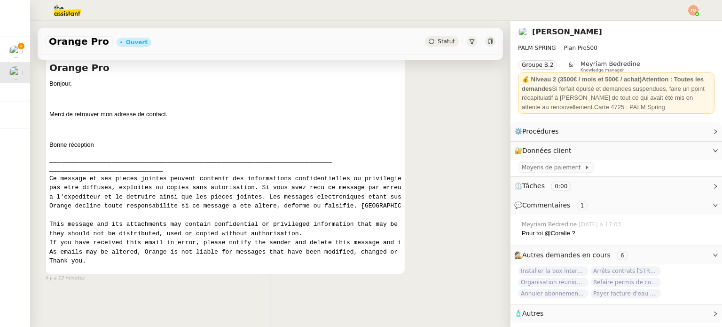
scroll to position [0, 0]
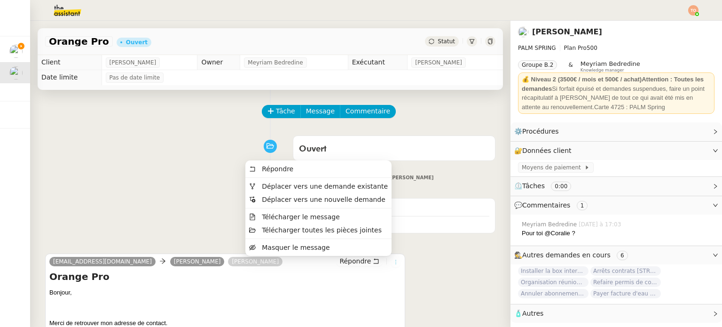
click at [393, 263] on icon at bounding box center [396, 262] width 6 height 6
click at [338, 188] on span "Déplacer vers une demande existante" at bounding box center [325, 186] width 126 height 8
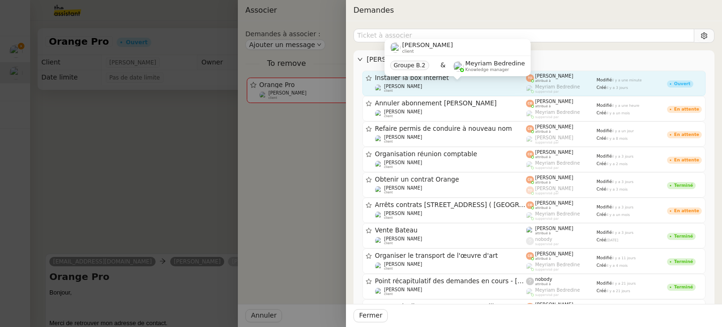
click at [462, 86] on div "Cindy Mouly-Guez client" at bounding box center [450, 88] width 151 height 9
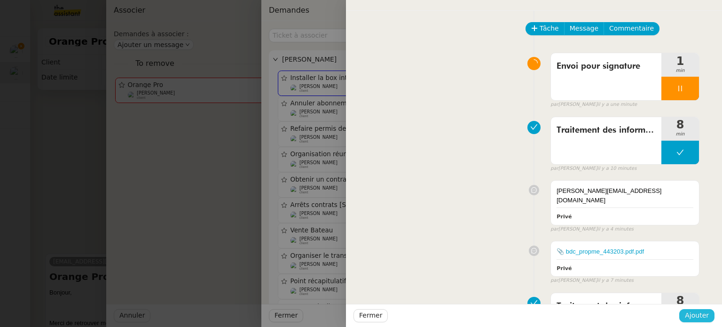
click at [706, 314] on span "Ajouter" at bounding box center [697, 315] width 24 height 11
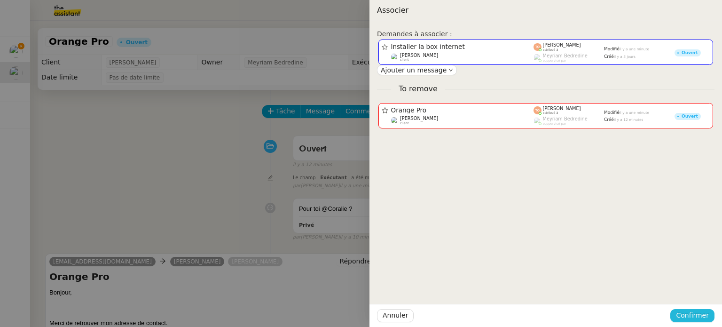
click at [700, 310] on div "Annuler Confirmer" at bounding box center [546, 315] width 353 height 23
click at [702, 314] on span "Confirmer" at bounding box center [692, 315] width 33 height 11
click at [691, 292] on span "Ajouter" at bounding box center [694, 290] width 24 height 9
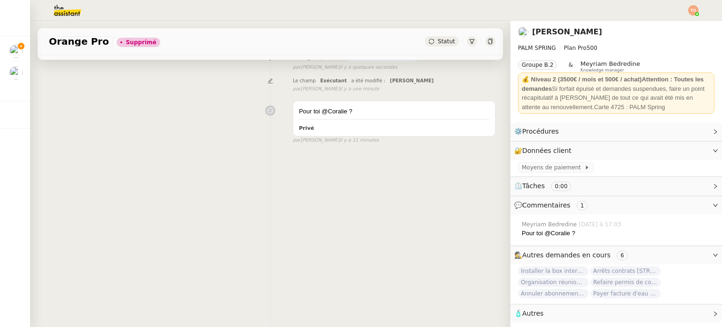
scroll to position [126, 0]
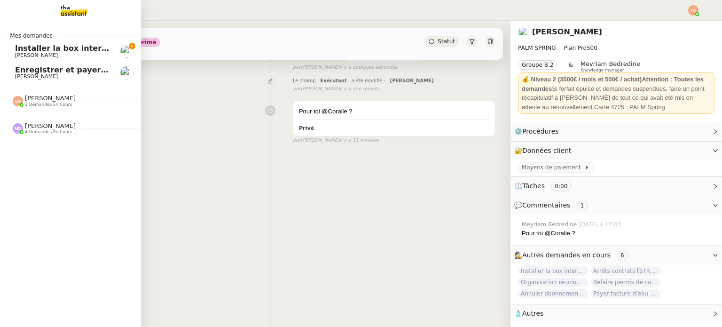
click at [35, 52] on span "Cindy Mouly-Guez" at bounding box center [36, 55] width 43 height 6
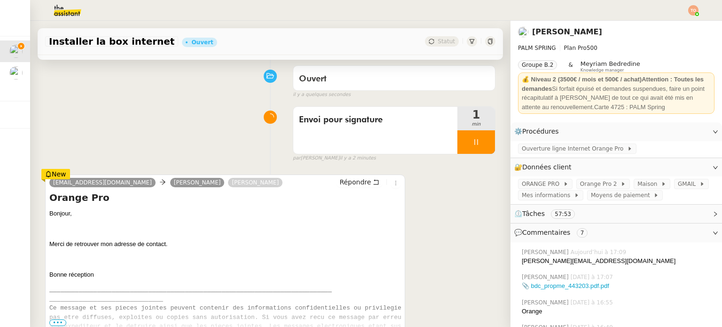
scroll to position [32, 0]
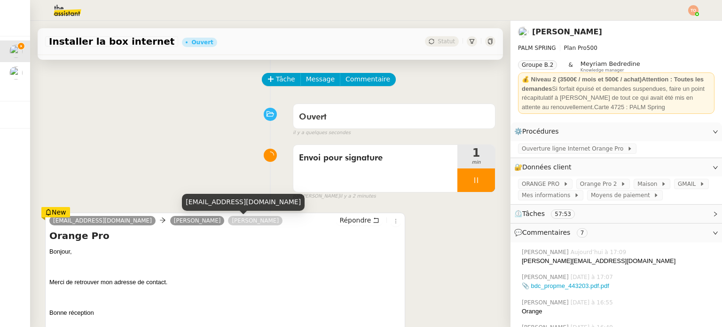
click at [223, 198] on div "moulycindy@gmail.com" at bounding box center [243, 202] width 123 height 16
click at [224, 198] on div "moulycindy@gmail.com" at bounding box center [243, 202] width 123 height 16
copy div "moulycindy@gmail.com"
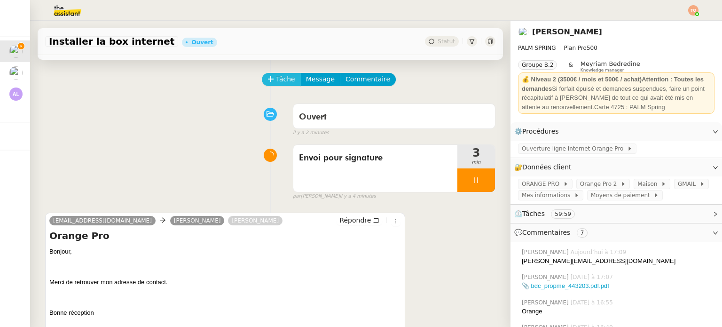
click at [276, 80] on span "Tâche" at bounding box center [285, 79] width 19 height 11
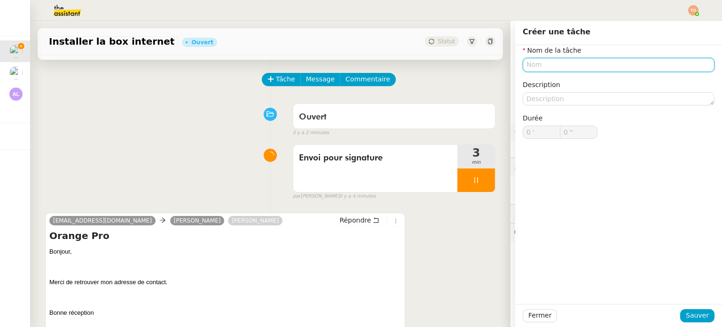
click at [553, 69] on input "text" at bounding box center [619, 65] width 192 height 14
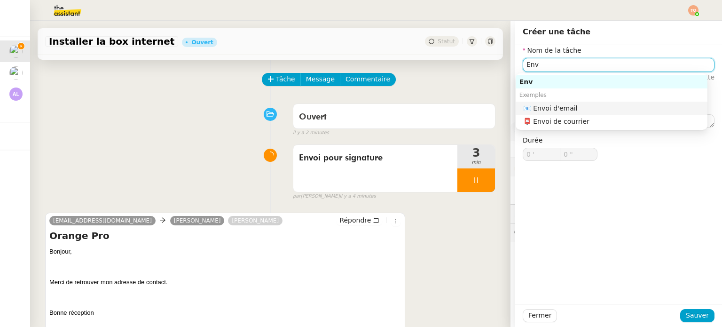
click at [563, 103] on nz-auto-option "📧 Envoi d'email" at bounding box center [612, 108] width 192 height 13
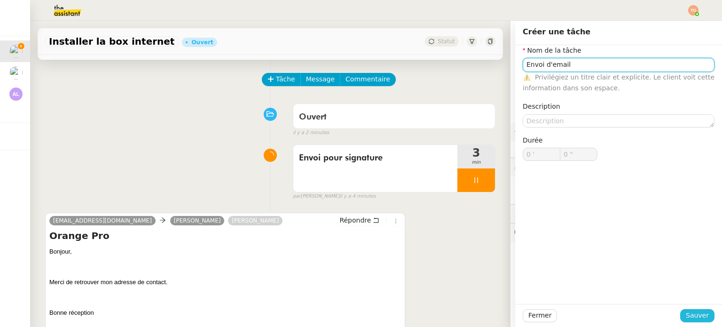
type input "Envoi d'email"
click at [686, 315] on span "Sauver" at bounding box center [697, 315] width 23 height 11
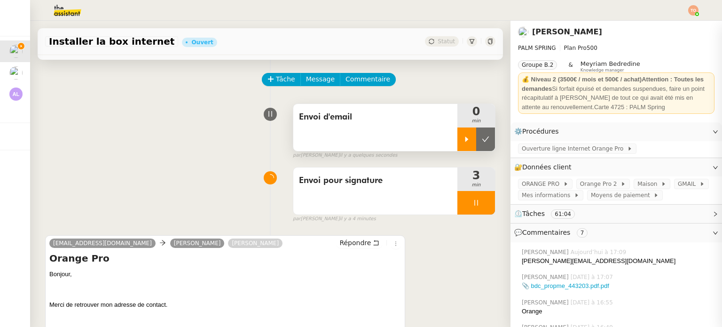
click at [463, 143] on icon at bounding box center [467, 139] width 8 height 8
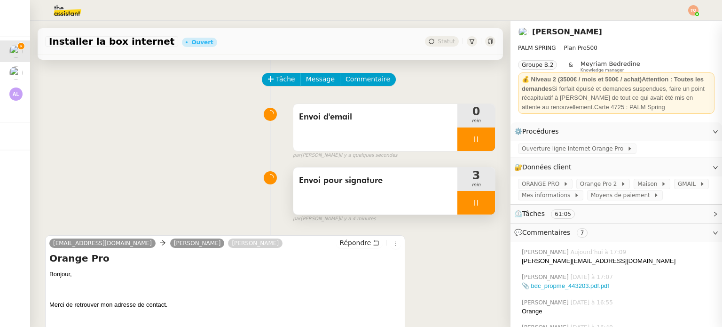
click at [458, 199] on div at bounding box center [477, 203] width 38 height 24
click at [482, 204] on icon at bounding box center [486, 203] width 8 height 8
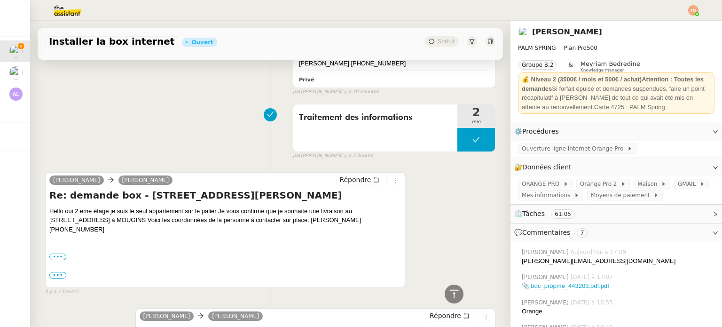
scroll to position [1067, 0]
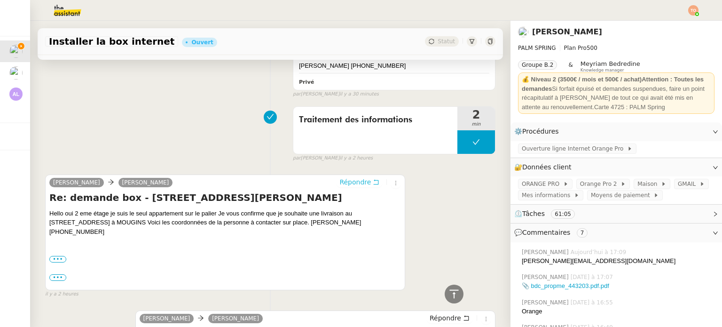
click at [356, 184] on span "Répondre" at bounding box center [356, 181] width 32 height 9
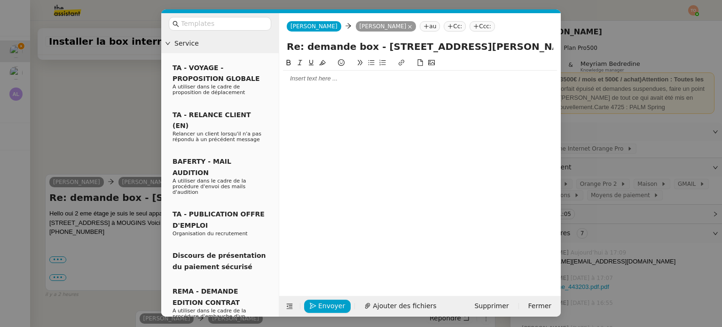
click at [97, 111] on nz-modal-container "Service TA - VOYAGE - PROPOSITION GLOBALE A utiliser dans le cadre de propositi…" at bounding box center [361, 163] width 722 height 327
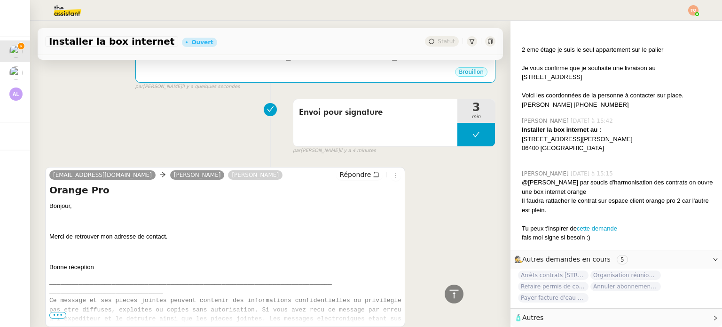
scroll to position [0, 0]
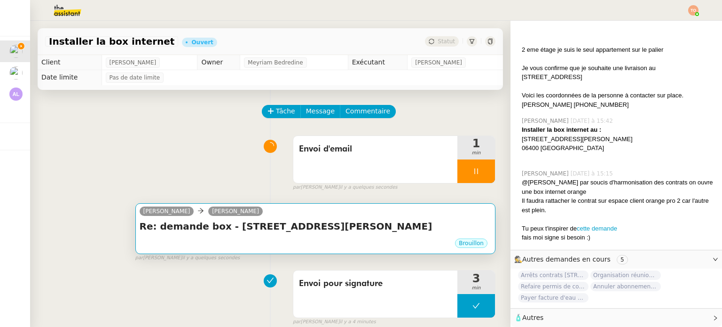
click at [246, 240] on div "Brouillon" at bounding box center [316, 245] width 352 height 14
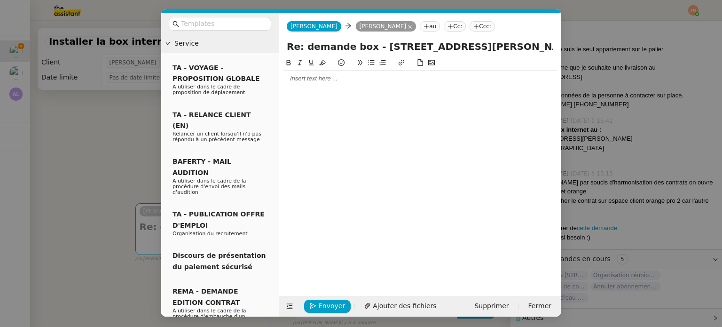
scroll to position [546, 0]
click at [342, 77] on div at bounding box center [420, 78] width 274 height 8
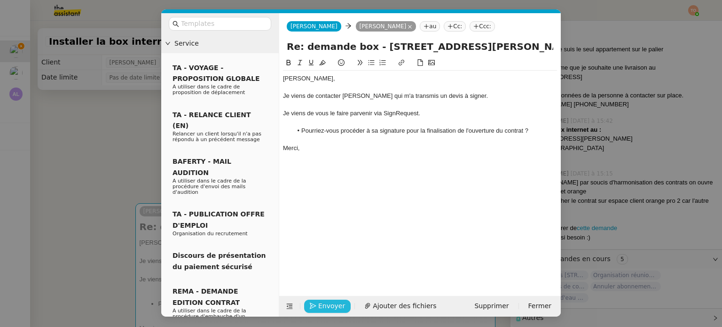
click at [312, 300] on button "Envoyer" at bounding box center [327, 306] width 47 height 13
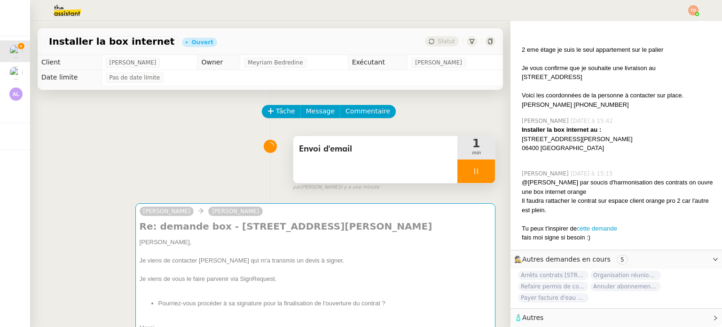
scroll to position [544, 0]
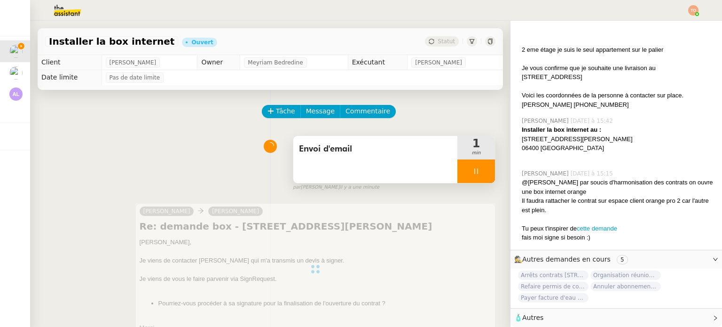
click at [473, 175] on icon at bounding box center [477, 171] width 8 height 8
click at [476, 176] on button at bounding box center [485, 171] width 19 height 24
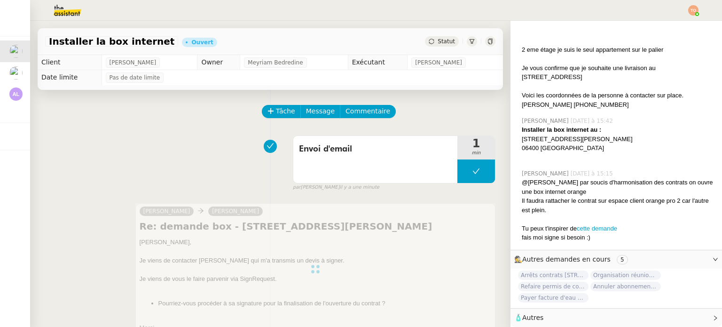
click at [439, 41] on span "Statut" at bounding box center [446, 41] width 17 height 7
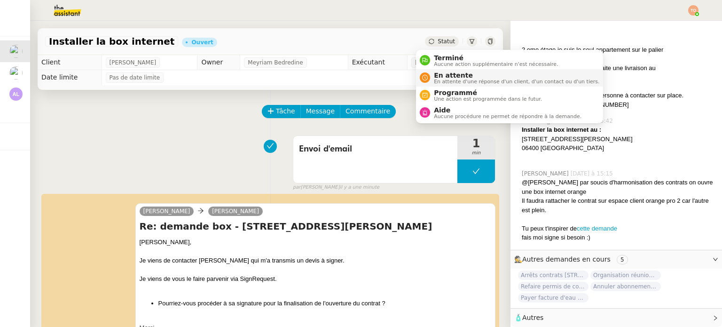
click at [450, 71] on span "En attente" at bounding box center [517, 75] width 166 height 8
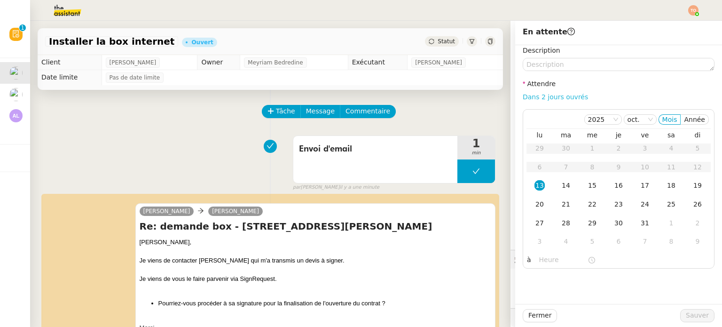
click at [533, 101] on link "Dans 2 jours ouvrés" at bounding box center [555, 97] width 65 height 8
type input "07:00"
click at [682, 310] on button "Sauver" at bounding box center [698, 315] width 34 height 13
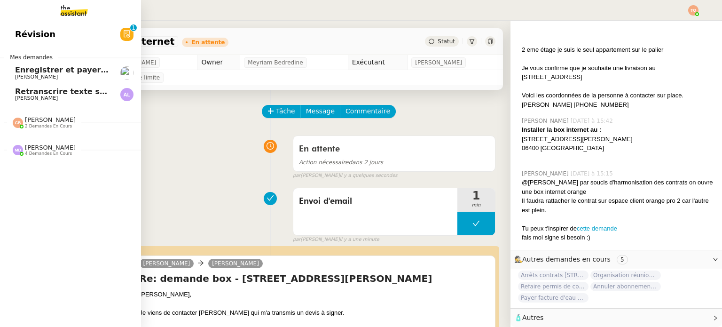
click at [59, 95] on span "Arnaud LEROUX" at bounding box center [62, 98] width 95 height 6
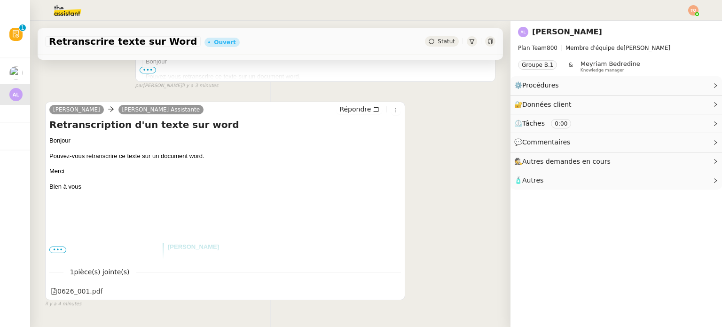
scroll to position [282, 0]
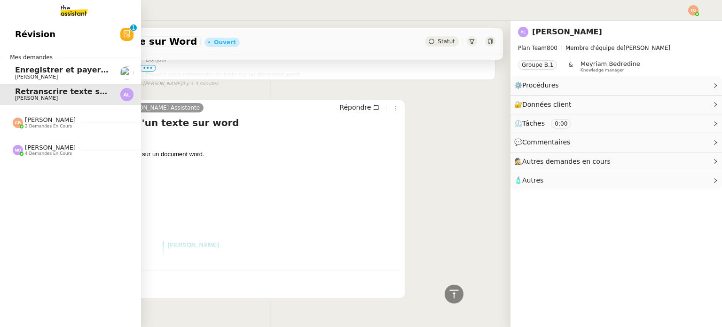
click at [34, 79] on span "Julien Decroix" at bounding box center [36, 77] width 43 height 6
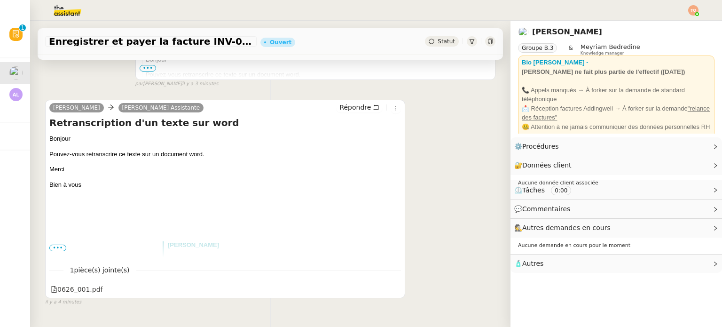
scroll to position [126, 0]
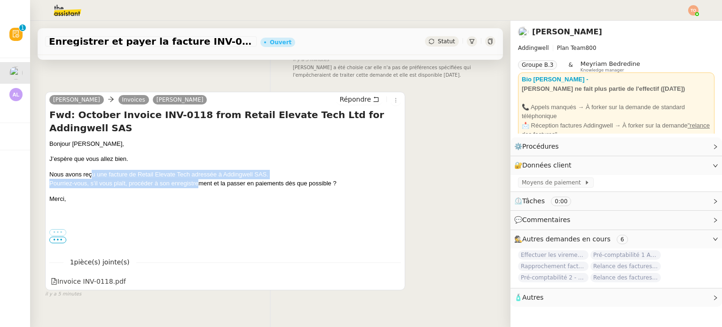
drag, startPoint x: 93, startPoint y: 163, endPoint x: 209, endPoint y: 173, distance: 117.1
click at [204, 173] on p "Nous avons reçu une facture de Retail Elevate Tech adressée à Addingwell SAS. P…" at bounding box center [225, 179] width 352 height 18
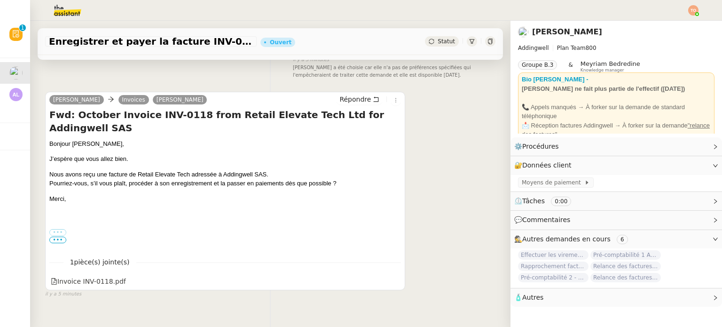
click at [220, 173] on p "Nous avons reçu une facture de Retail Elevate Tech adressée à Addingwell SAS. P…" at bounding box center [225, 179] width 352 height 18
drag, startPoint x: 92, startPoint y: 161, endPoint x: 143, endPoint y: 169, distance: 51.4
click at [111, 170] on p "Nous avons reçu une facture de Retail Elevate Tech adressée à Addingwell SAS. P…" at bounding box center [225, 179] width 352 height 18
drag, startPoint x: 214, startPoint y: 175, endPoint x: 277, endPoint y: 176, distance: 62.1
click at [248, 176] on p "Nous avons reçu une facture de Retail Elevate Tech adressée à Addingwell SAS. P…" at bounding box center [225, 179] width 352 height 18
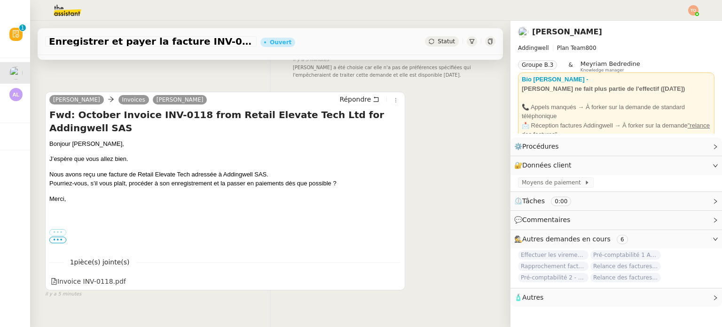
click at [320, 176] on p "Nous avons reçu une facture de Retail Elevate Tech adressée à Addingwell SAS. P…" at bounding box center [225, 179] width 352 height 18
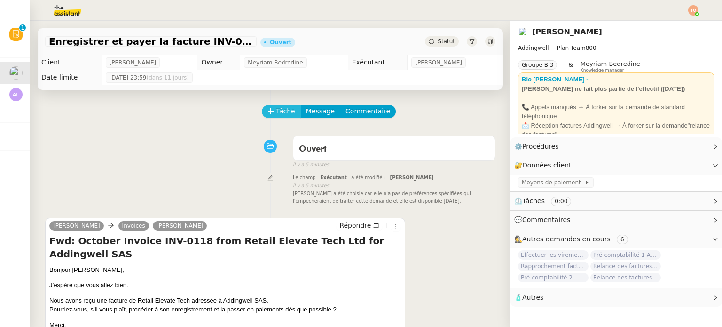
click at [278, 113] on span "Tâche" at bounding box center [285, 111] width 19 height 11
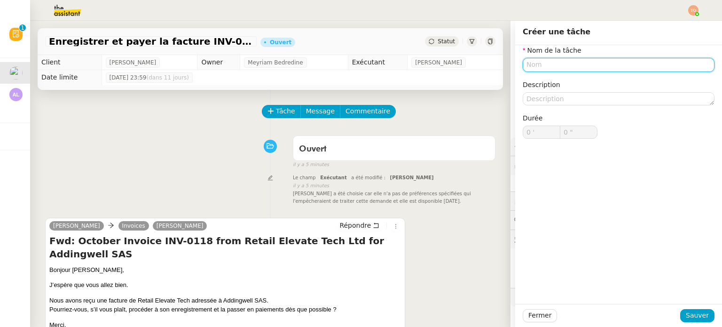
click at [563, 65] on input "text" at bounding box center [619, 65] width 192 height 14
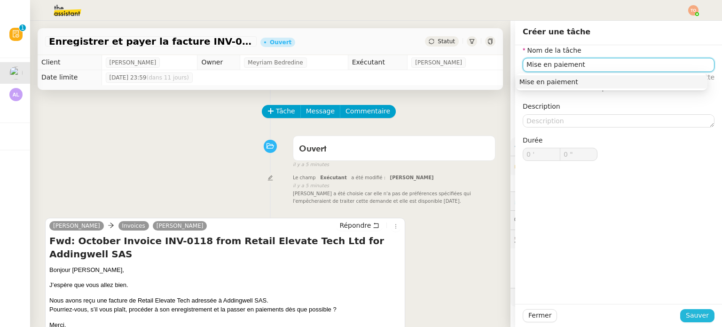
type input "Mise en paiement"
drag, startPoint x: 694, startPoint y: 310, endPoint x: 698, endPoint y: 315, distance: 7.0
click at [694, 310] on span "Sauver" at bounding box center [697, 315] width 23 height 11
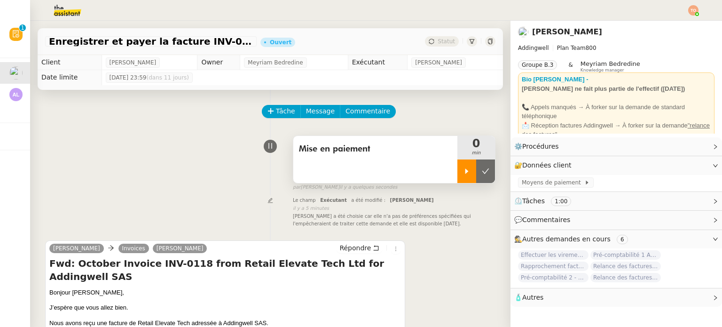
click at [458, 166] on div at bounding box center [467, 171] width 19 height 24
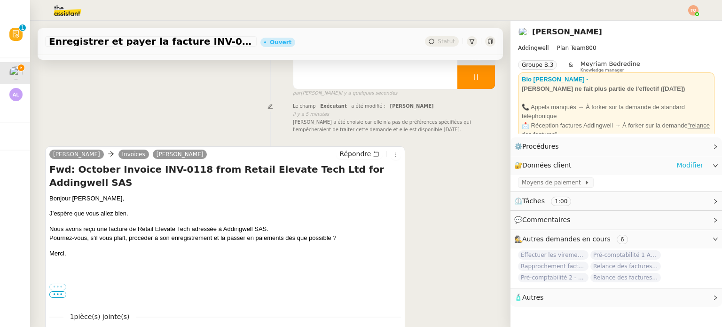
click at [682, 166] on link "Modifier" at bounding box center [690, 165] width 27 height 11
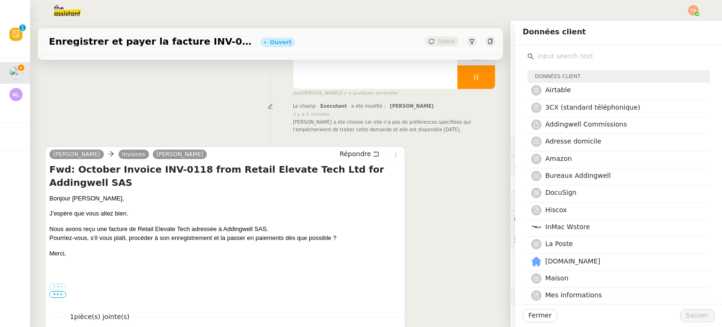
click at [593, 61] on input "text" at bounding box center [622, 56] width 176 height 13
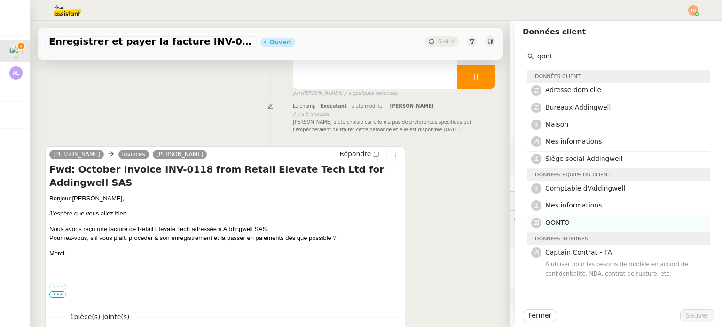
type input "qont"
click at [606, 222] on h4 "QONTO" at bounding box center [625, 222] width 159 height 11
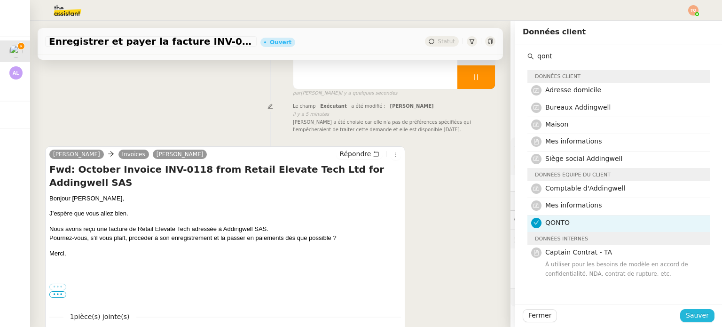
click at [698, 313] on span "Sauver" at bounding box center [697, 315] width 23 height 11
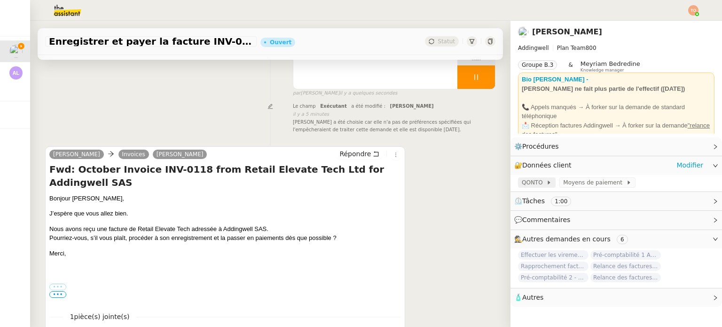
click at [531, 180] on span "QONTO" at bounding box center [534, 182] width 24 height 9
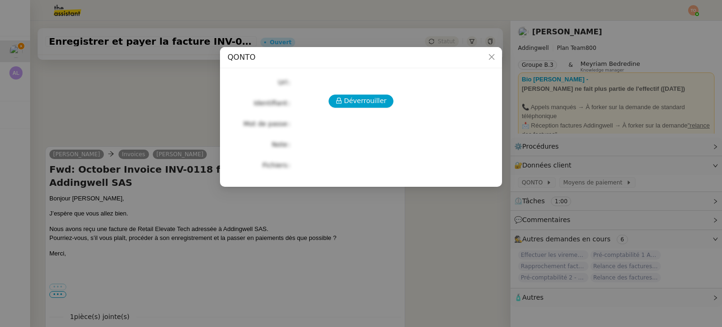
click at [376, 108] on div "Déverrouiller Url Identifiant Mot de passe Note Fichiers Upload" at bounding box center [361, 124] width 267 height 96
click at [377, 103] on span "Déverrouiller" at bounding box center [365, 100] width 43 height 11
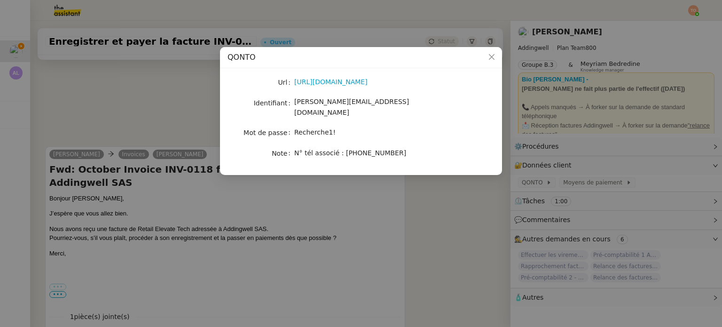
click at [333, 104] on span "camille@addingwell.com" at bounding box center [351, 107] width 115 height 18
click at [334, 104] on span "camille@addingwell.com" at bounding box center [351, 107] width 115 height 18
copy span "camille@addingwell.com"
click at [325, 128] on span "Recherche1!" at bounding box center [314, 132] width 41 height 8
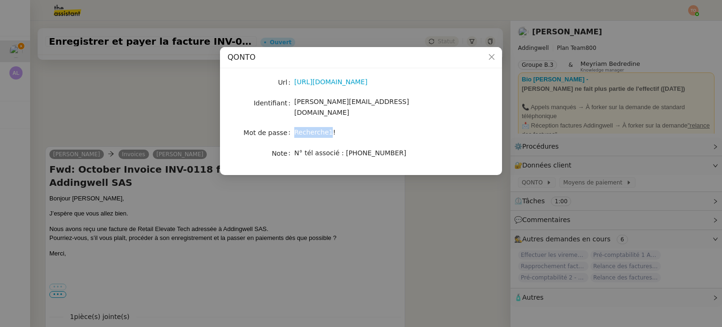
click at [325, 128] on span "Recherche1!" at bounding box center [314, 132] width 41 height 8
click at [172, 237] on nz-modal-container "QONTO Url https://app.qonto.com/signin Identifiant camille@addingwell.com Mot d…" at bounding box center [361, 163] width 722 height 327
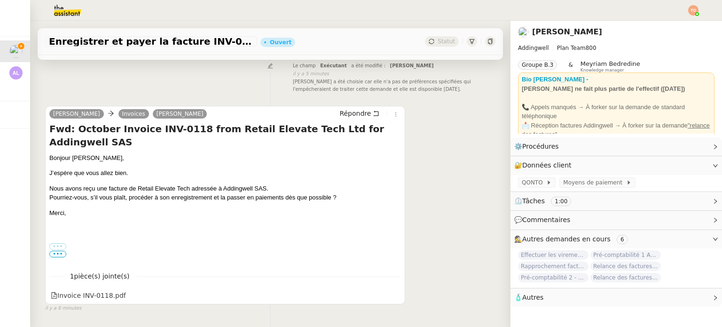
scroll to position [171, 0]
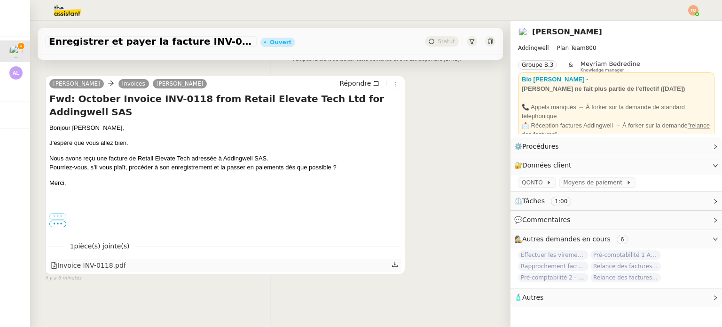
click at [95, 260] on div "Invoice INV-0118.pdf" at bounding box center [88, 265] width 75 height 11
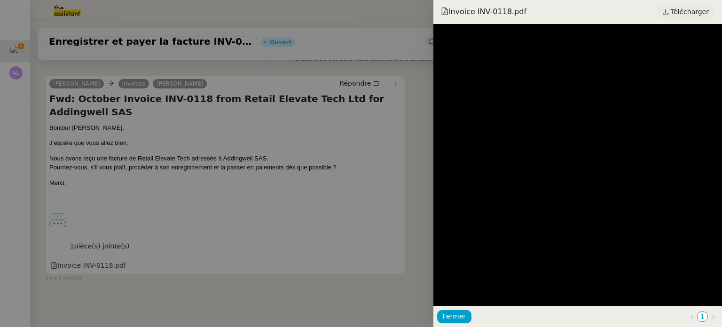
click at [689, 15] on span "Télécharger" at bounding box center [690, 12] width 38 height 12
click at [218, 187] on div at bounding box center [361, 163] width 722 height 327
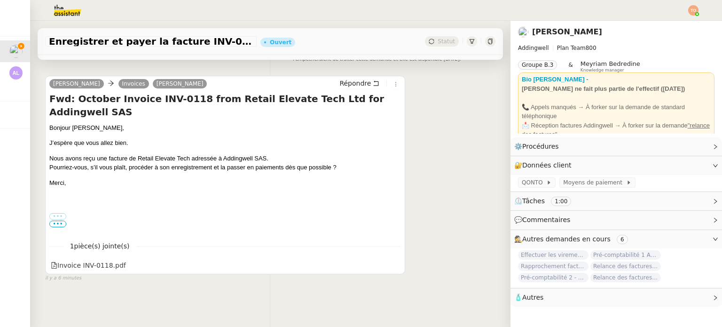
scroll to position [0, 0]
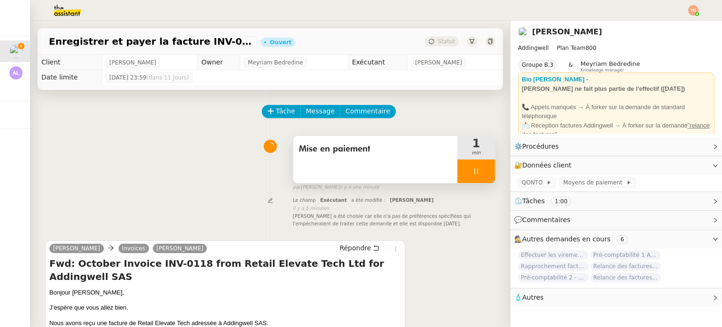
click at [362, 158] on div "Mise en paiement" at bounding box center [375, 159] width 164 height 47
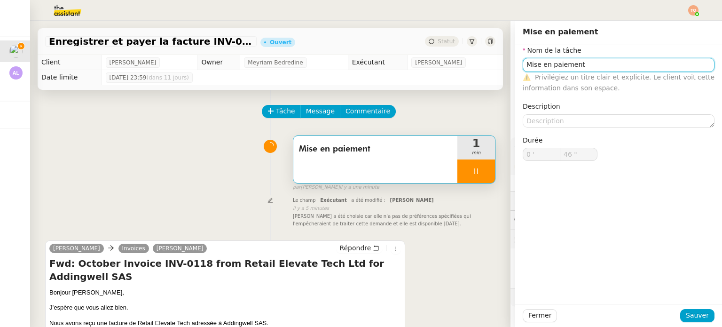
click at [611, 58] on input "Mise en paiement" at bounding box center [619, 65] width 192 height 14
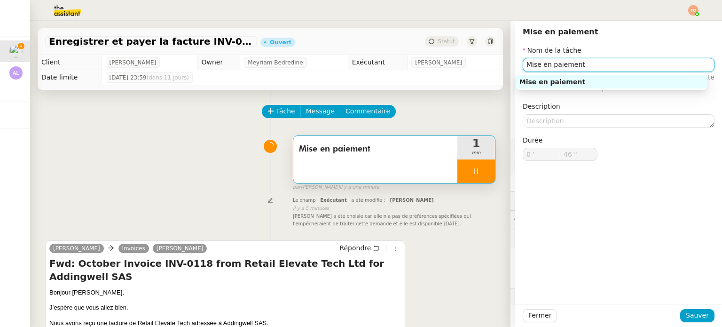
click at [611, 58] on input "Mise en paiement" at bounding box center [619, 65] width 192 height 14
click at [611, 60] on input "Mise en paiement" at bounding box center [619, 65] width 192 height 14
type input "47 ""
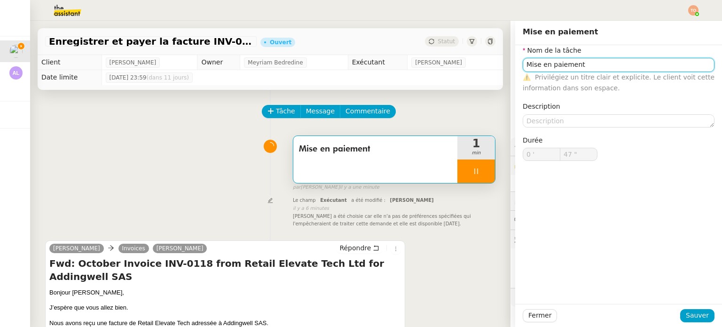
type input "Mise en paiemen"
type input "48 ""
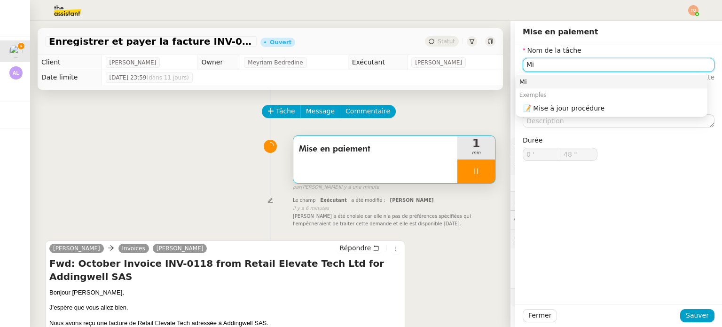
type input "M"
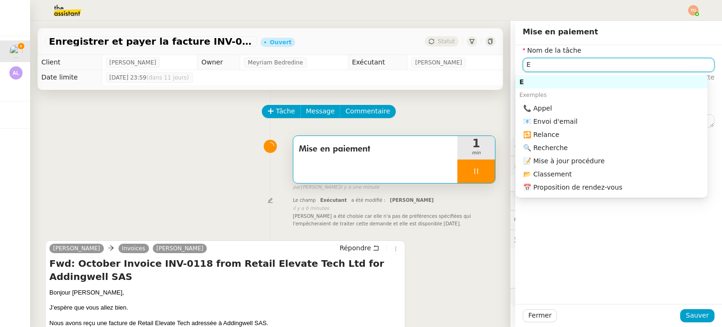
type input "ET"
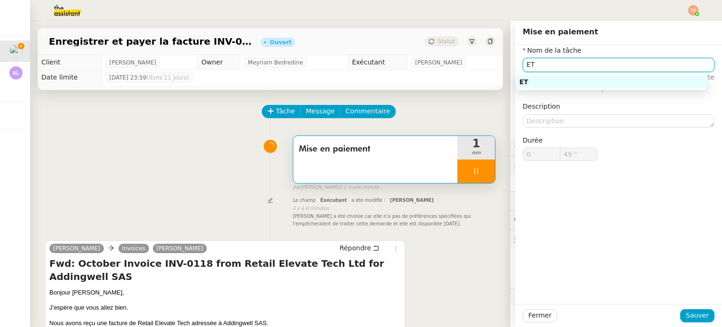
type input "50 ""
type input "ET=tude"
type input "51 ""
type input "ET"
type input "52 ""
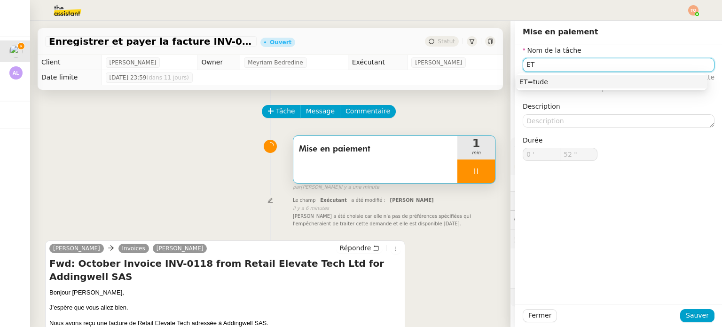
type input "E"
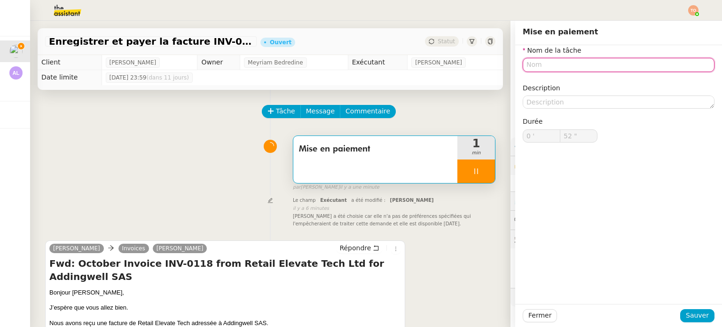
type input "E"
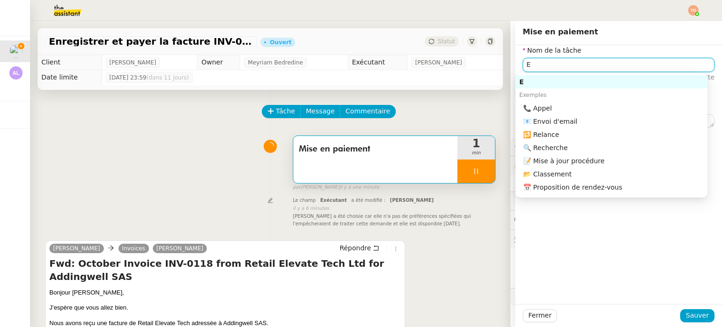
type input "53 ""
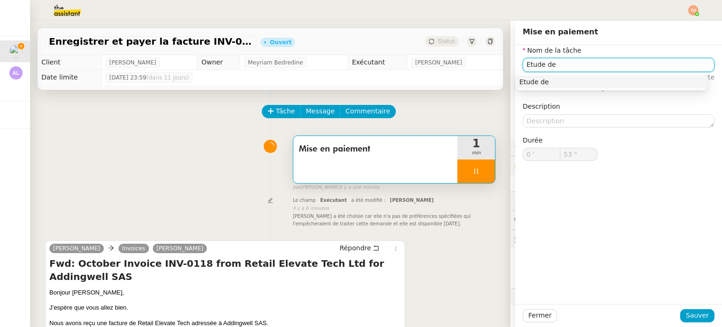
type input "Etude de l"
type input "54 ""
type input "Etude de la demande"
type input "56 ""
type input "Etude de la demande"
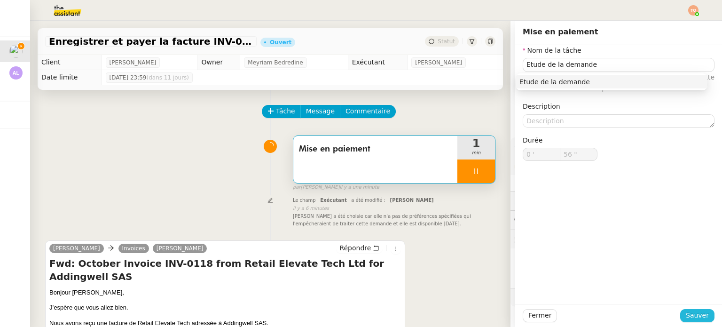
click at [686, 310] on span "Sauver" at bounding box center [697, 315] width 23 height 11
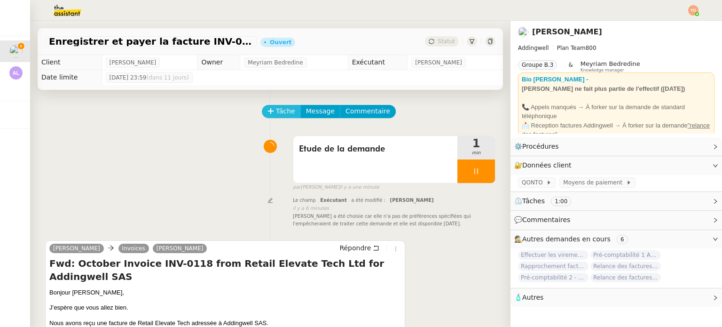
click at [268, 116] on button "Tâche" at bounding box center [281, 111] width 39 height 13
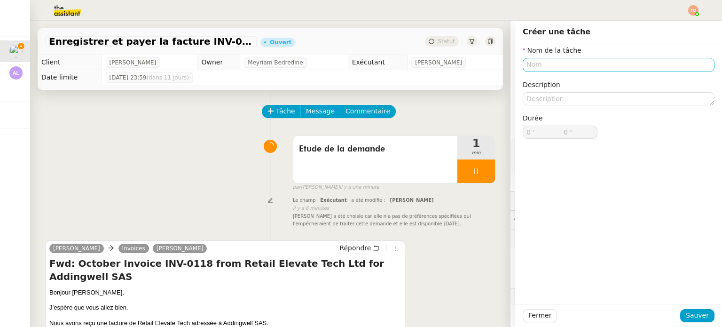
drag, startPoint x: 580, startPoint y: 72, endPoint x: 585, endPoint y: 67, distance: 6.7
click at [582, 70] on div "Nom de la tâche Description Durée 0 ' 0 "" at bounding box center [619, 99] width 192 height 109
click at [585, 65] on input "text" at bounding box center [619, 65] width 192 height 14
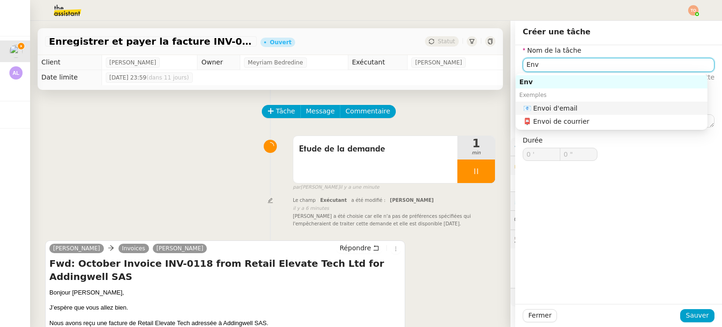
click at [576, 114] on nz-auto-option "📧 Envoi d'email" at bounding box center [612, 108] width 192 height 13
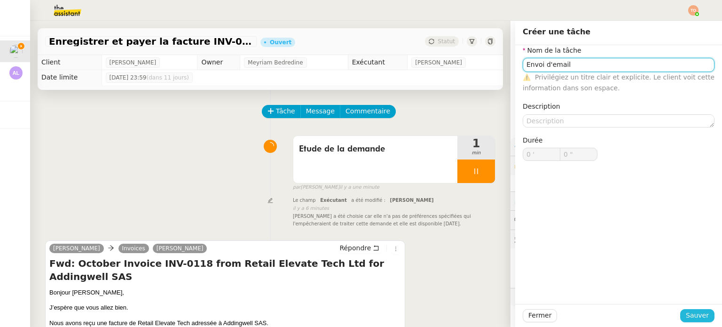
type input "Envoi d'email"
click at [694, 317] on span "Sauver" at bounding box center [697, 315] width 23 height 11
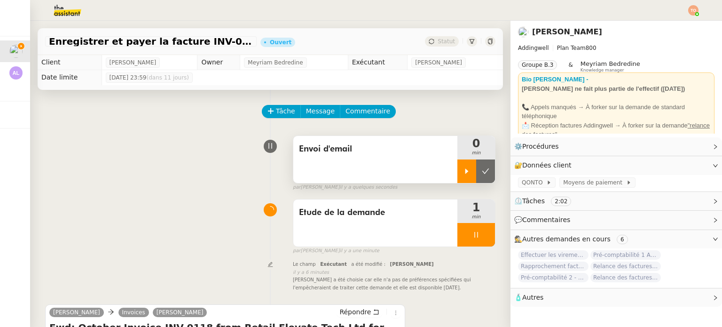
click at [458, 173] on div at bounding box center [467, 171] width 19 height 24
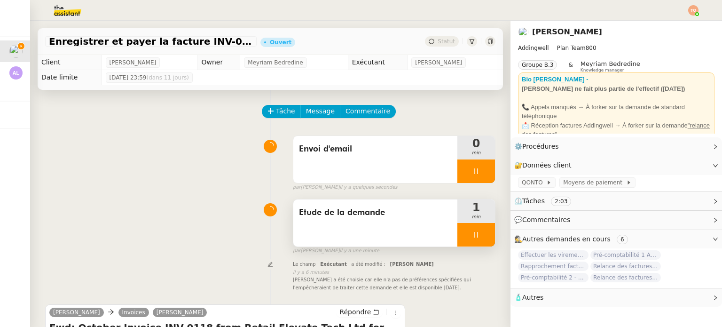
drag, startPoint x: 464, startPoint y: 233, endPoint x: 470, endPoint y: 237, distance: 7.2
click at [473, 233] on icon at bounding box center [477, 235] width 8 height 8
click at [482, 238] on icon at bounding box center [486, 235] width 8 height 8
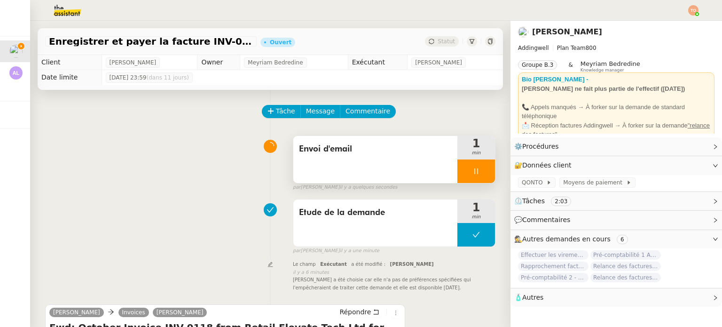
scroll to position [141, 0]
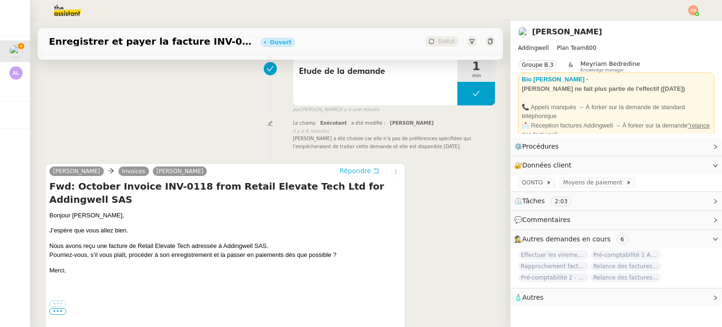
click at [373, 174] on icon at bounding box center [376, 170] width 7 height 7
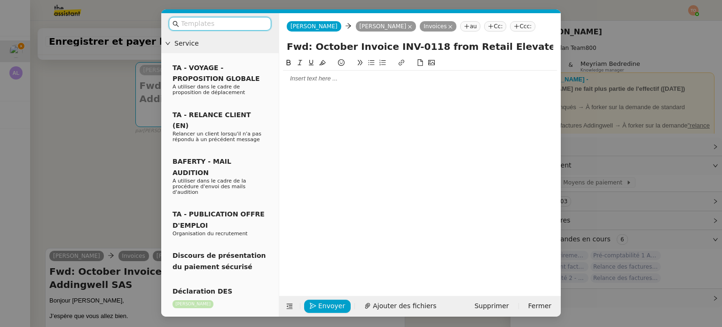
click at [317, 86] on div at bounding box center [420, 79] width 274 height 16
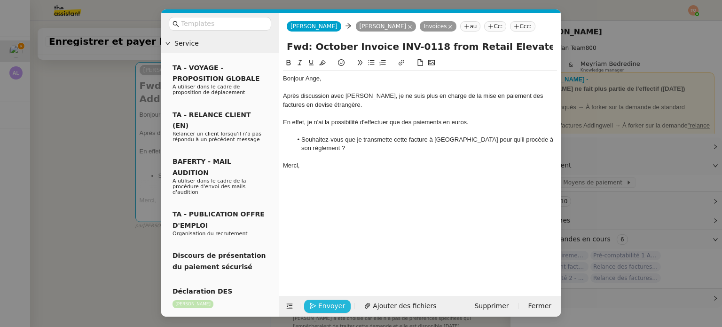
click at [327, 303] on span "Envoyer" at bounding box center [331, 306] width 27 height 11
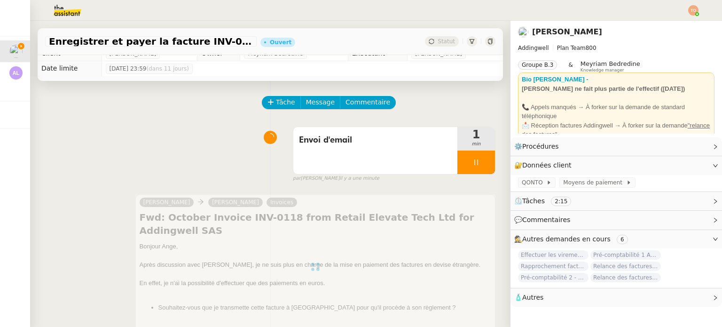
scroll to position [0, 0]
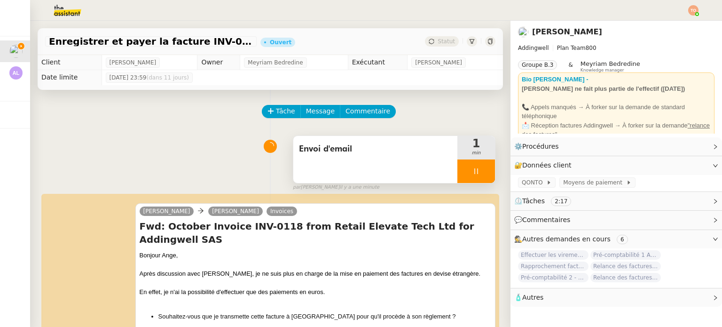
click at [462, 167] on div at bounding box center [477, 171] width 38 height 24
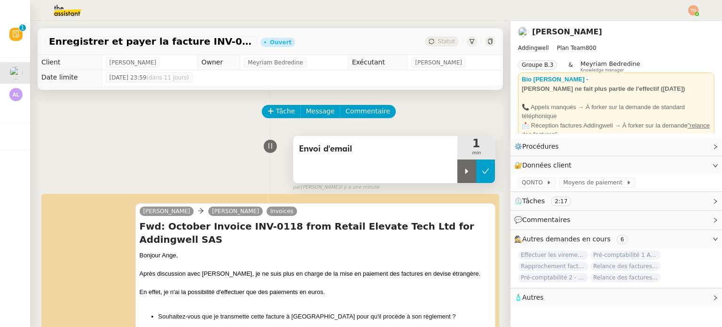
click at [482, 169] on icon at bounding box center [486, 171] width 8 height 8
click at [440, 42] on span "Statut" at bounding box center [446, 41] width 17 height 7
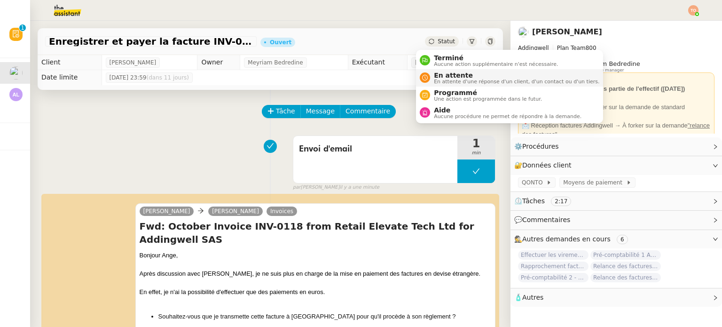
click at [450, 79] on span "En attente d'une réponse d'un client, d'un contact ou d'un tiers." at bounding box center [517, 81] width 166 height 5
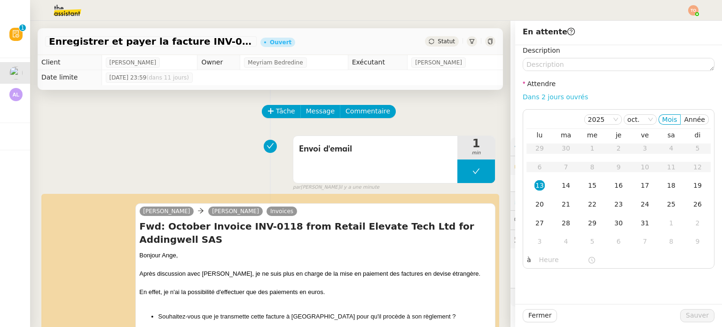
click at [529, 99] on link "Dans 2 jours ouvrés" at bounding box center [555, 97] width 65 height 8
type input "07:00"
click at [702, 315] on button "Sauver" at bounding box center [698, 315] width 34 height 13
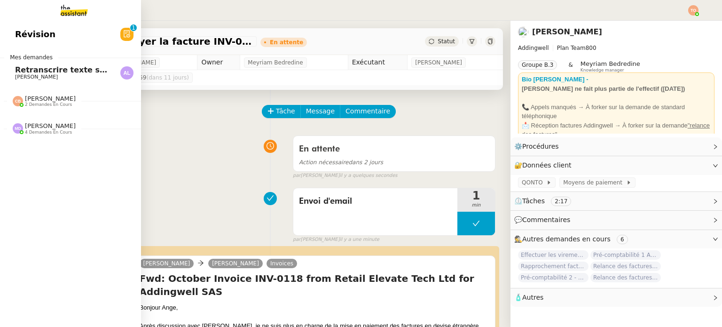
click at [58, 75] on span "Arnaud LEROUX" at bounding box center [62, 77] width 95 height 6
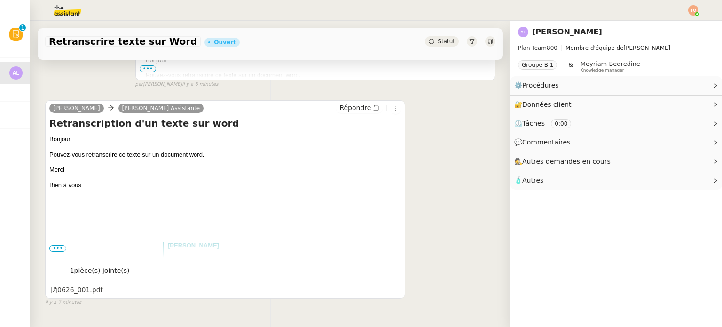
scroll to position [312, 0]
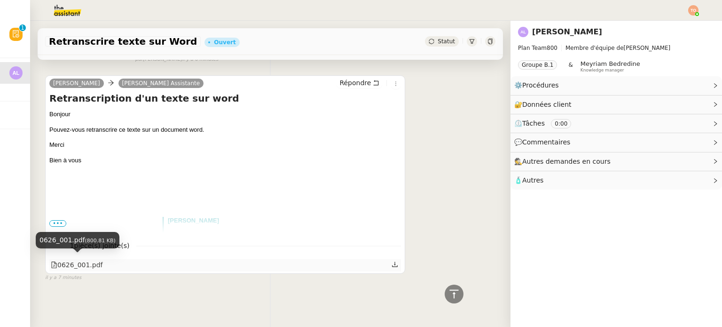
click at [87, 260] on div "0626_001.pdf" at bounding box center [77, 265] width 52 height 11
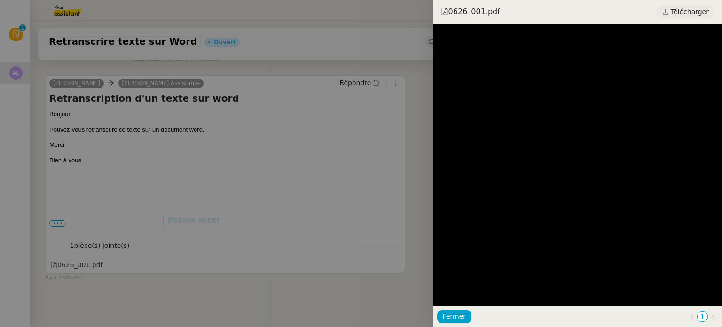
click at [690, 10] on span "Télécharger" at bounding box center [690, 12] width 38 height 12
click at [207, 166] on div at bounding box center [361, 163] width 722 height 327
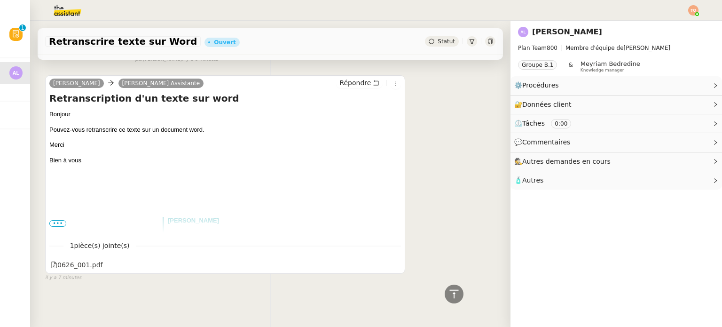
scroll to position [0, 0]
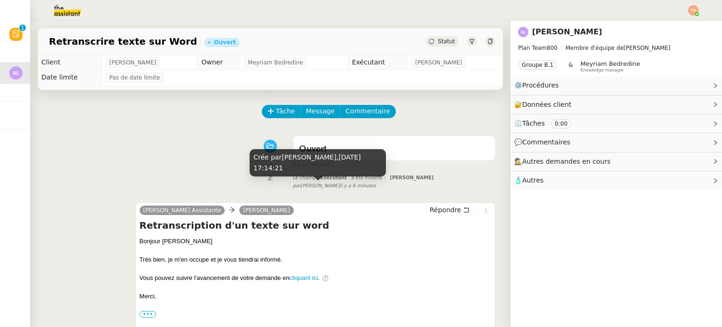
click at [340, 187] on span "il y a 6 minutes" at bounding box center [358, 186] width 36 height 8
click at [340, 188] on span "il y a 6 minutes" at bounding box center [358, 186] width 36 height 8
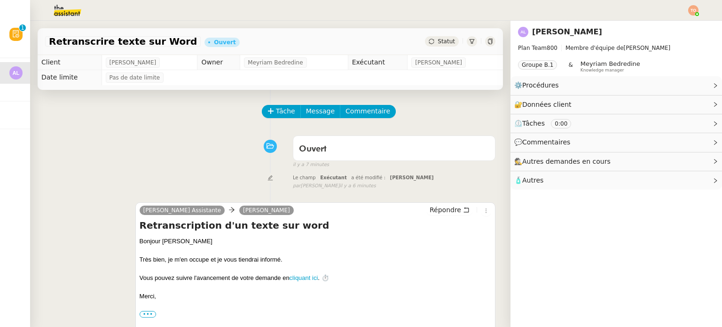
click at [356, 188] on div "par Meyriam B. il y a 6 minutes" at bounding box center [394, 186] width 203 height 8
click at [116, 66] on span "Arnaud LEROUX" at bounding box center [133, 62] width 47 height 9
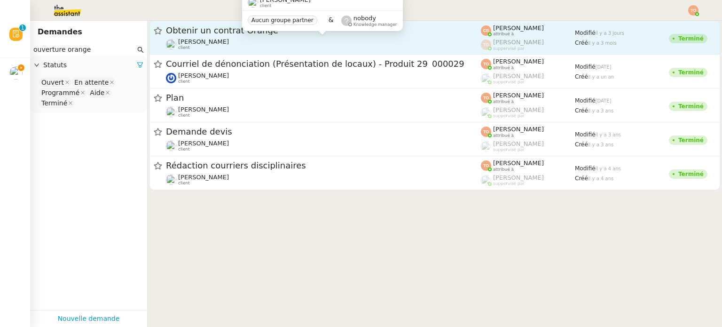
click at [301, 48] on div "[PERSON_NAME] client" at bounding box center [323, 44] width 315 height 12
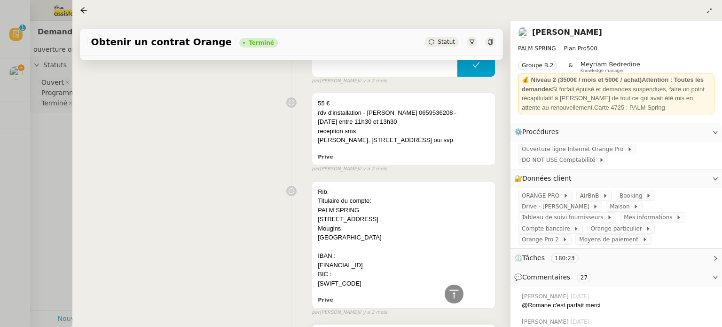
scroll to position [4872, 0]
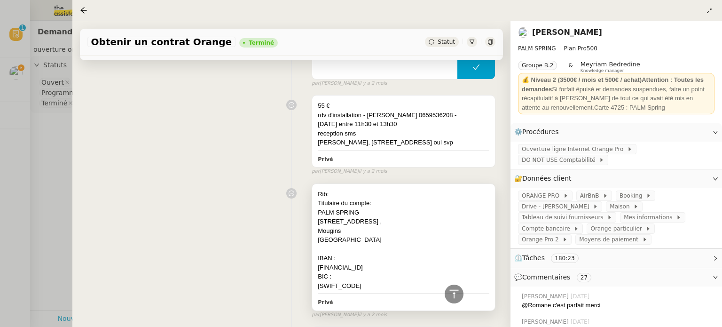
click at [356, 281] on div "CMCIFRPP" at bounding box center [404, 285] width 172 height 9
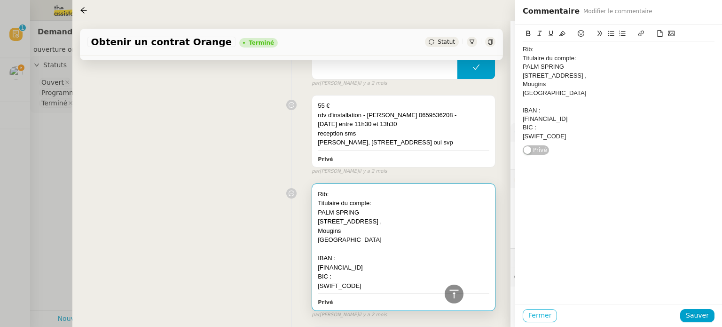
drag, startPoint x: 546, startPoint y: 316, endPoint x: 419, endPoint y: 263, distance: 137.3
click at [546, 316] on span "Fermer" at bounding box center [540, 315] width 23 height 11
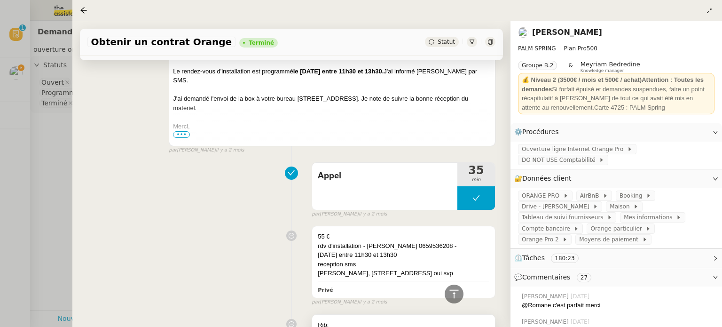
scroll to position [4637, 0]
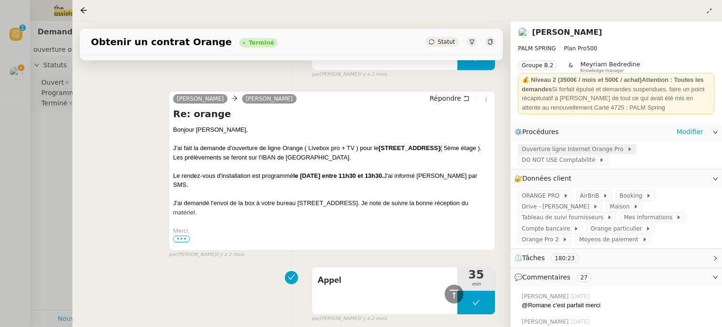
click at [565, 151] on span "Ouverture ligne Internet Orange Pro" at bounding box center [574, 148] width 105 height 9
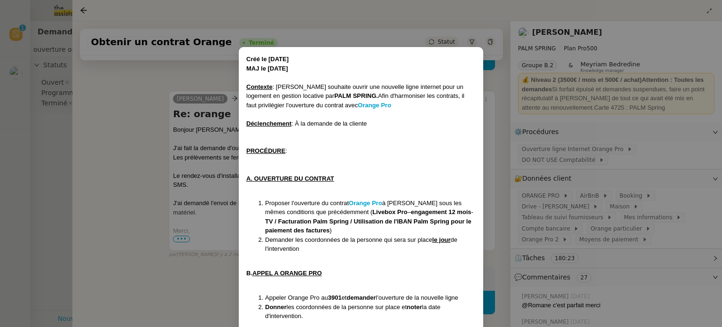
drag, startPoint x: 580, startPoint y: 270, endPoint x: 595, endPoint y: 261, distance: 17.0
click at [580, 270] on nz-modal-container "Créé le 30/09/24 MAJ le 03/12/24 Contexte : Cindy souhaite ouvrir une nouvelle …" at bounding box center [361, 163] width 722 height 327
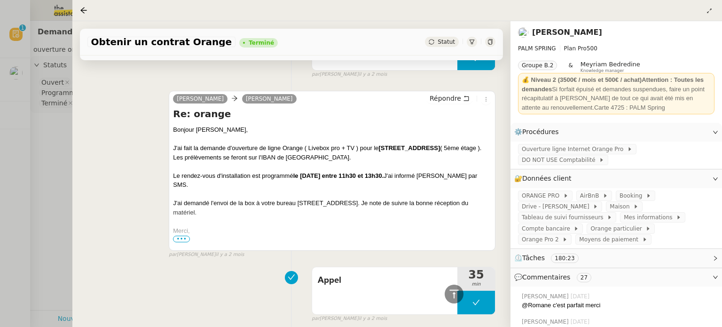
click at [602, 255] on div "⏲️ Tâches 180:23" at bounding box center [617, 258] width 212 height 18
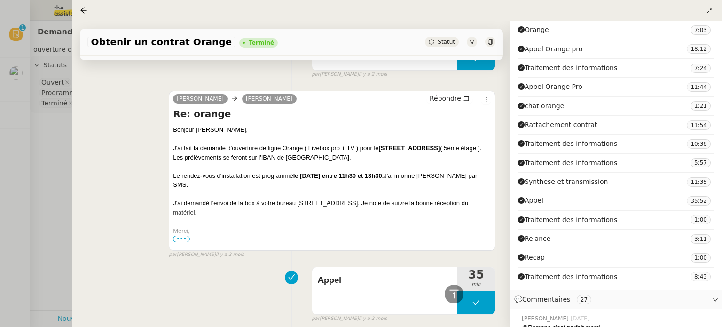
scroll to position [329, 0]
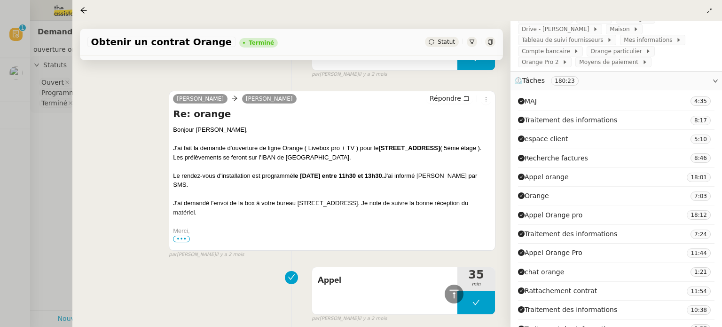
scroll to position [141, 0]
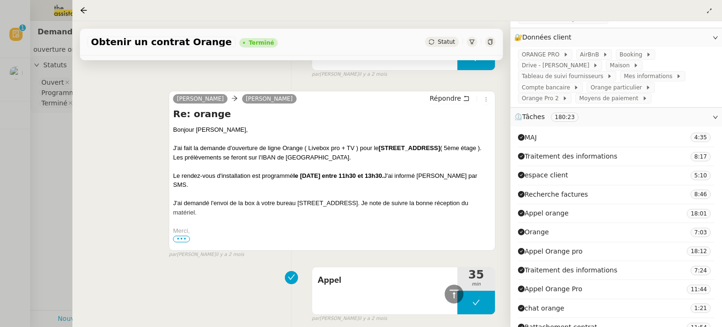
click at [336, 91] on div "Alex Cindy Mouly-Guez Répondre Re: orange Bonjour Cindy, J'ai fait la demande d…" at bounding box center [332, 171] width 327 height 160
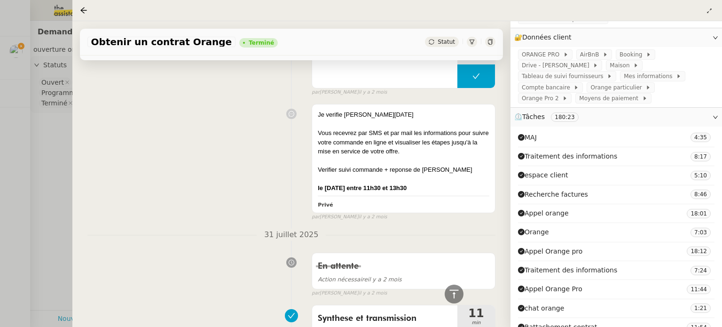
click at [547, 120] on span "⏲️ Tâches 180:23" at bounding box center [551, 117] width 72 height 8
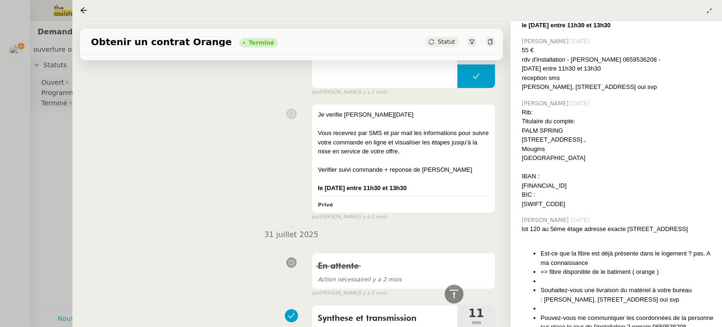
scroll to position [1367, 0]
drag, startPoint x: 522, startPoint y: 127, endPoint x: 634, endPoint y: 202, distance: 135.0
click at [634, 202] on div "Rib: Titulaire du compte: PALM SPRING 885 chemin des Argelas , Mougins France I…" at bounding box center [618, 158] width 193 height 101
copy div "Rib: Titulaire du compte: PALM SPRING 885 chemin des Argelas , Mougins France I…"
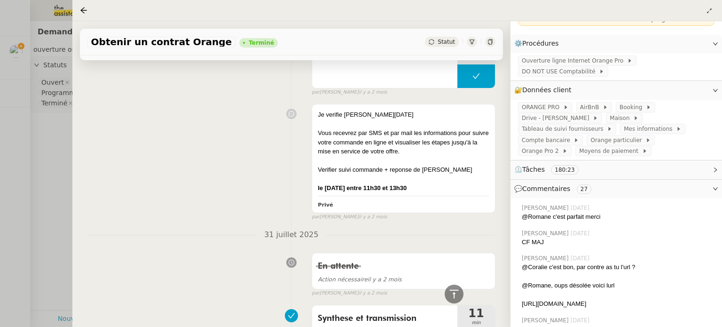
scroll to position [0, 0]
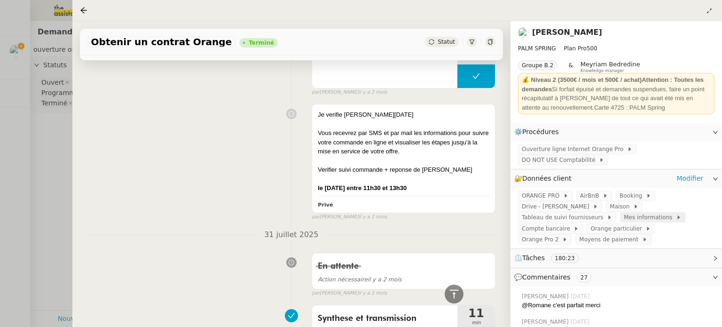
click at [626, 222] on span "Mes informations" at bounding box center [650, 217] width 52 height 9
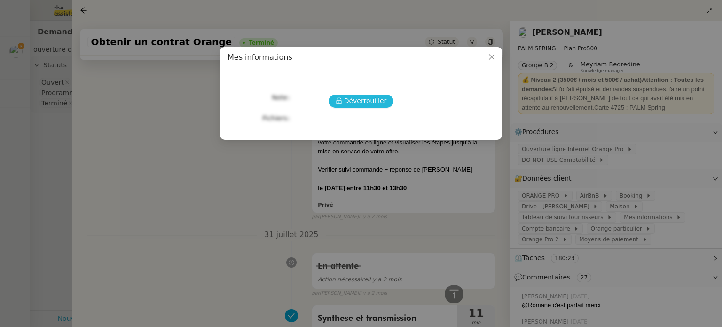
click at [362, 99] on span "Déverrouiller" at bounding box center [365, 100] width 43 height 11
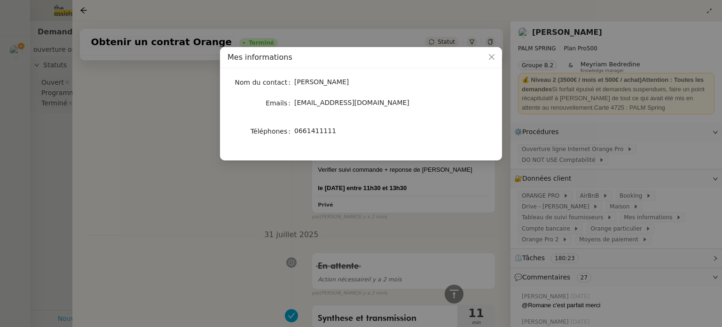
click at [313, 134] on span "0661411111" at bounding box center [315, 131] width 42 height 8
click at [478, 213] on nz-modal-container "Mes informations Nom du contact Cindy Mouly Emails moulycindy@gmail.com Télépho…" at bounding box center [361, 163] width 722 height 327
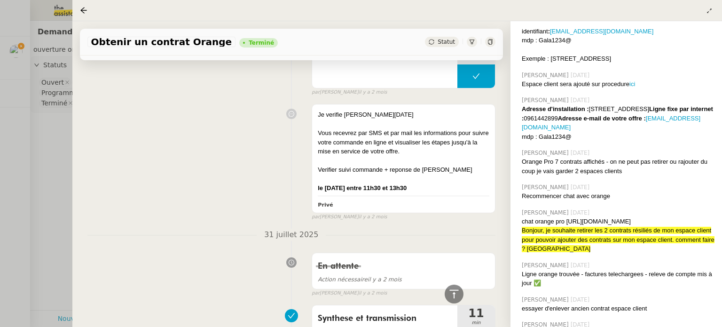
scroll to position [423, 0]
